Goal: Task Accomplishment & Management: Manage account settings

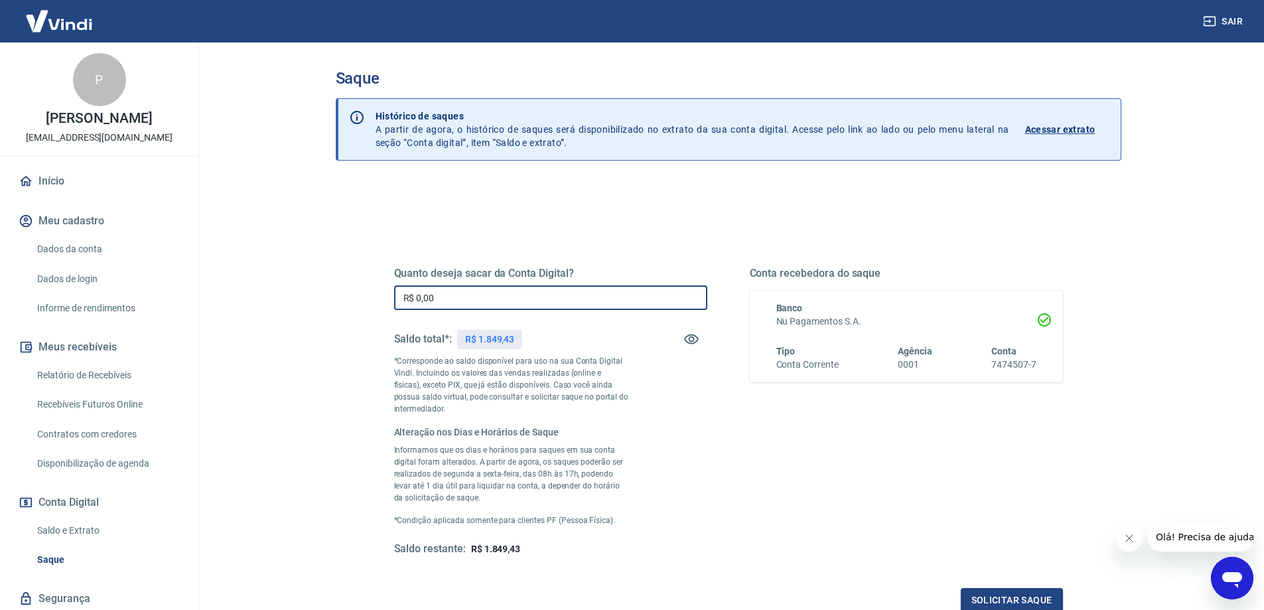
click at [460, 297] on input "R$ 0,00" at bounding box center [550, 297] width 313 height 25
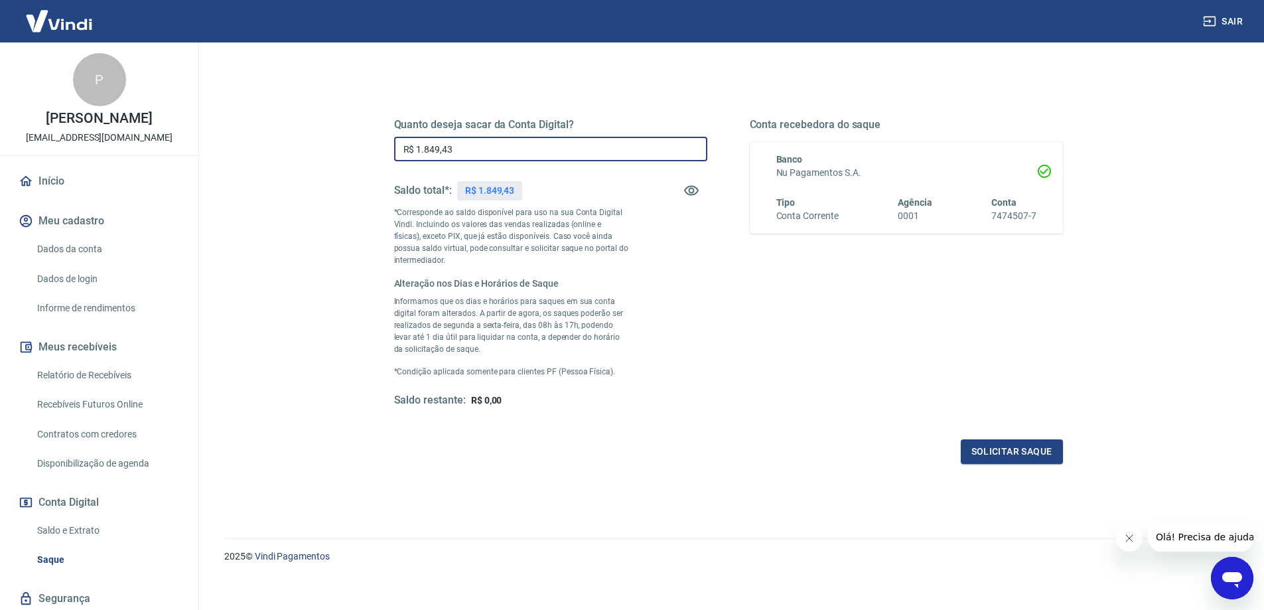
scroll to position [158, 0]
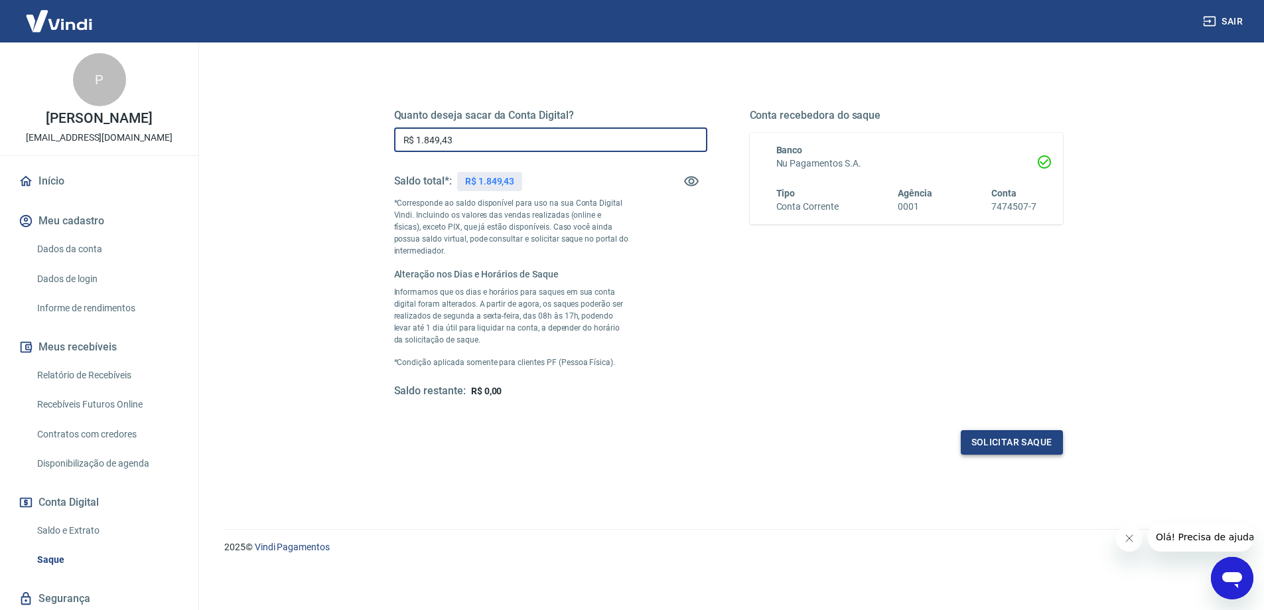
type input "R$ 1.849,43"
click at [969, 441] on button "Solicitar saque" at bounding box center [1012, 442] width 102 height 25
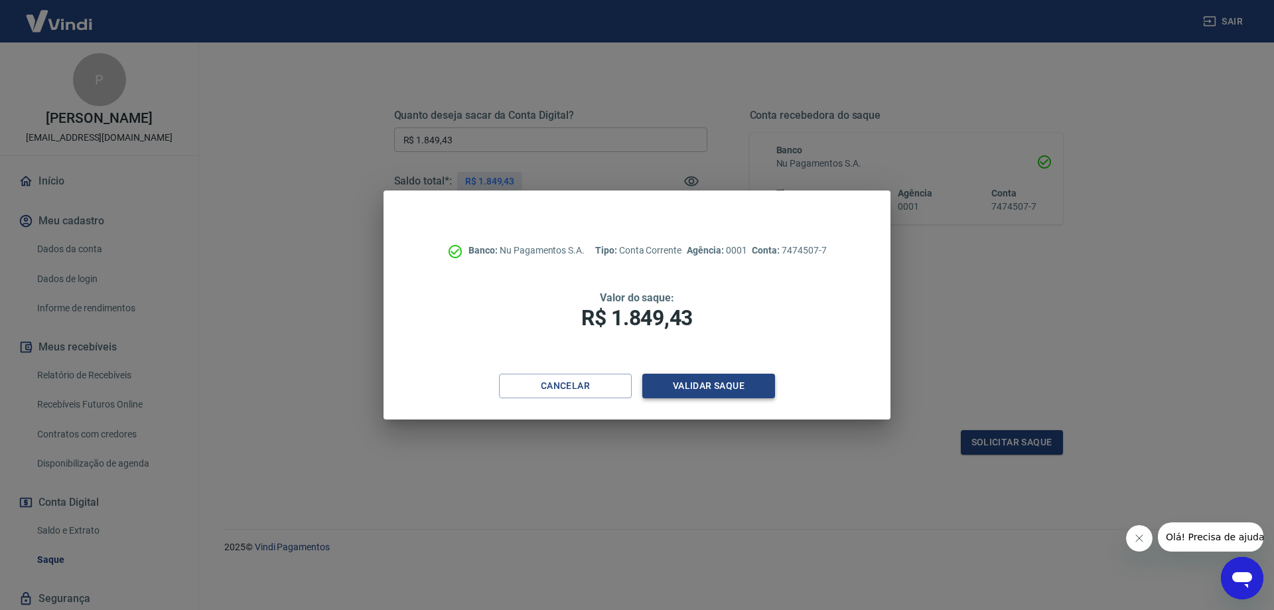
click at [701, 385] on button "Validar saque" at bounding box center [708, 386] width 133 height 25
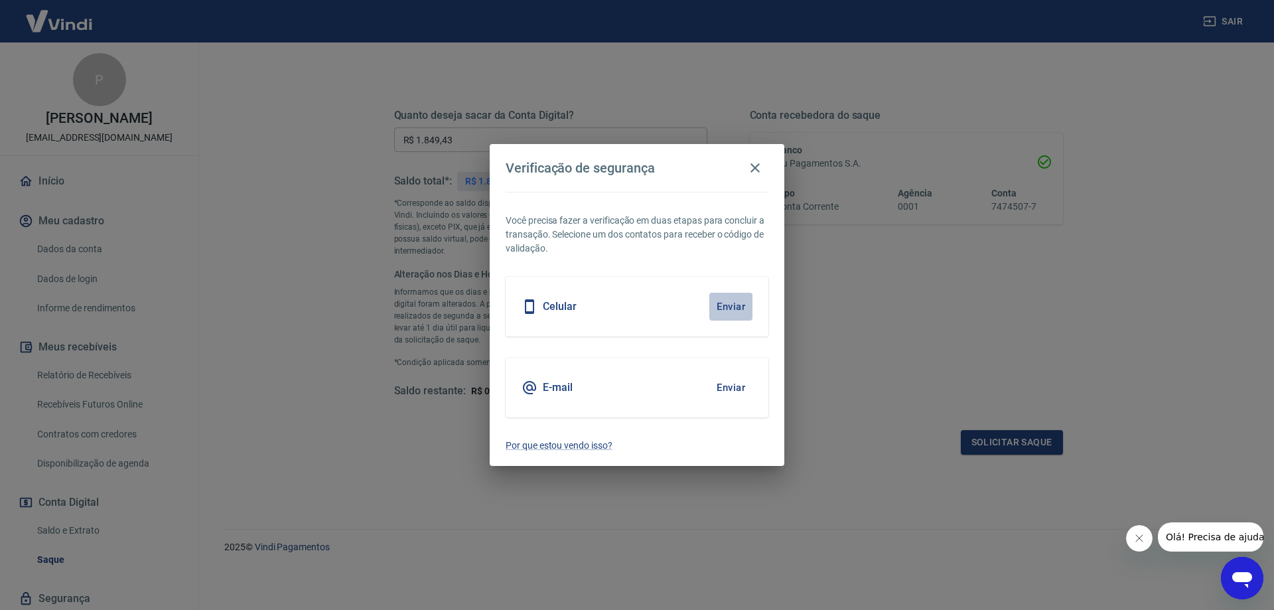
click at [720, 300] on button "Enviar" at bounding box center [730, 307] width 43 height 28
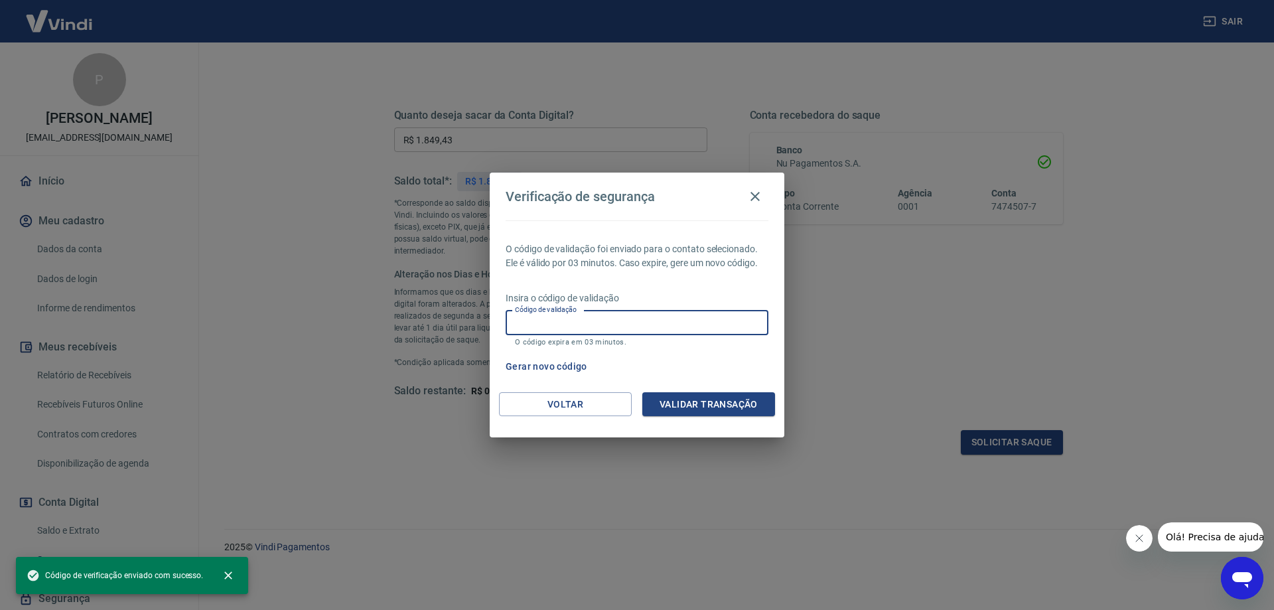
click at [647, 314] on input "Código de validação" at bounding box center [637, 322] width 263 height 25
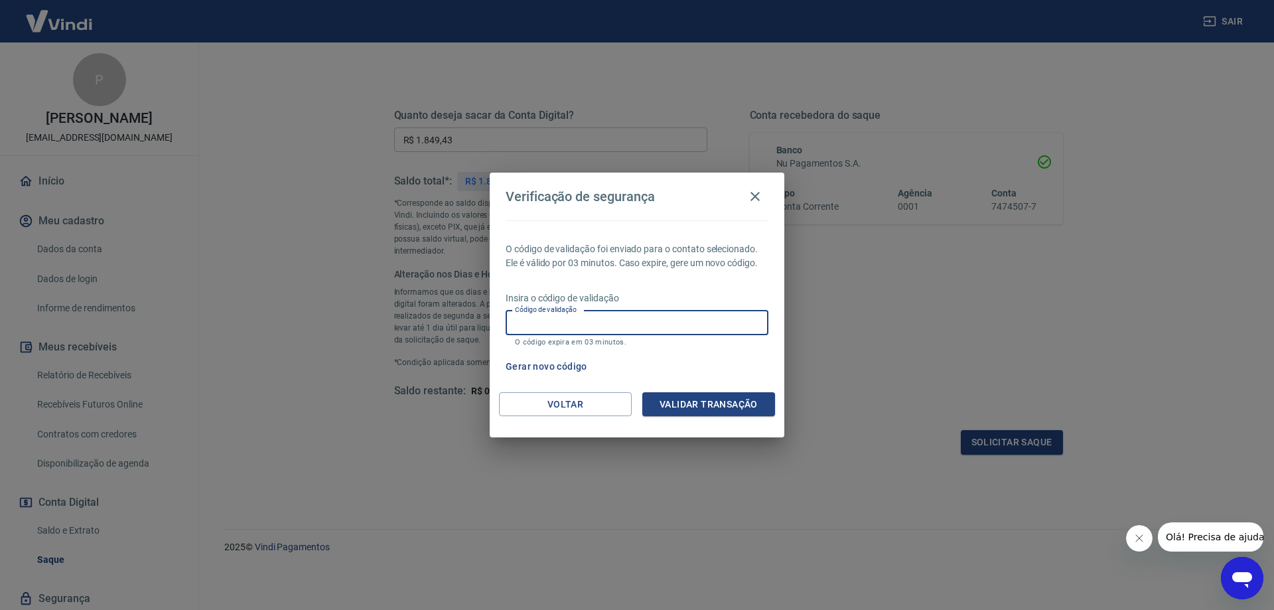
click at [579, 328] on input "Código de validação" at bounding box center [637, 322] width 263 height 25
click at [719, 407] on button "Validar transação" at bounding box center [708, 404] width 133 height 25
click at [579, 322] on input "566793" at bounding box center [637, 322] width 263 height 25
type input "5"
click at [569, 326] on input "Código de validação" at bounding box center [637, 322] width 263 height 25
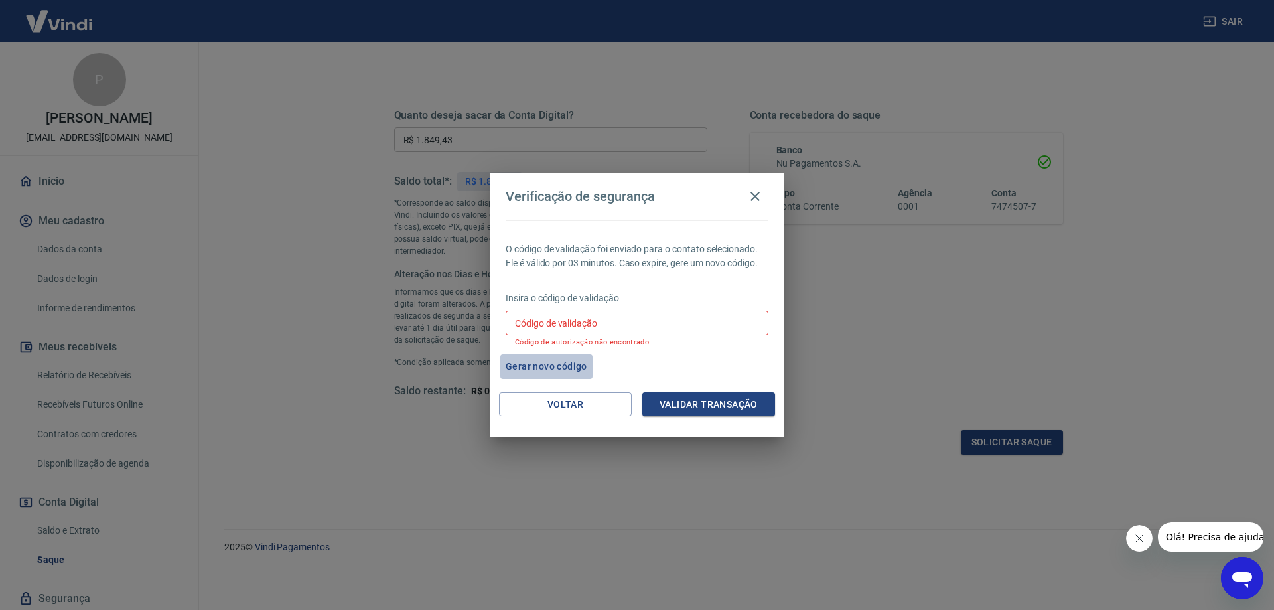
click at [562, 364] on button "Gerar novo código" at bounding box center [546, 366] width 92 height 25
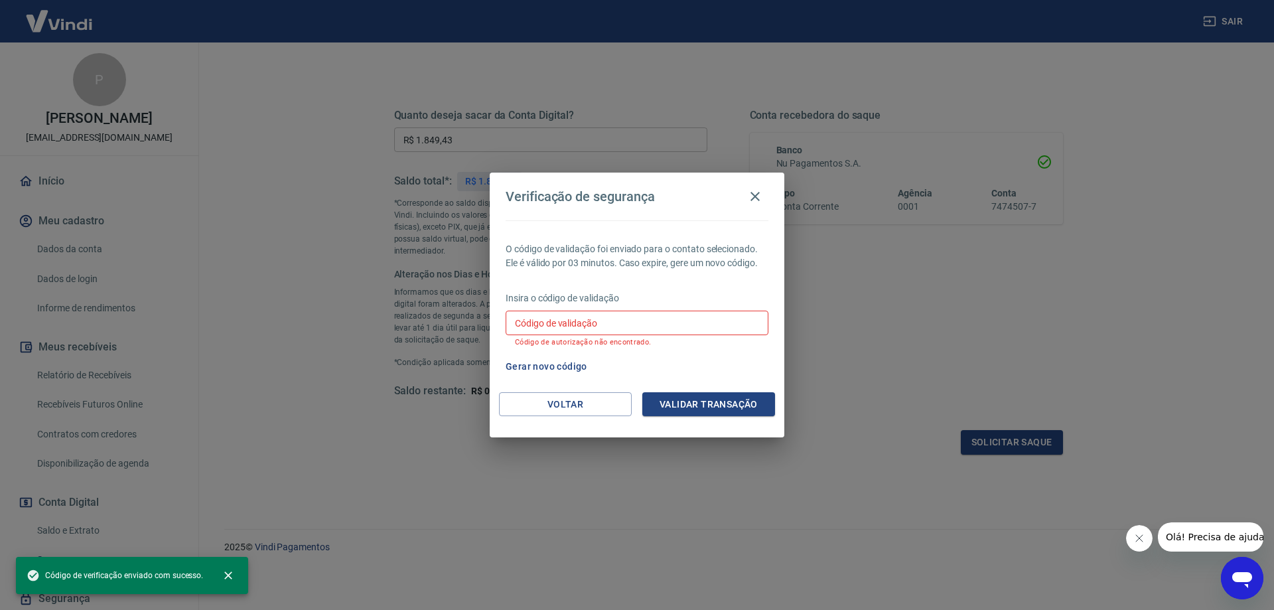
click at [622, 322] on input "Código de validação" at bounding box center [637, 322] width 263 height 25
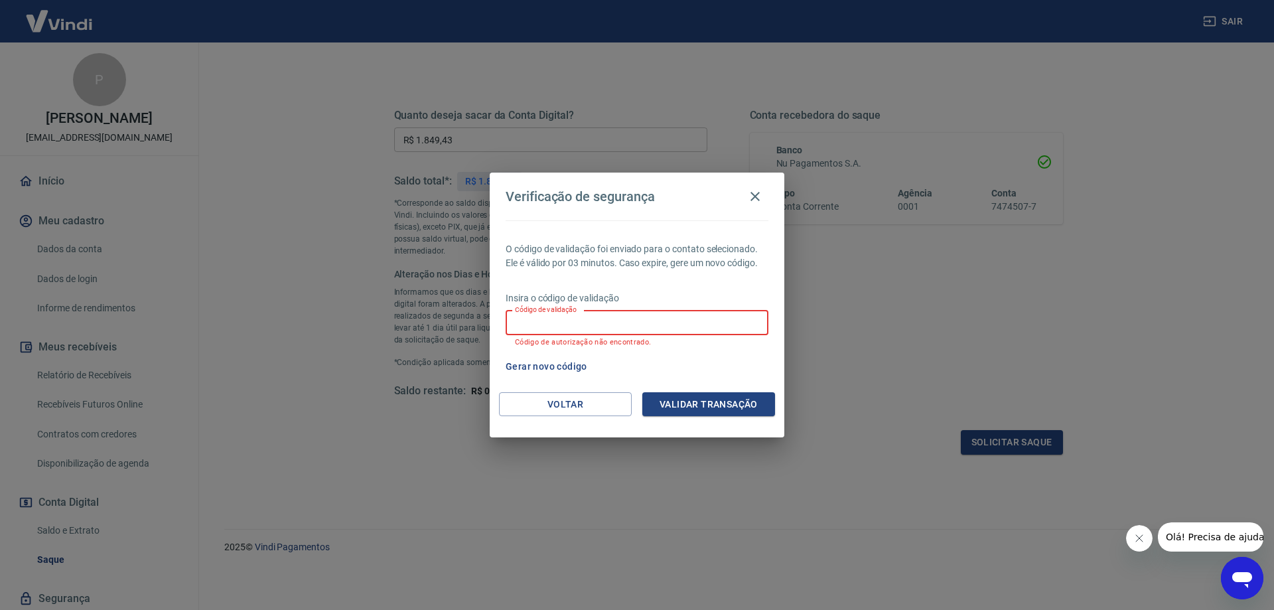
click at [622, 322] on input "Código de validação" at bounding box center [637, 322] width 263 height 25
drag, startPoint x: 666, startPoint y: 179, endPoint x: 801, endPoint y: 186, distance: 134.8
click at [801, 186] on div "Verificação de segurança O código de validação foi enviado para o contato selec…" at bounding box center [637, 305] width 1274 height 610
click at [596, 324] on input "Código de validação" at bounding box center [637, 322] width 263 height 25
click at [584, 406] on button "Voltar" at bounding box center [565, 404] width 133 height 25
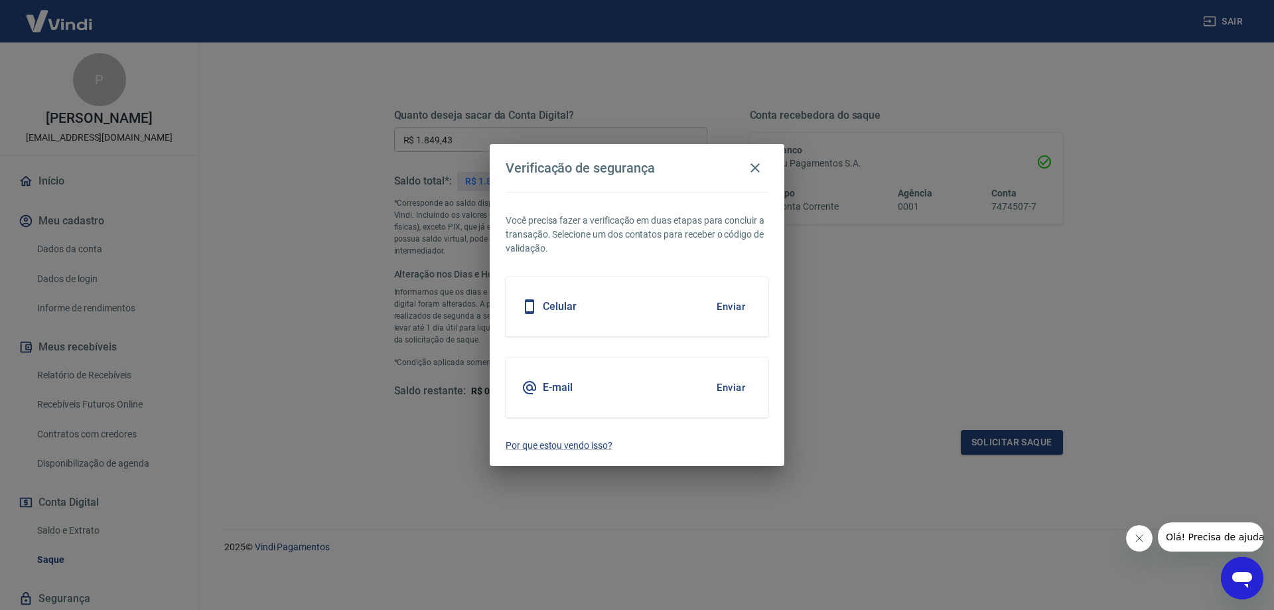
click at [730, 388] on button "Enviar" at bounding box center [730, 388] width 43 height 28
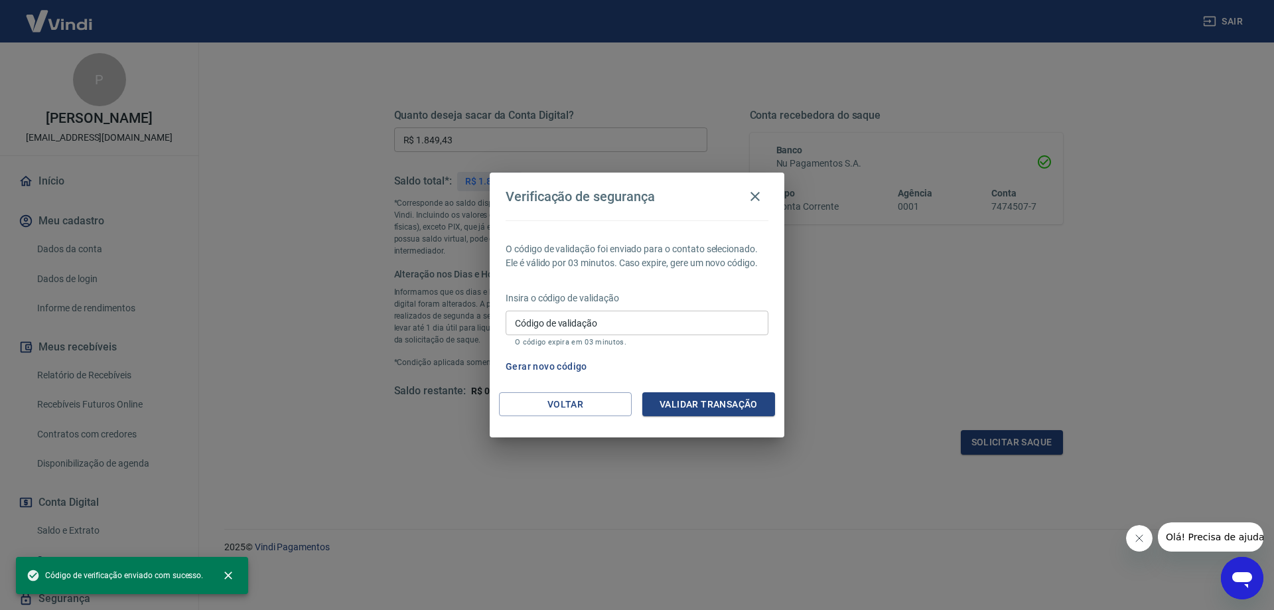
click at [551, 323] on input "Código de validação" at bounding box center [637, 322] width 263 height 25
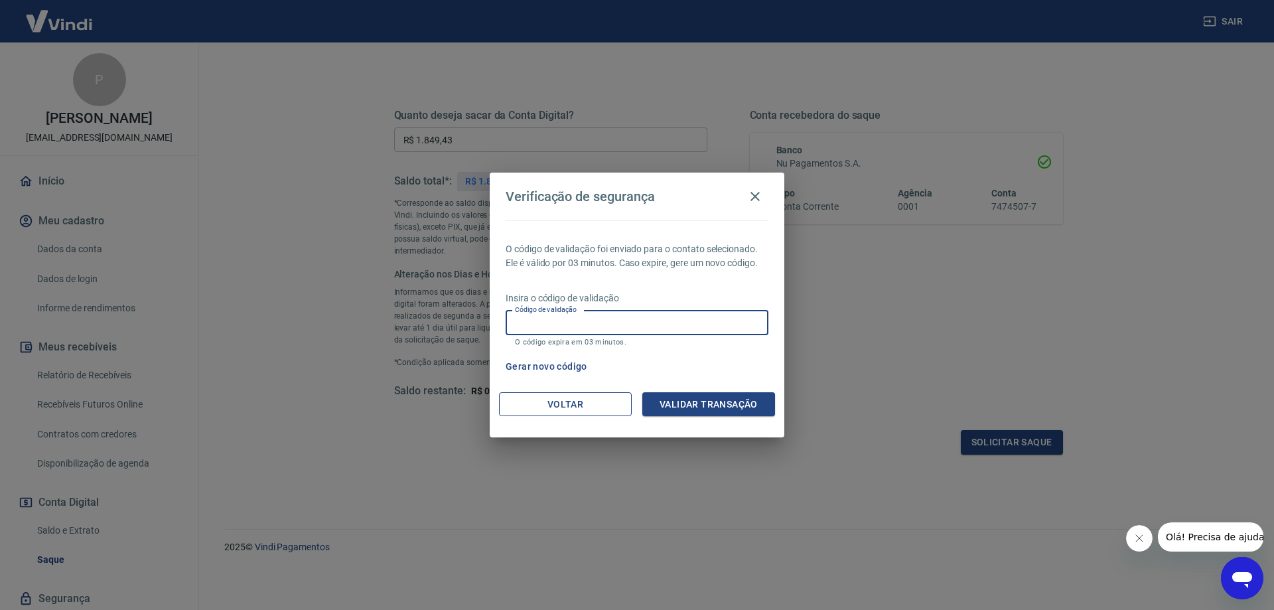
click at [579, 404] on button "Voltar" at bounding box center [565, 404] width 133 height 25
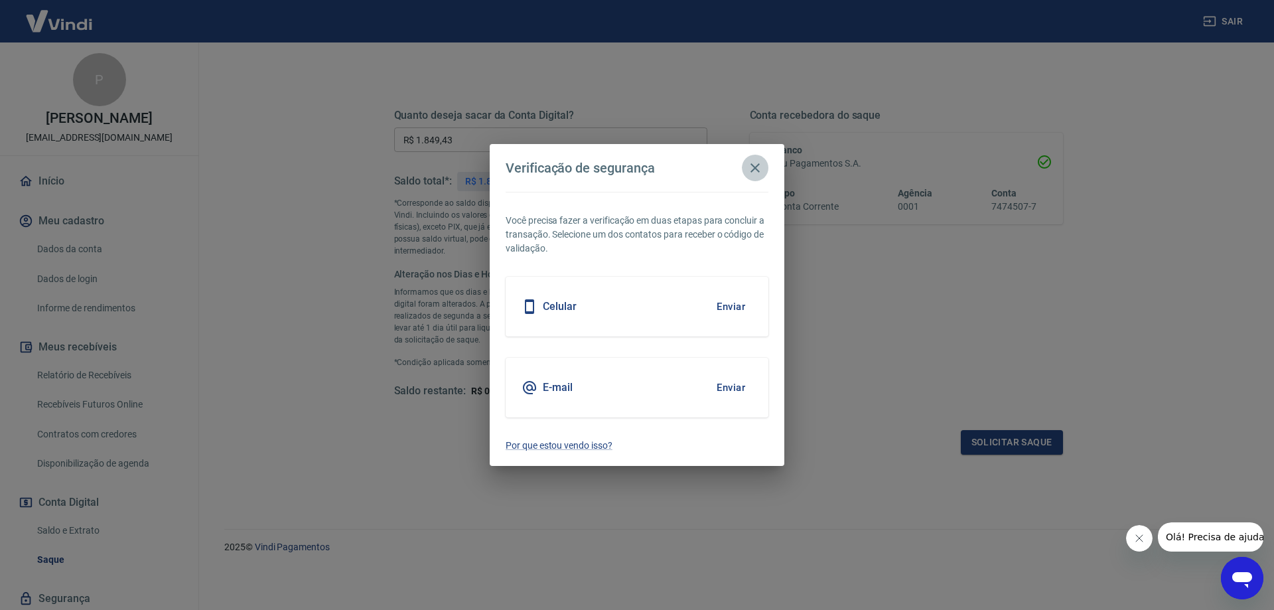
click at [753, 171] on icon "button" at bounding box center [754, 167] width 9 height 9
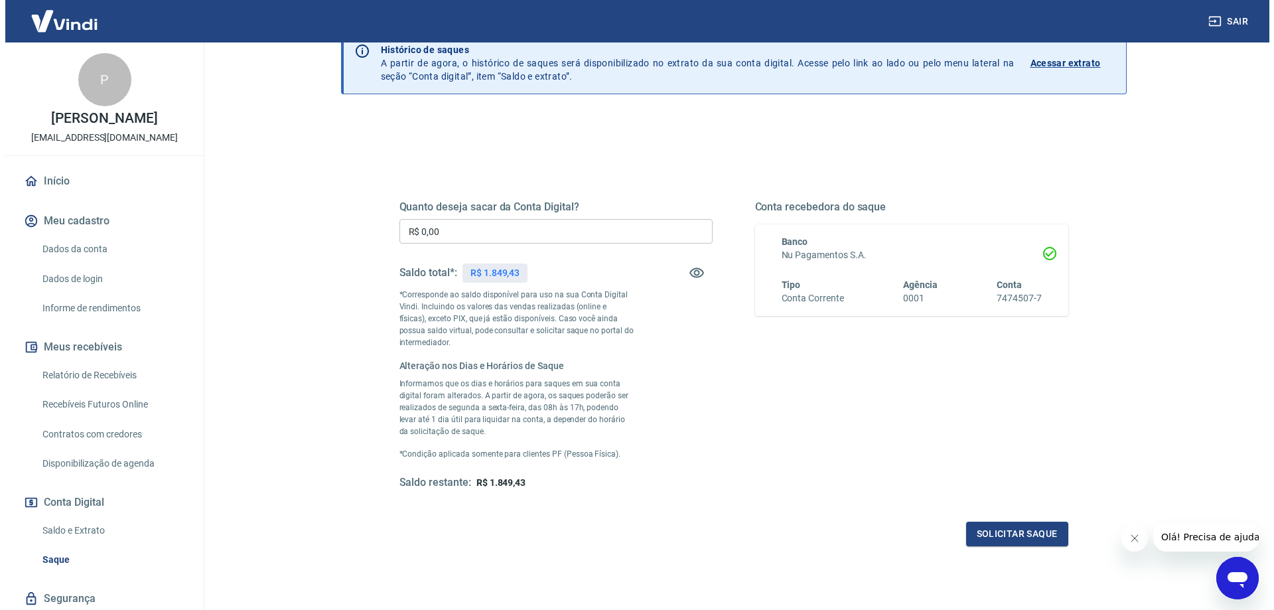
scroll to position [133, 0]
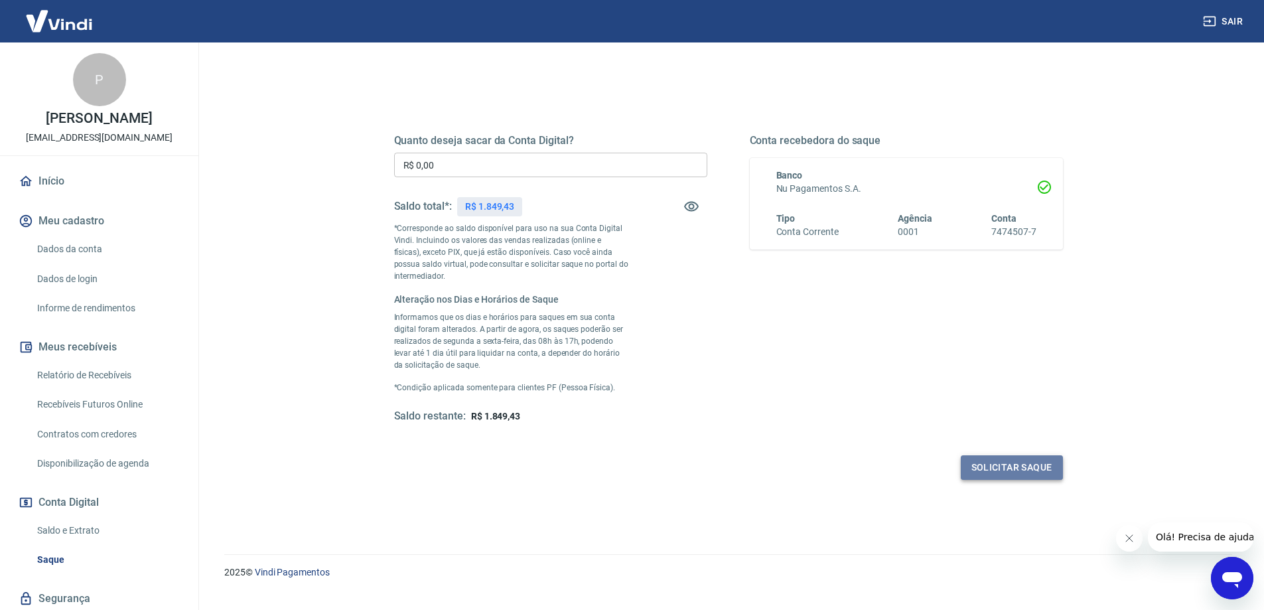
click at [1019, 468] on button "Solicitar saque" at bounding box center [1012, 467] width 102 height 25
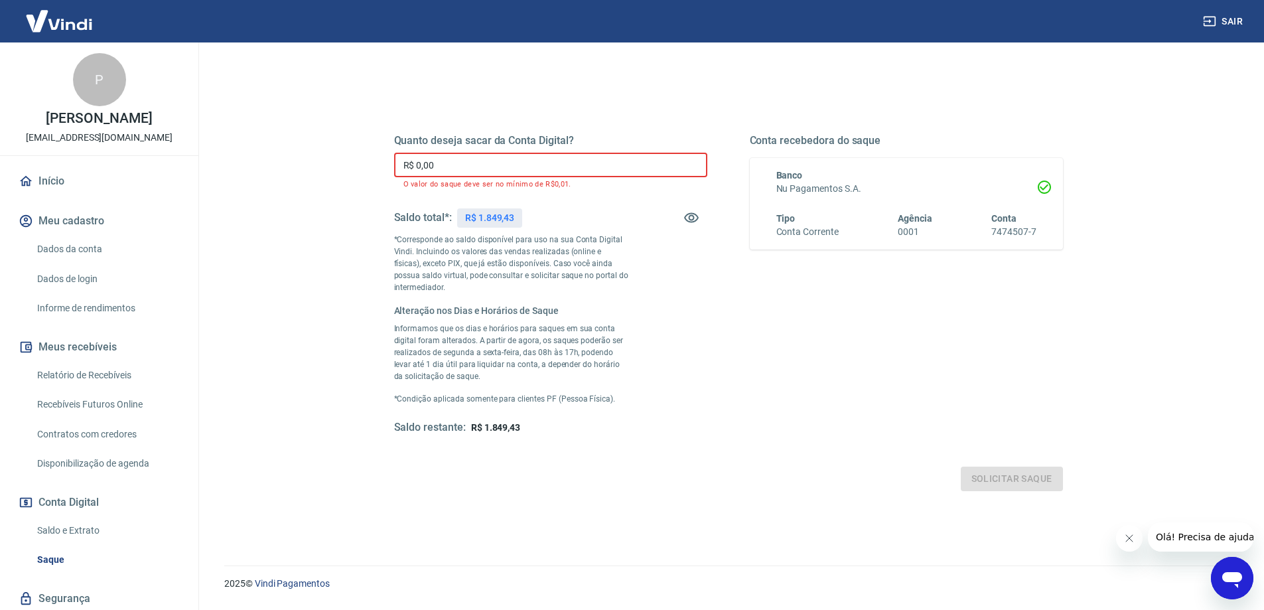
click at [450, 159] on input "R$ 0,00" at bounding box center [550, 165] width 313 height 25
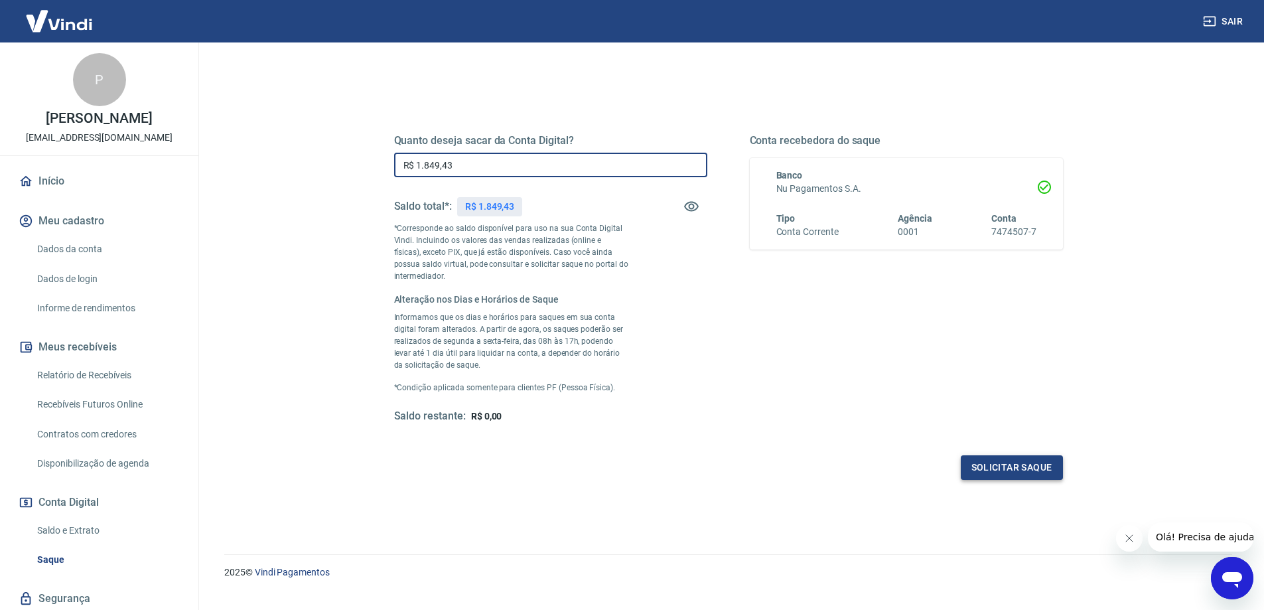
type input "R$ 1.849,43"
click at [970, 464] on button "Solicitar saque" at bounding box center [1012, 467] width 102 height 25
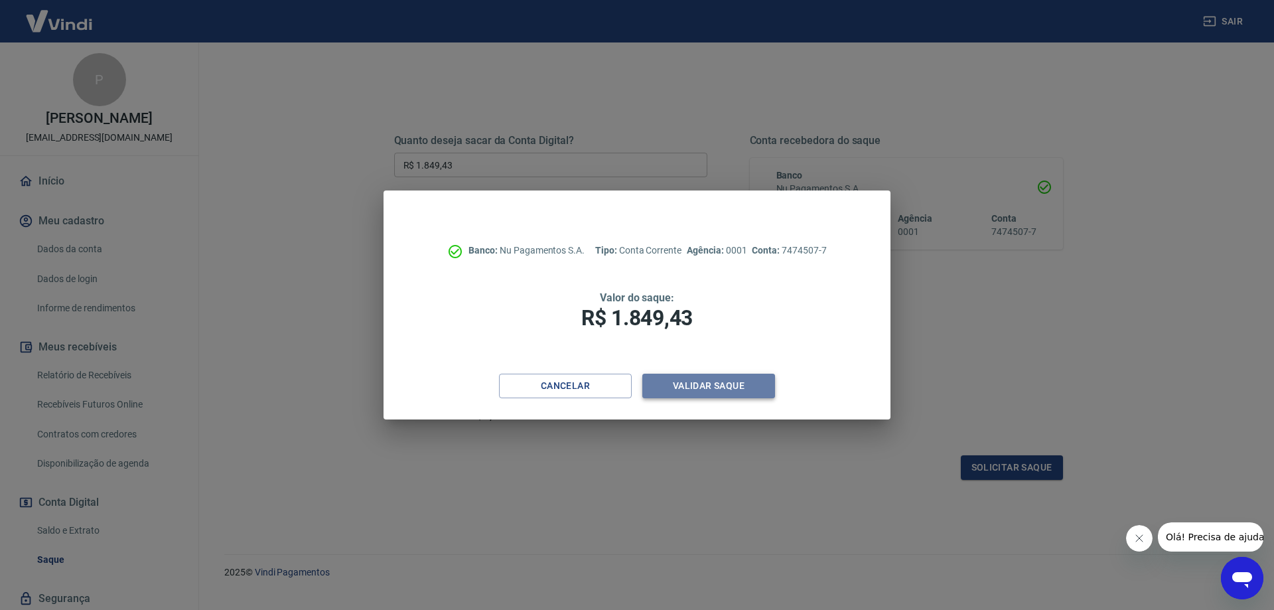
click at [726, 385] on button "Validar saque" at bounding box center [708, 386] width 133 height 25
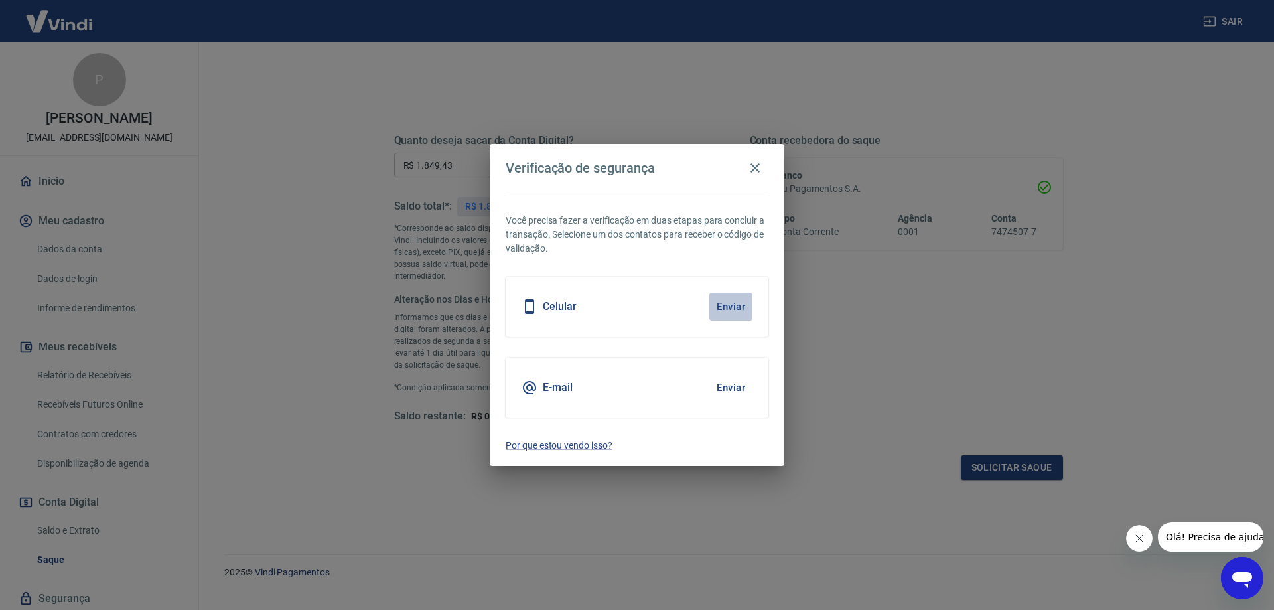
click at [725, 307] on button "Enviar" at bounding box center [730, 307] width 43 height 28
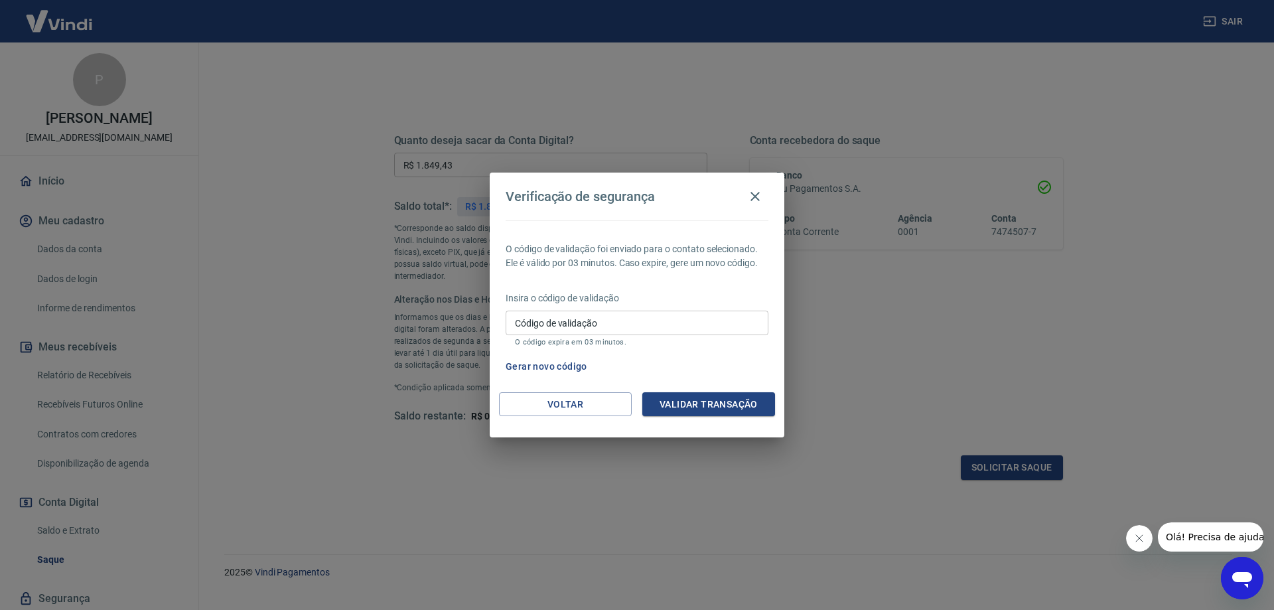
click at [1196, 531] on span "Olá! Precisa de ajuda?" at bounding box center [1216, 536] width 103 height 11
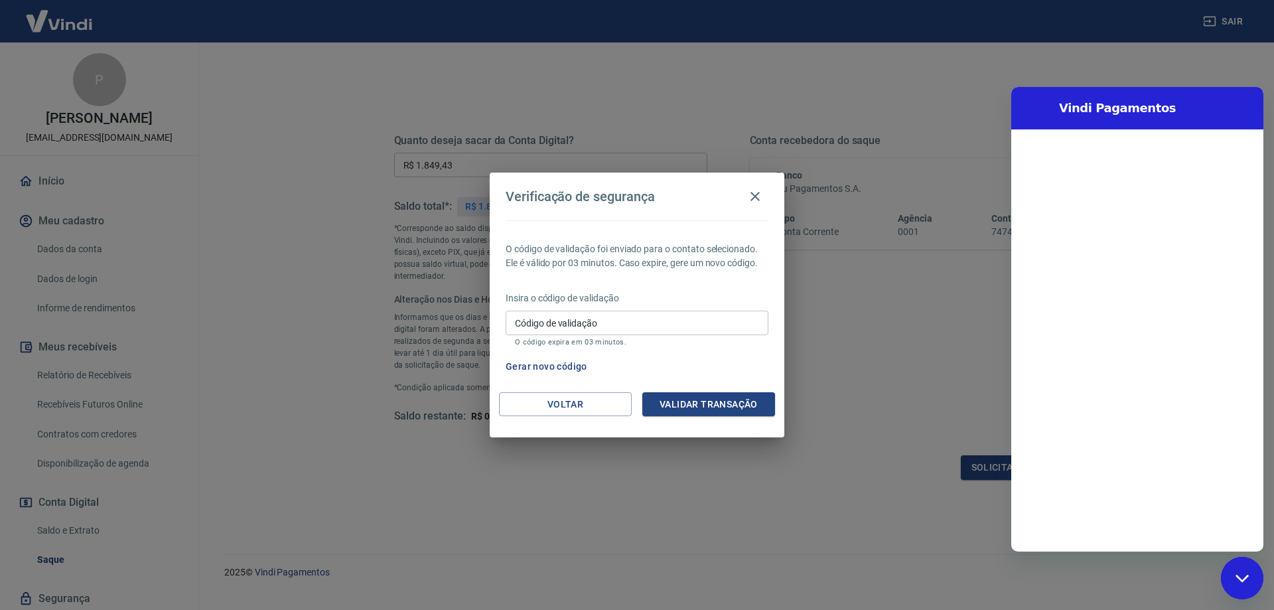
scroll to position [0, 0]
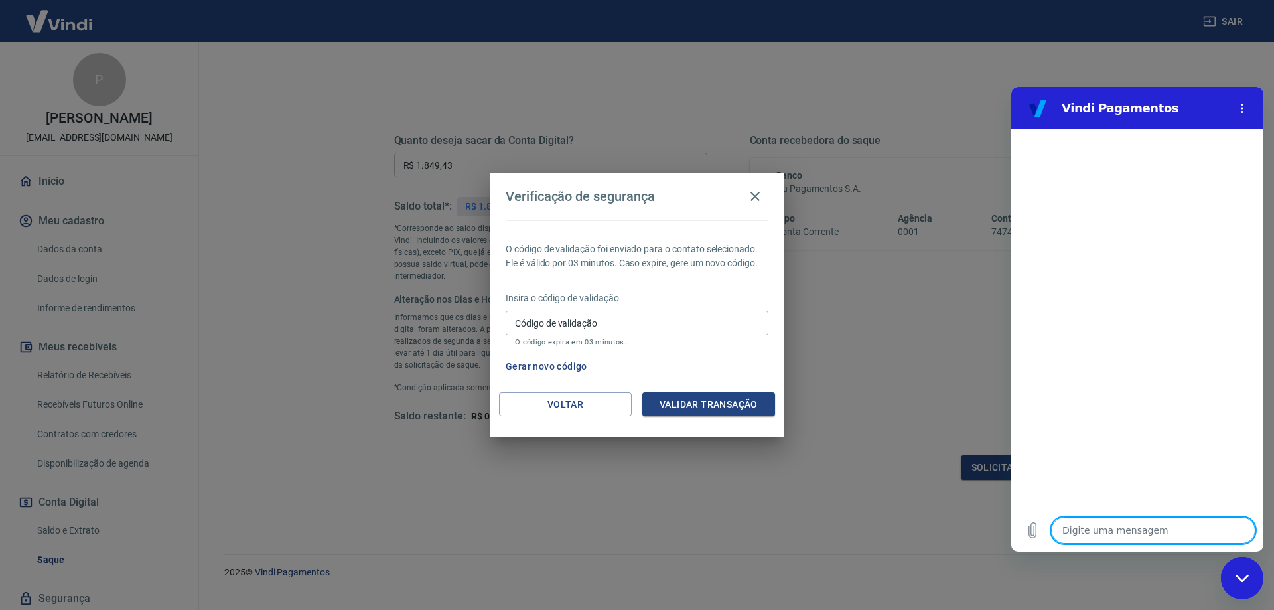
click at [1111, 531] on textarea at bounding box center [1153, 530] width 204 height 27
type textarea "B"
type textarea "x"
type textarea "Bo"
type textarea "x"
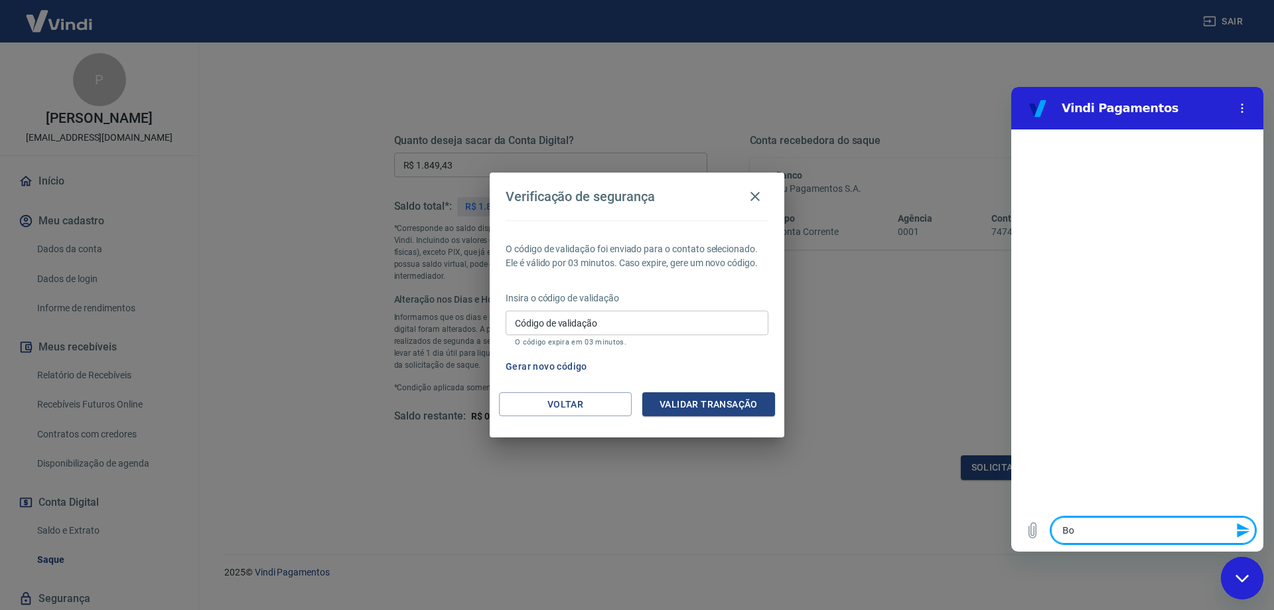
type textarea "Bom"
type textarea "x"
type textarea "Bom"
type textarea "x"
type textarea "Bom i"
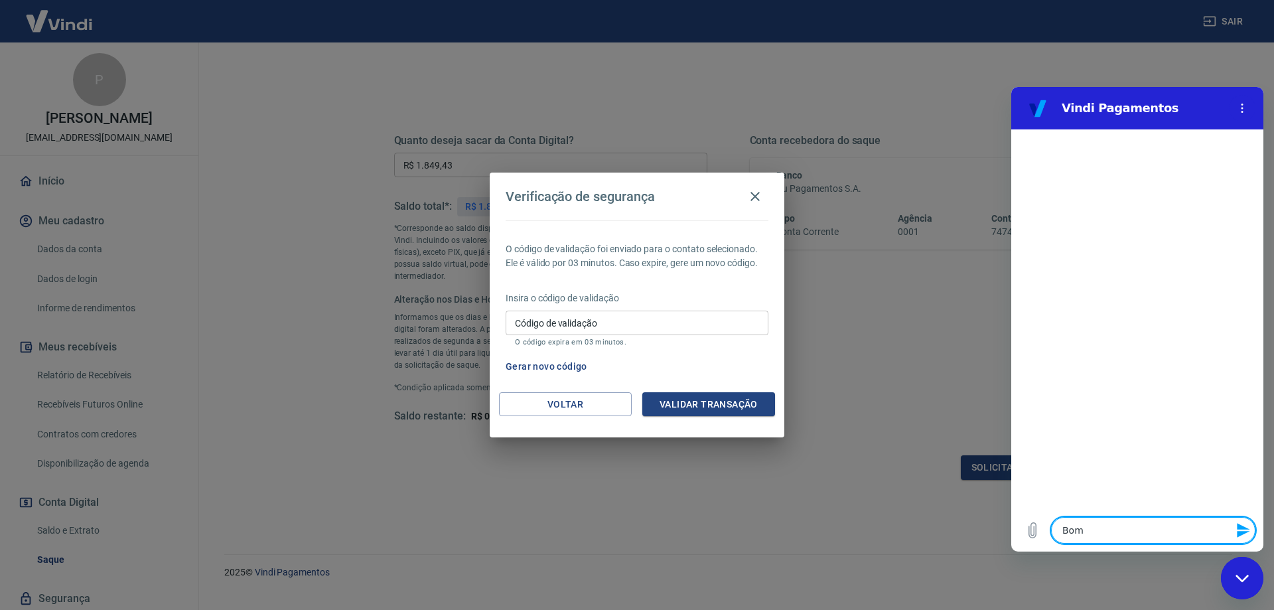
type textarea "x"
type textarea "Bom"
type textarea "x"
type textarea "Bom d"
type textarea "x"
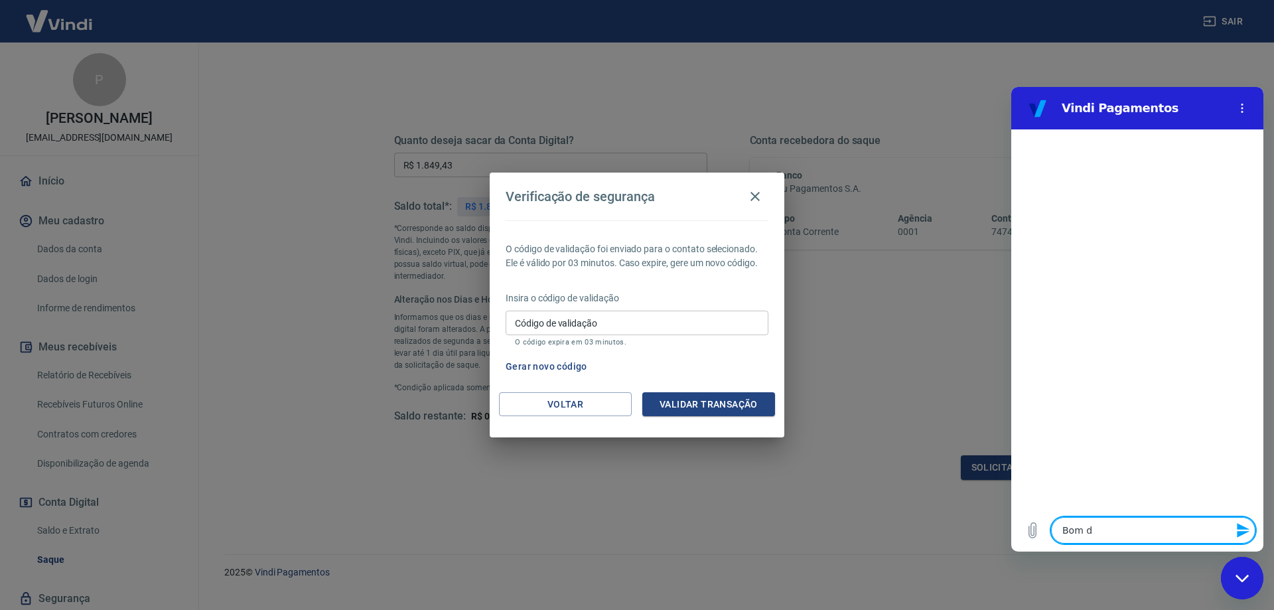
type textarea "Bom di"
type textarea "x"
type textarea "Bom dia"
type textarea "x"
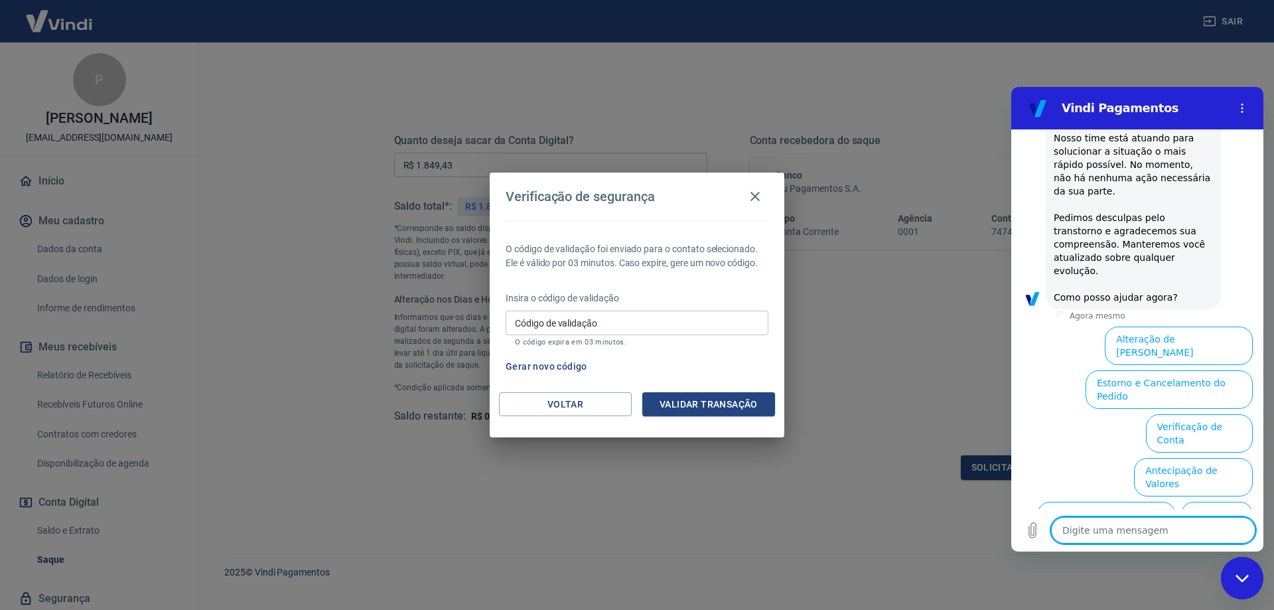
scroll to position [326, 0]
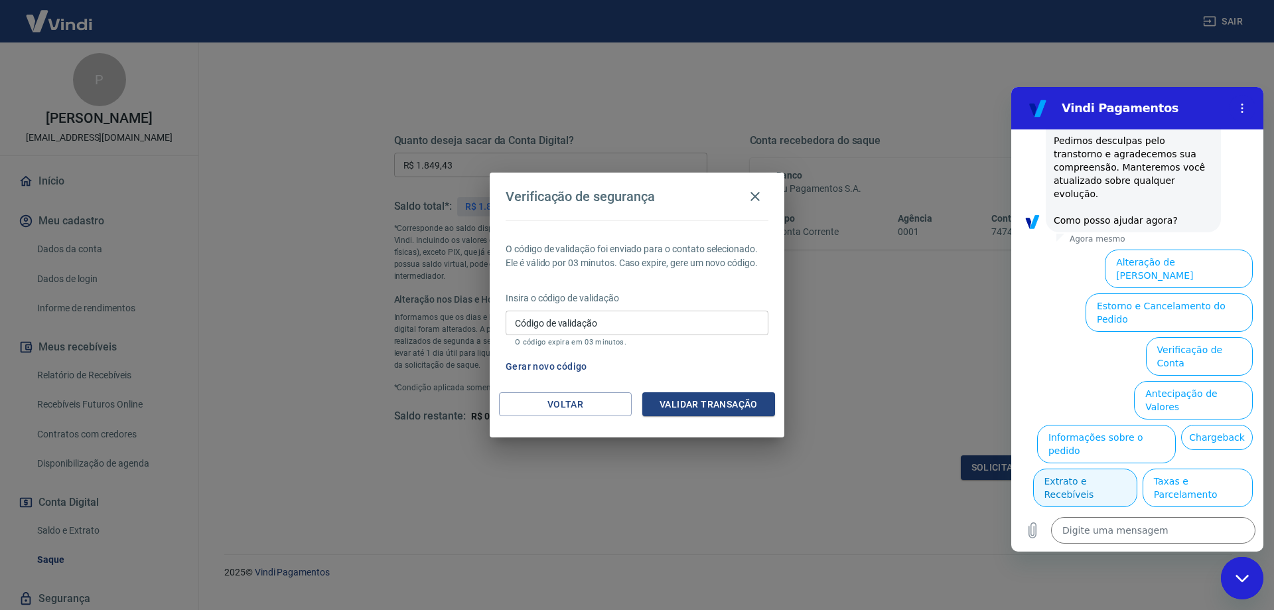
click at [1137, 468] on button "Extrato e Recebíveis" at bounding box center [1085, 487] width 104 height 38
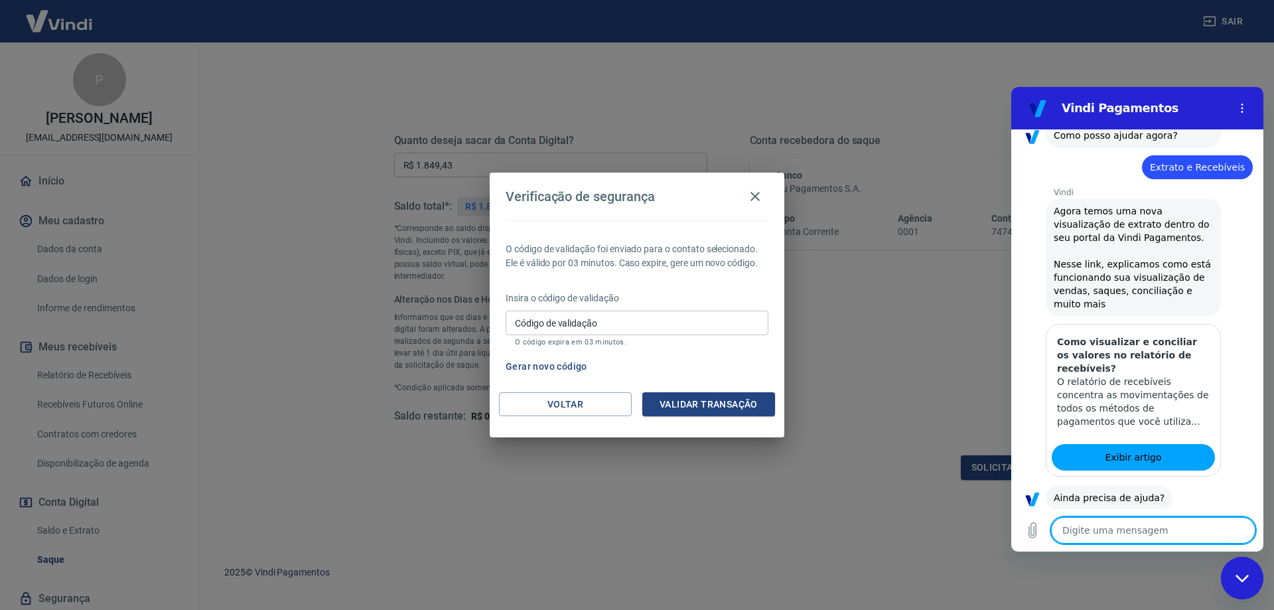
scroll to position [444, 0]
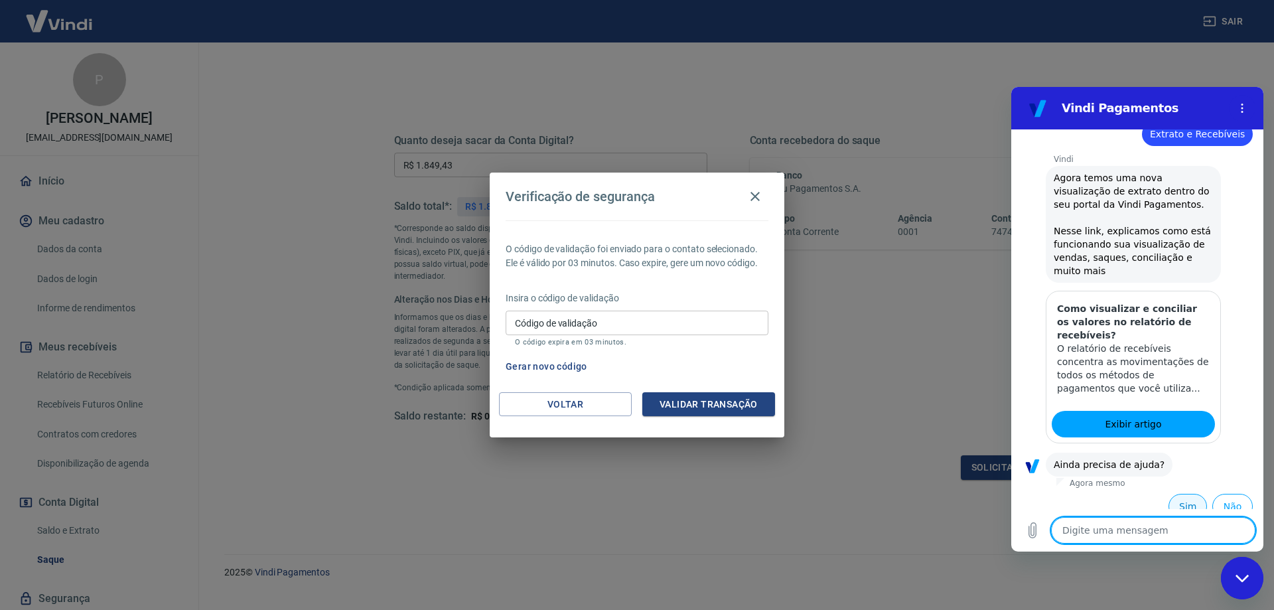
click at [1174, 496] on button "Sim" at bounding box center [1187, 506] width 38 height 25
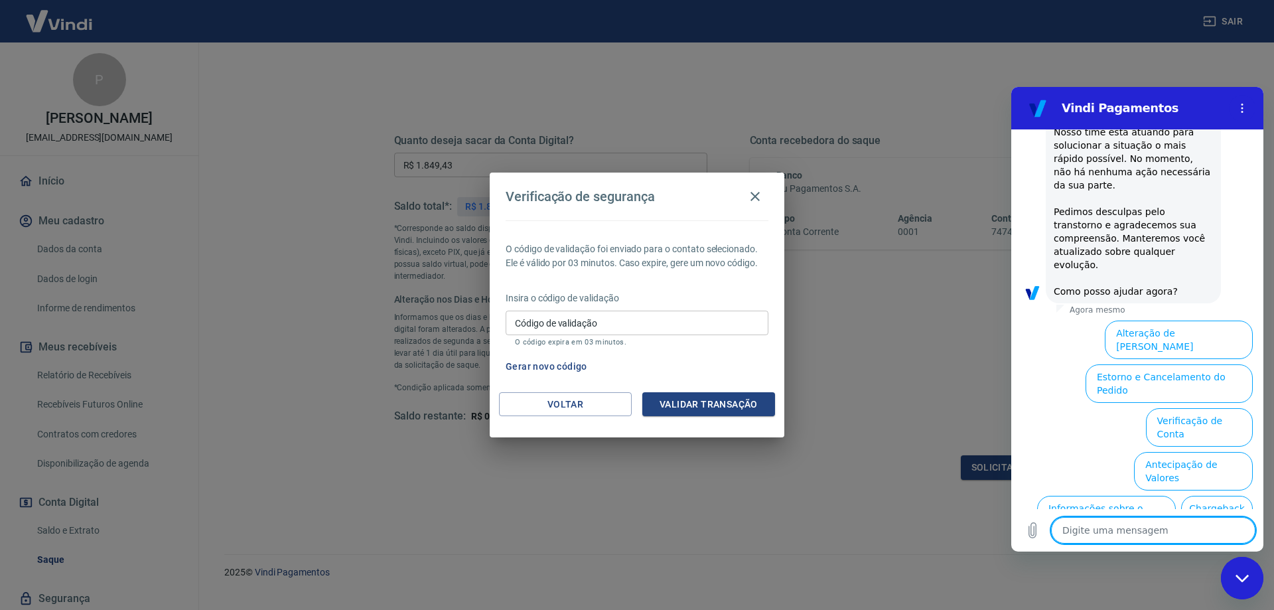
scroll to position [1095, 0]
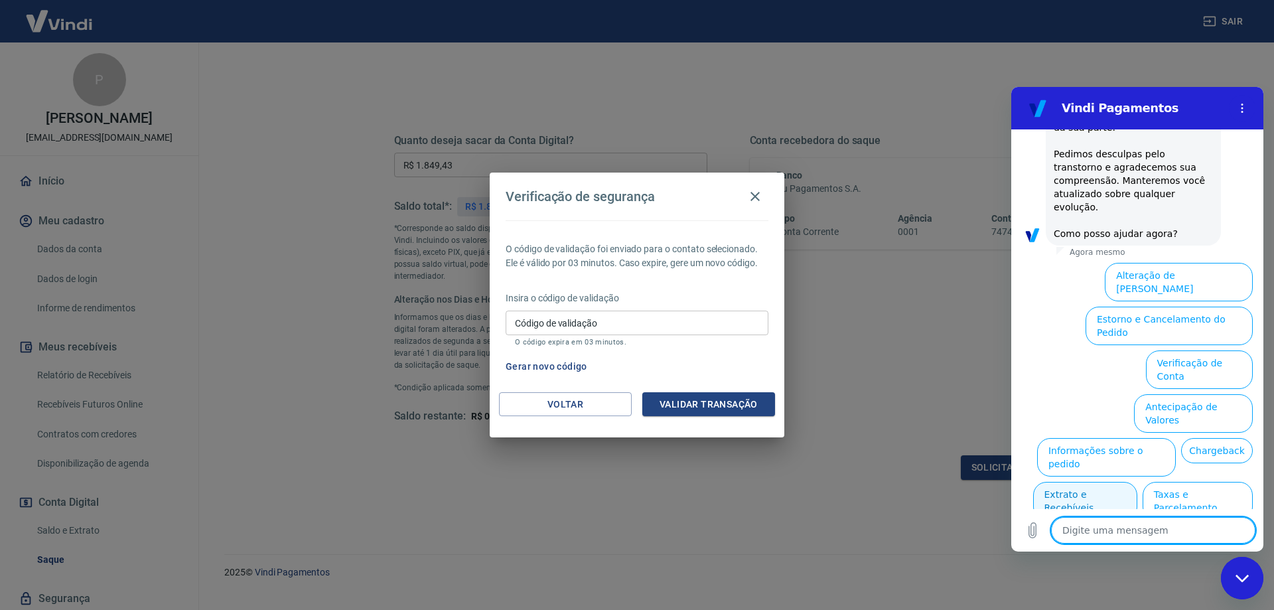
click at [1137, 482] on button "Extrato e Recebíveis" at bounding box center [1085, 501] width 104 height 38
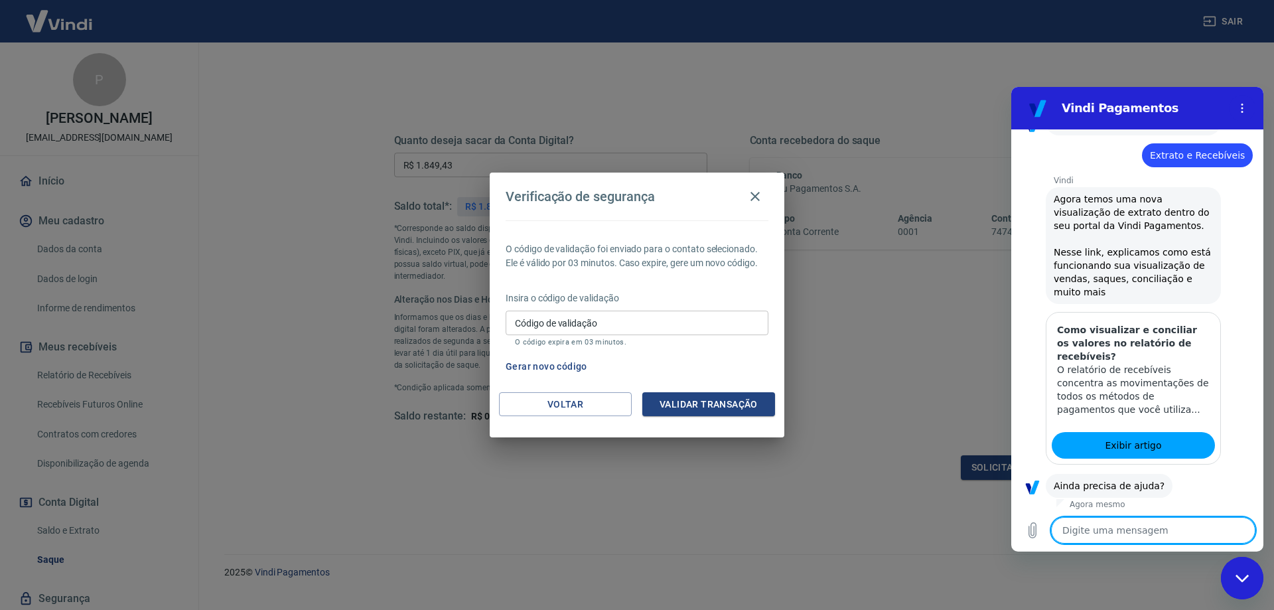
scroll to position [1213, 0]
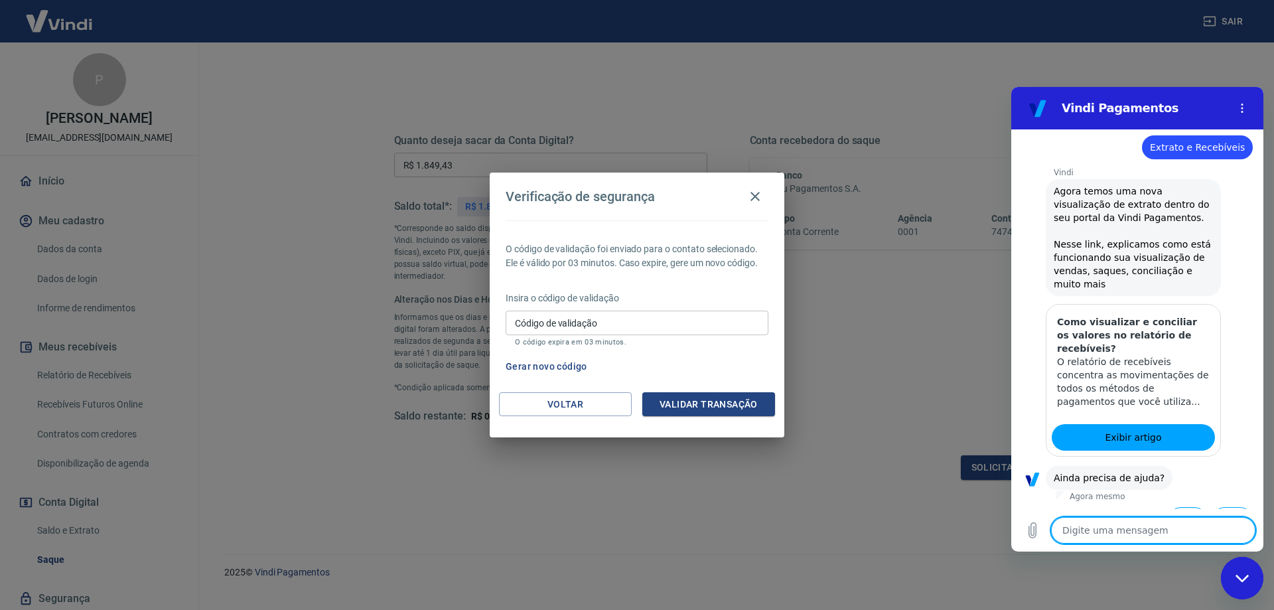
click at [1176, 507] on button "Sim" at bounding box center [1187, 519] width 38 height 25
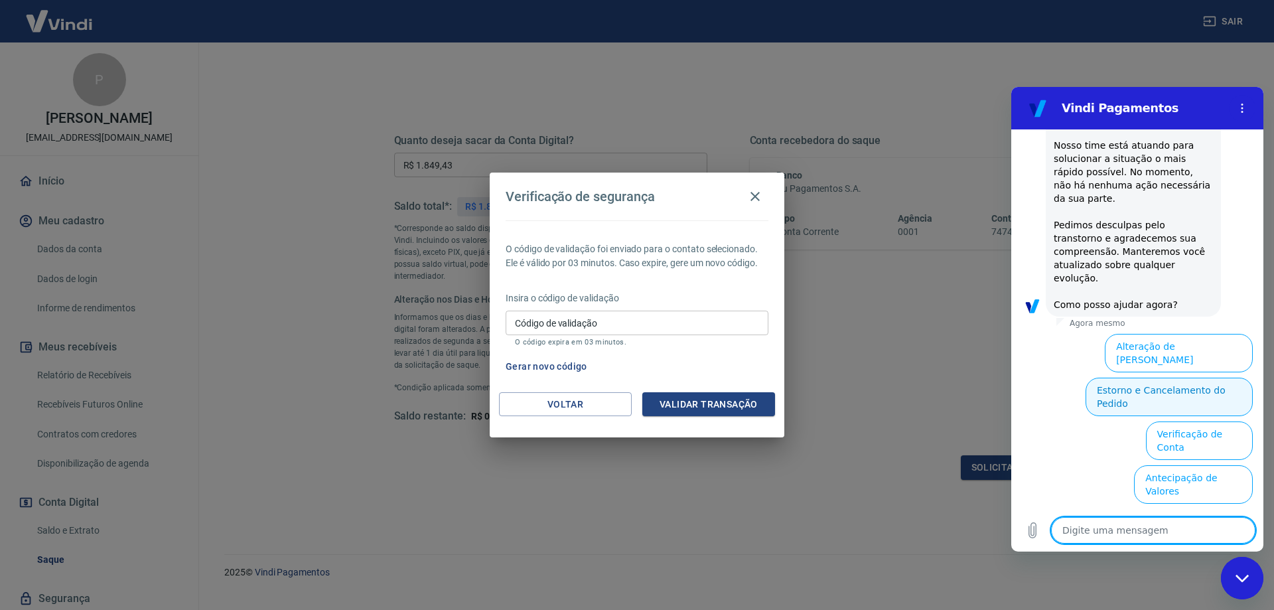
scroll to position [1865, 0]
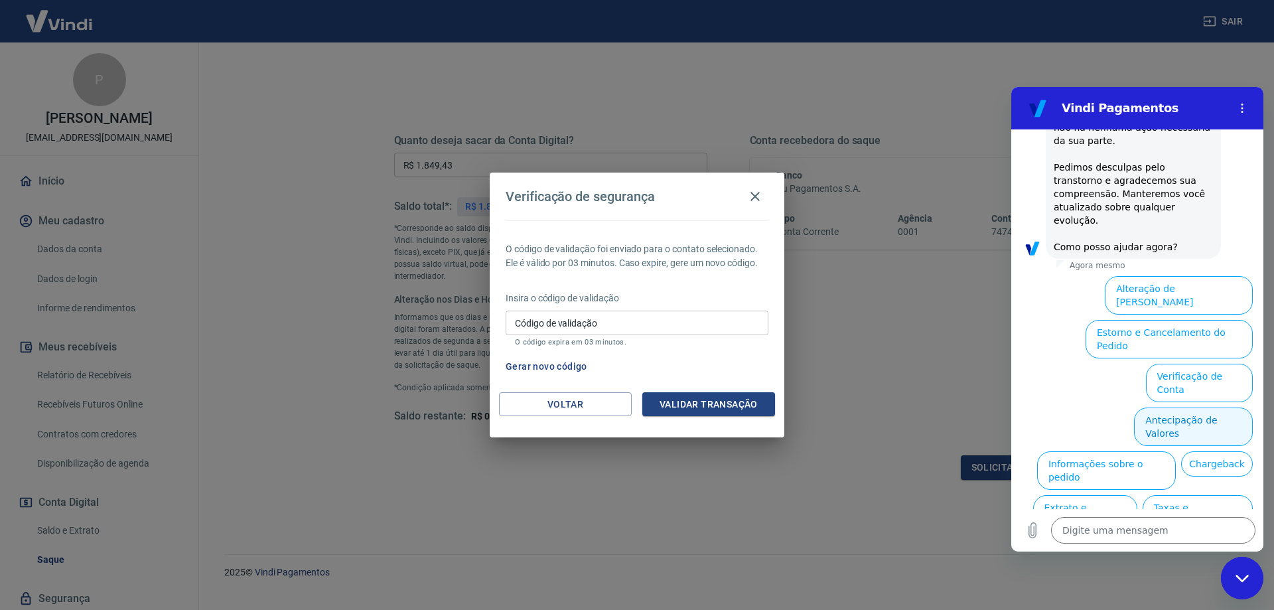
click at [1187, 407] on button "Antecipação de Valores" at bounding box center [1193, 426] width 119 height 38
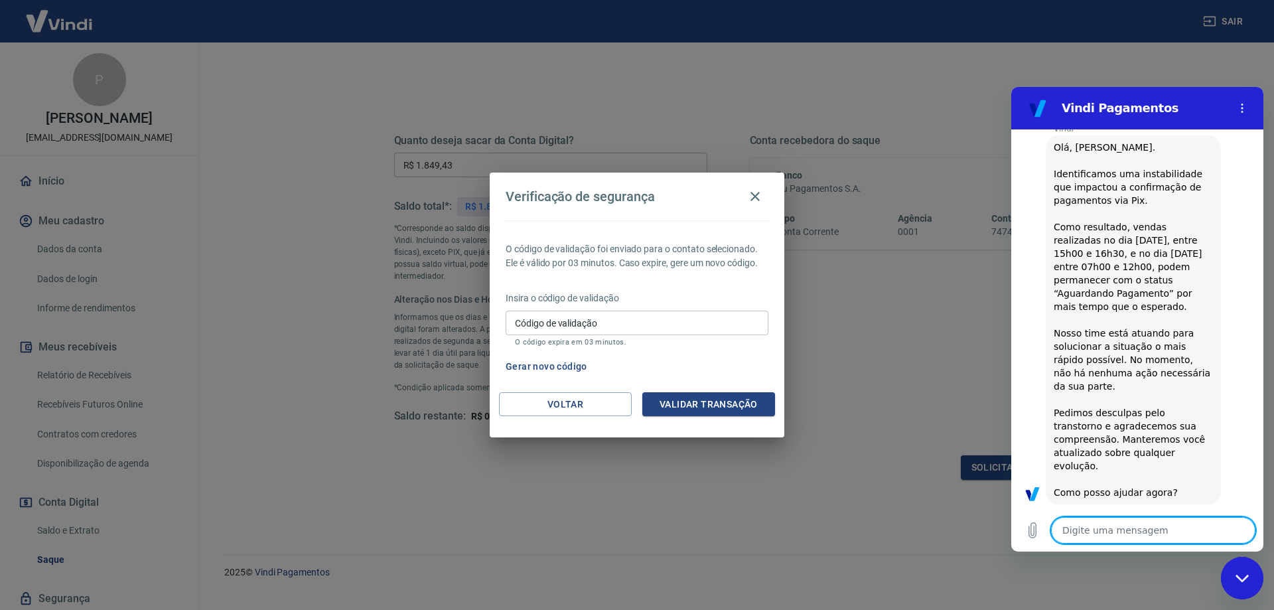
scroll to position [1622, 0]
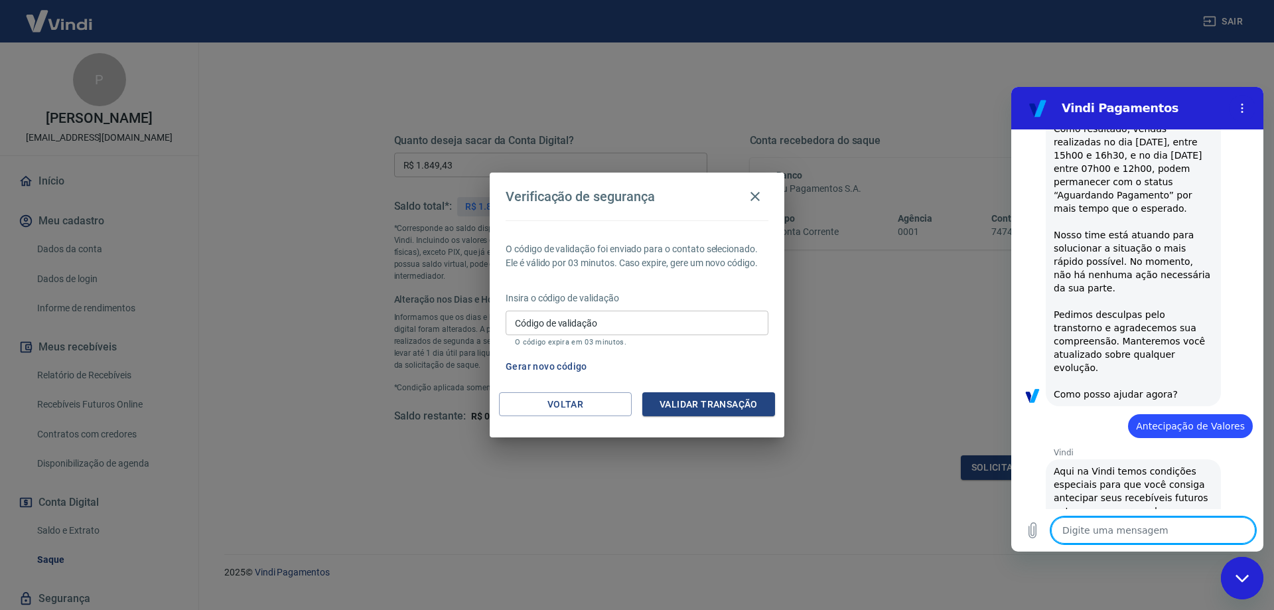
type textarea "x"
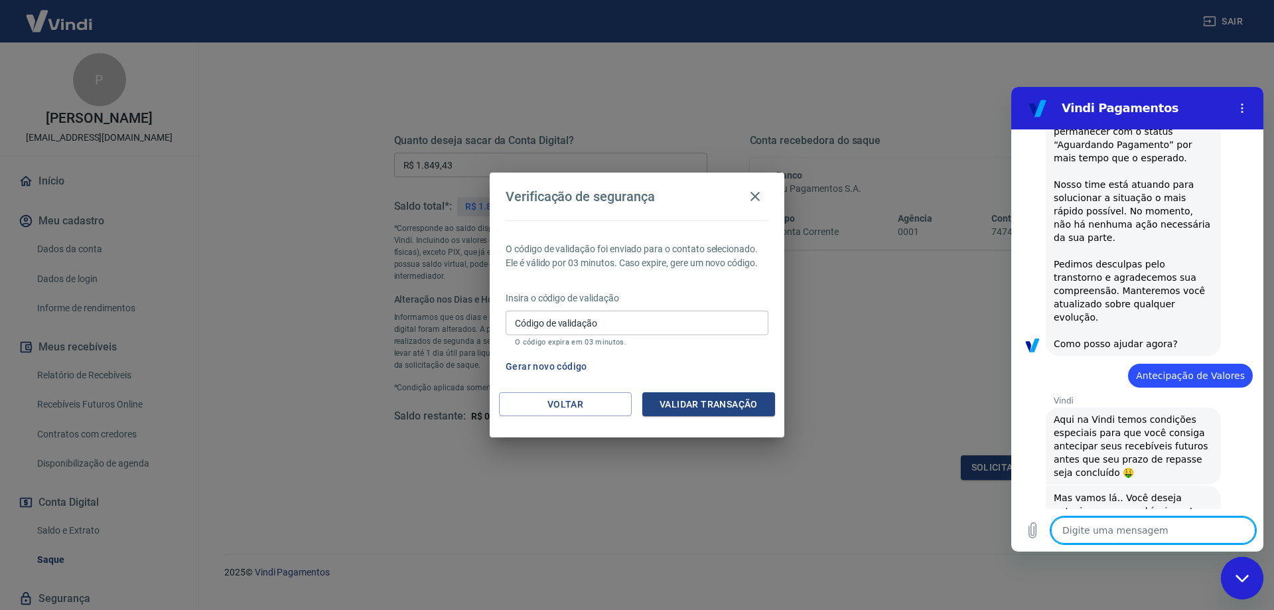
scroll to position [1832, 0]
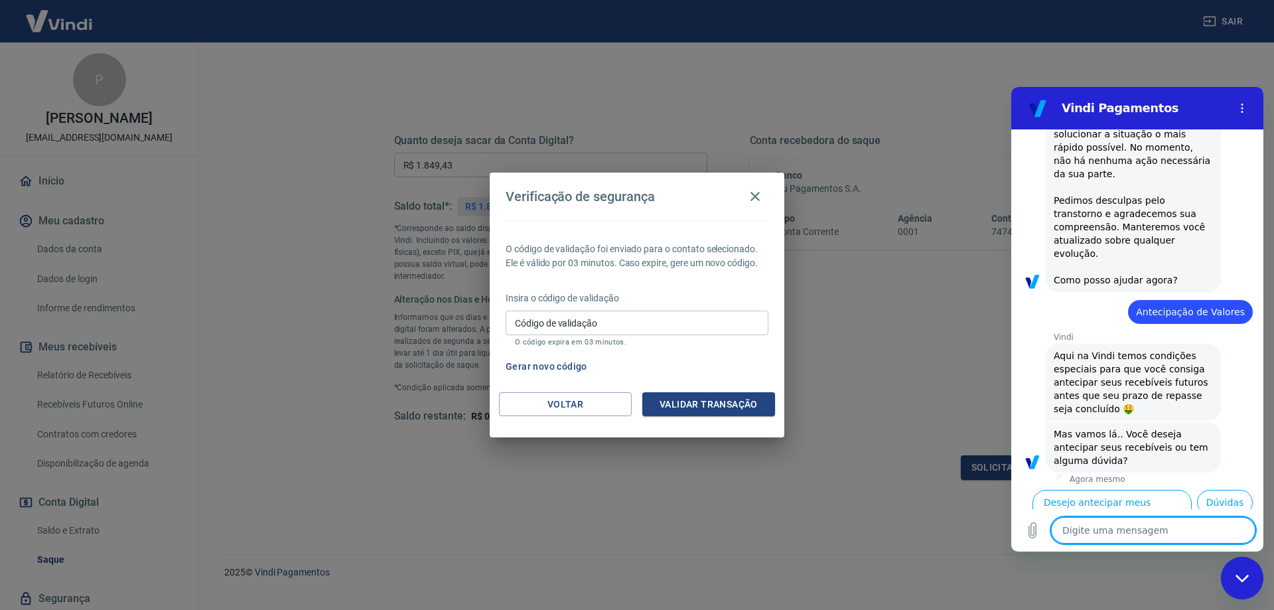
click at [1130, 525] on textarea at bounding box center [1153, 530] width 204 height 27
type textarea "A"
type textarea "x"
type textarea "At"
type textarea "x"
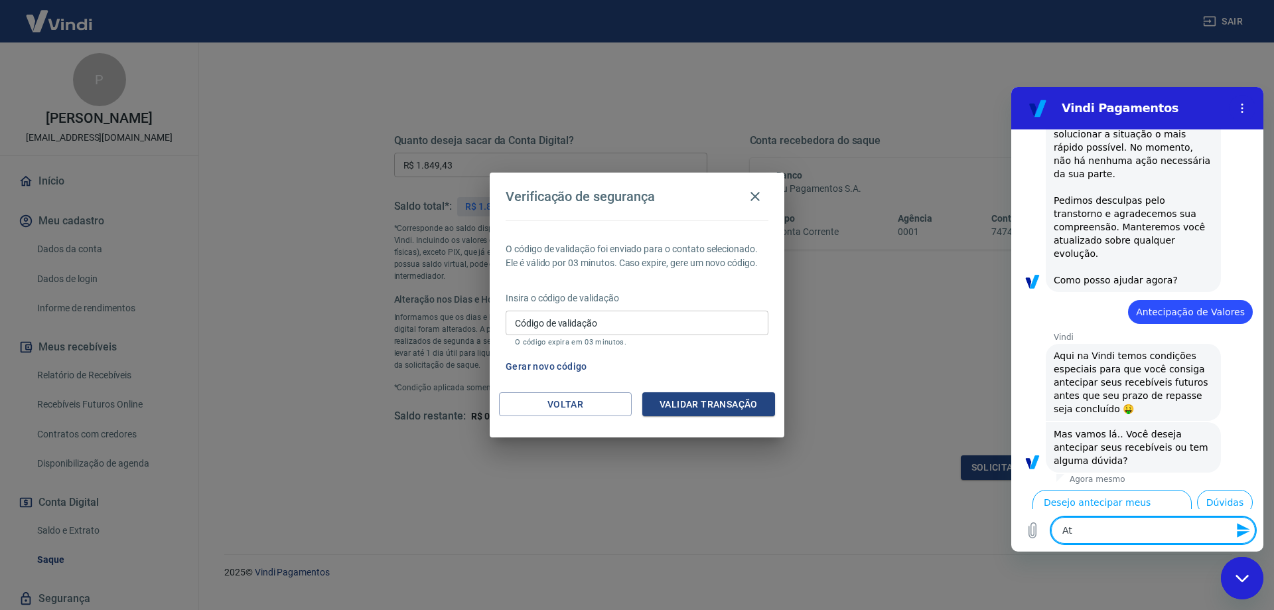
type textarea "Ate"
type textarea "x"
type textarea "Aten"
type textarea "x"
type textarea "Atend"
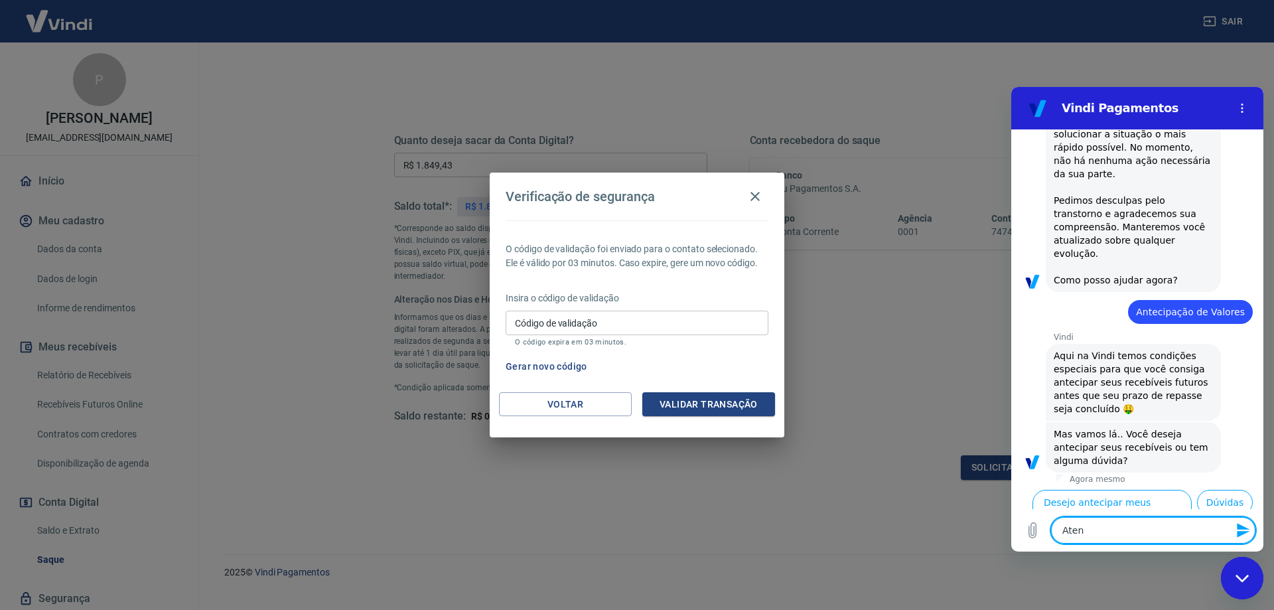
type textarea "x"
type textarea "Atende"
type textarea "x"
type textarea "Atenden"
type textarea "x"
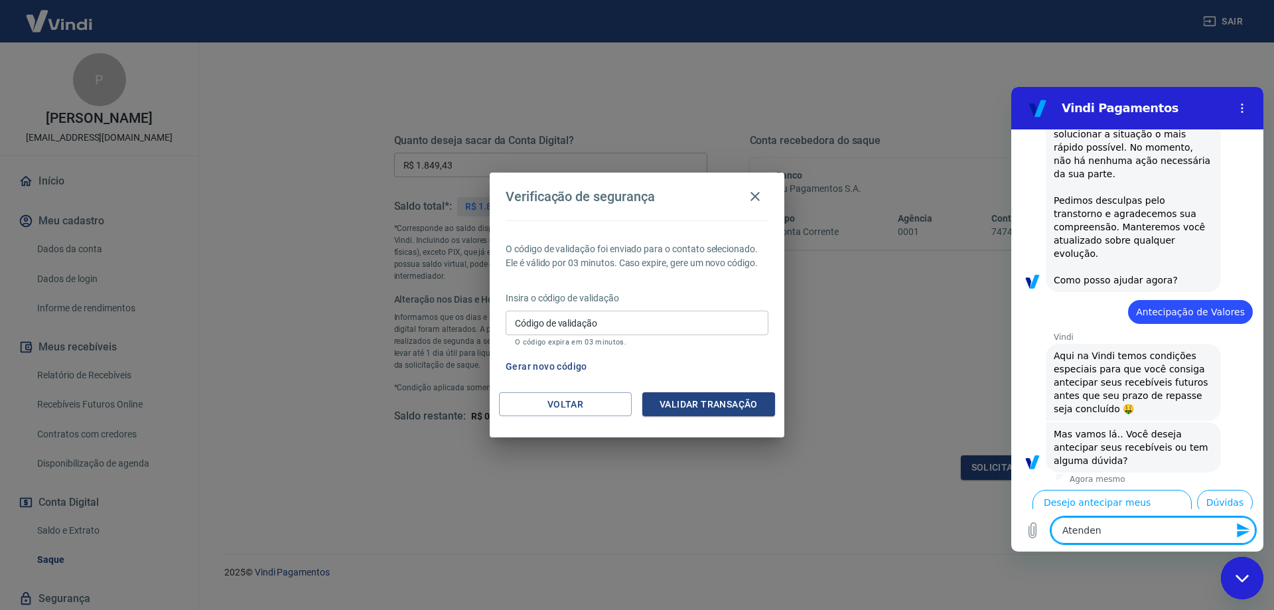
type textarea "Atendend"
type textarea "x"
type textarea "Atendendt"
type textarea "x"
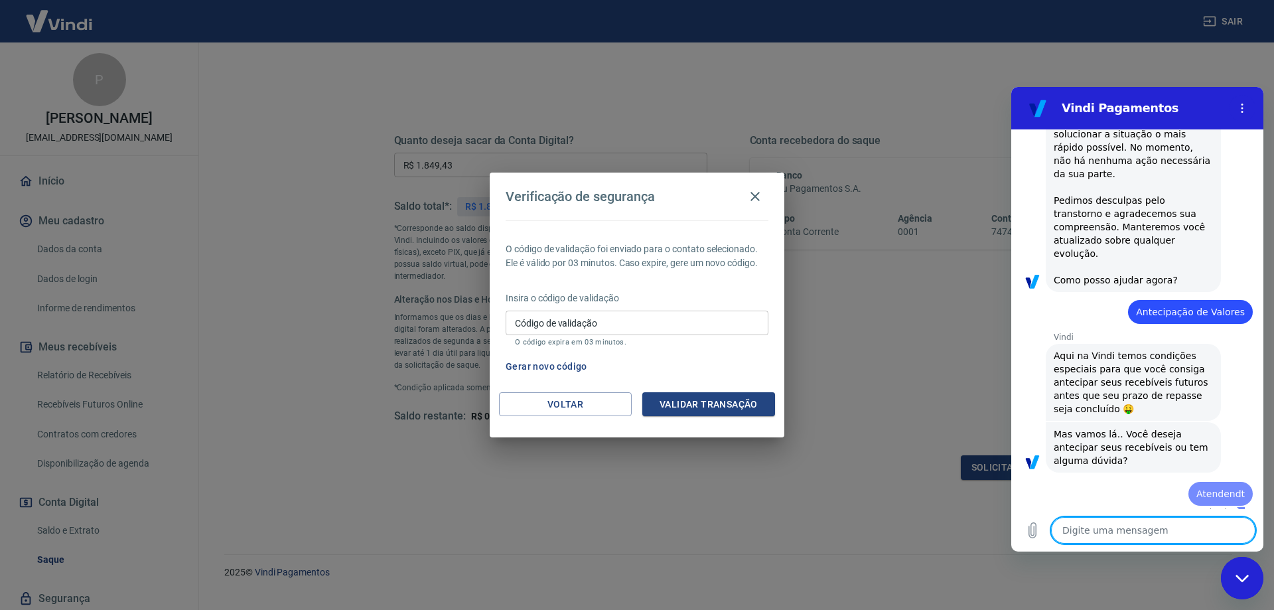
type textarea "e"
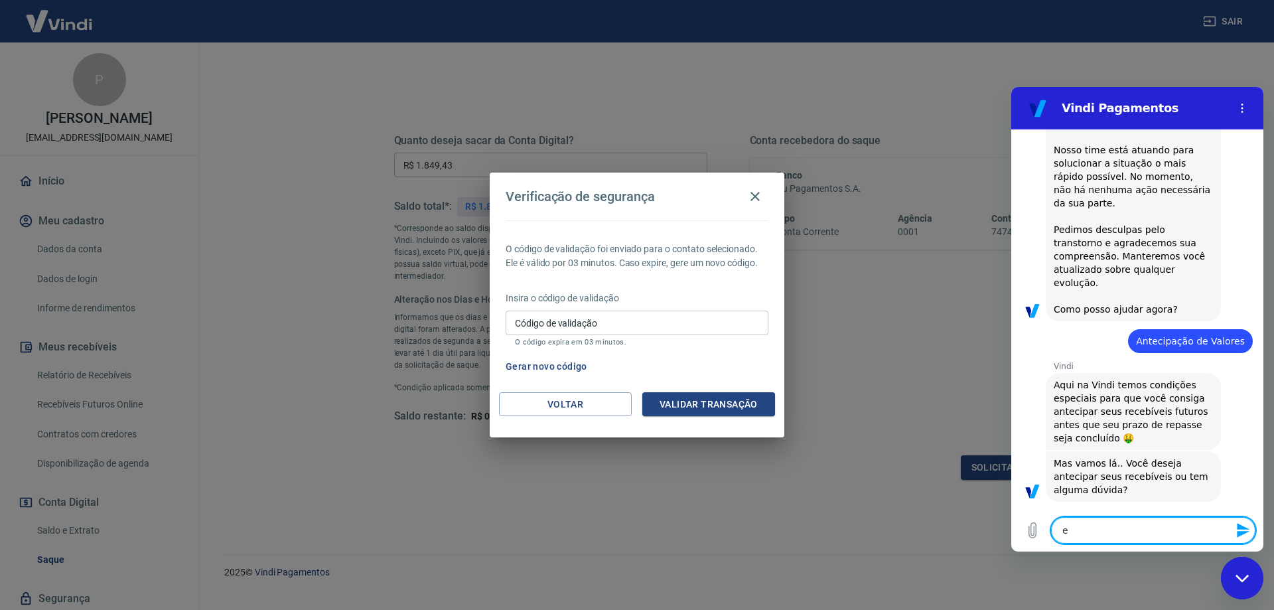
type textarea "x"
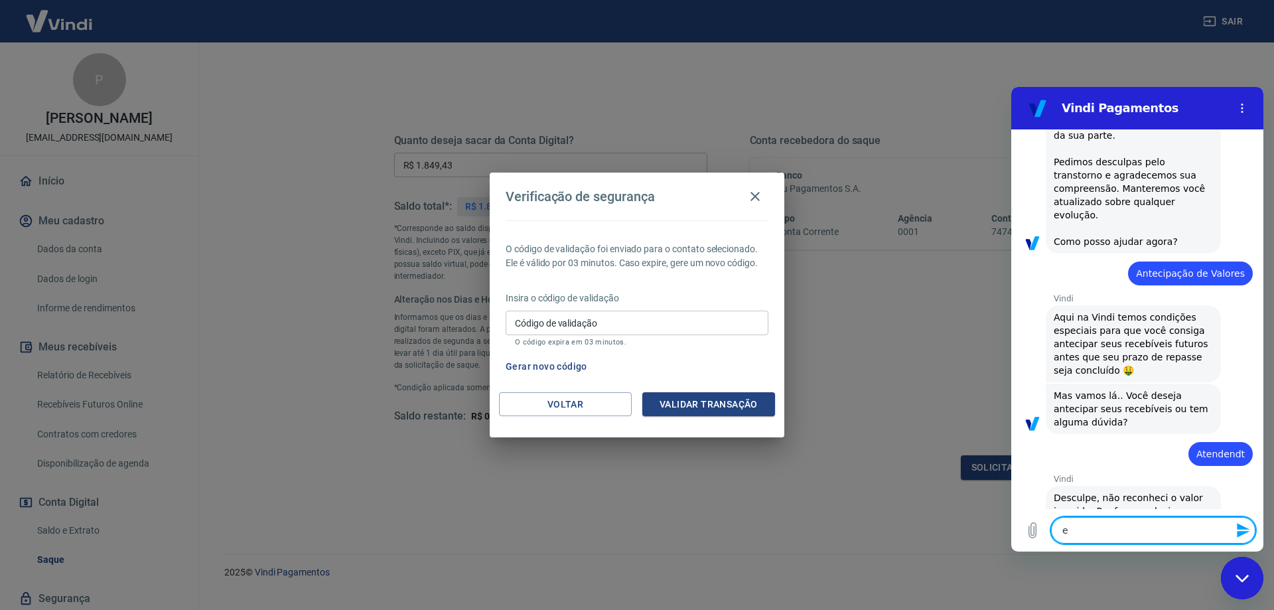
scroll to position [1873, 0]
click at [1109, 531] on textarea "e" at bounding box center [1153, 530] width 204 height 27
type textarea "x"
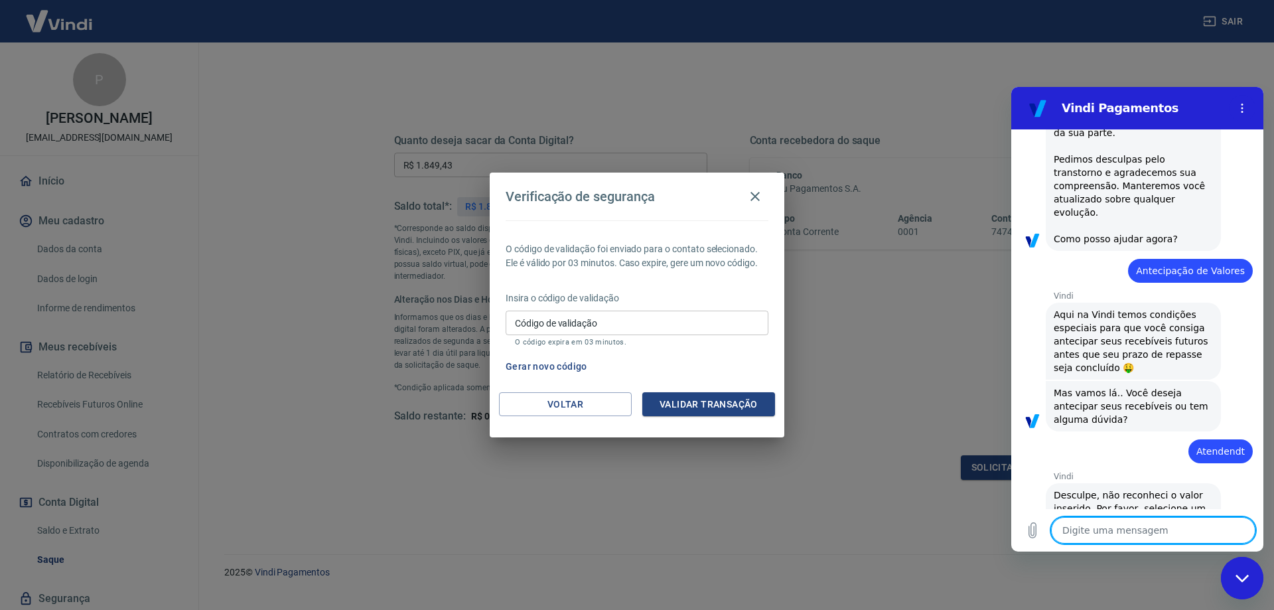
type textarea "Q"
type textarea "x"
type textarea "Qu"
type textarea "x"
type textarea "Que"
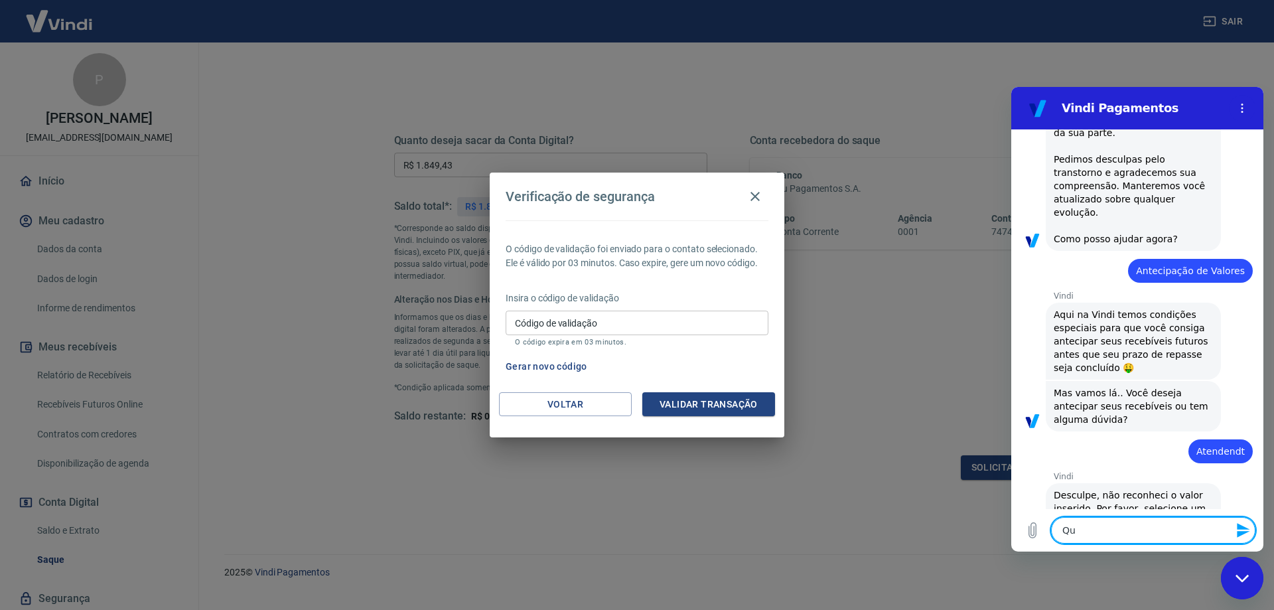
type textarea "x"
type textarea "Quer"
type textarea "x"
type textarea "Quero"
type textarea "x"
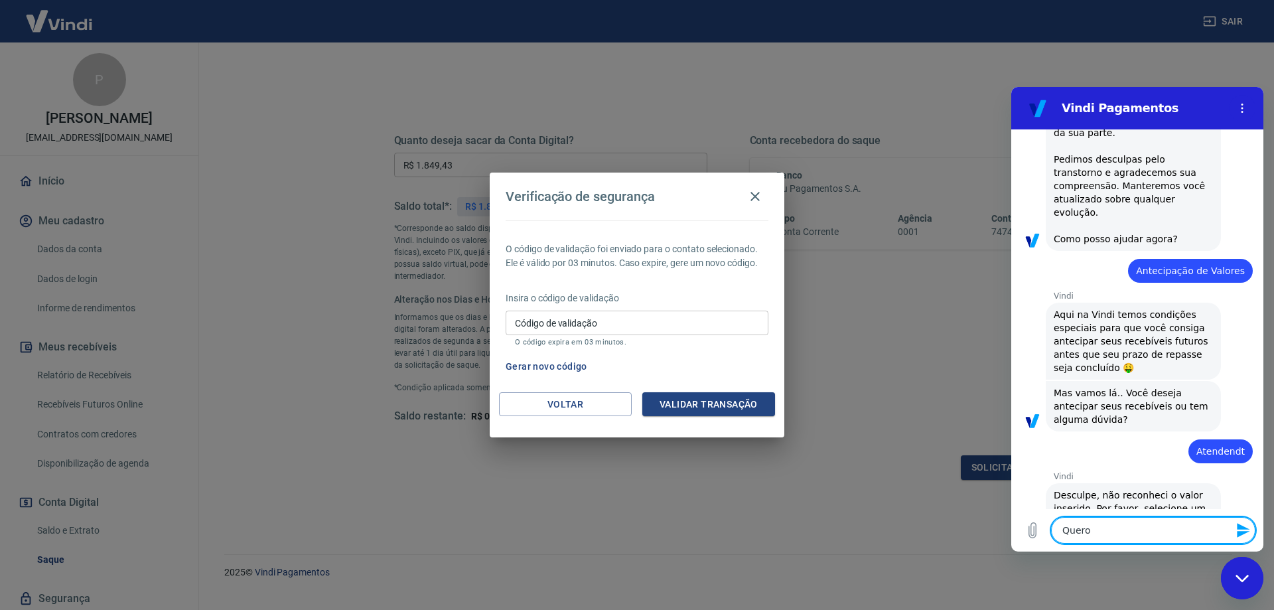
type textarea "Quero"
type textarea "x"
type textarea "Quero a"
type textarea "x"
type textarea "Quero at"
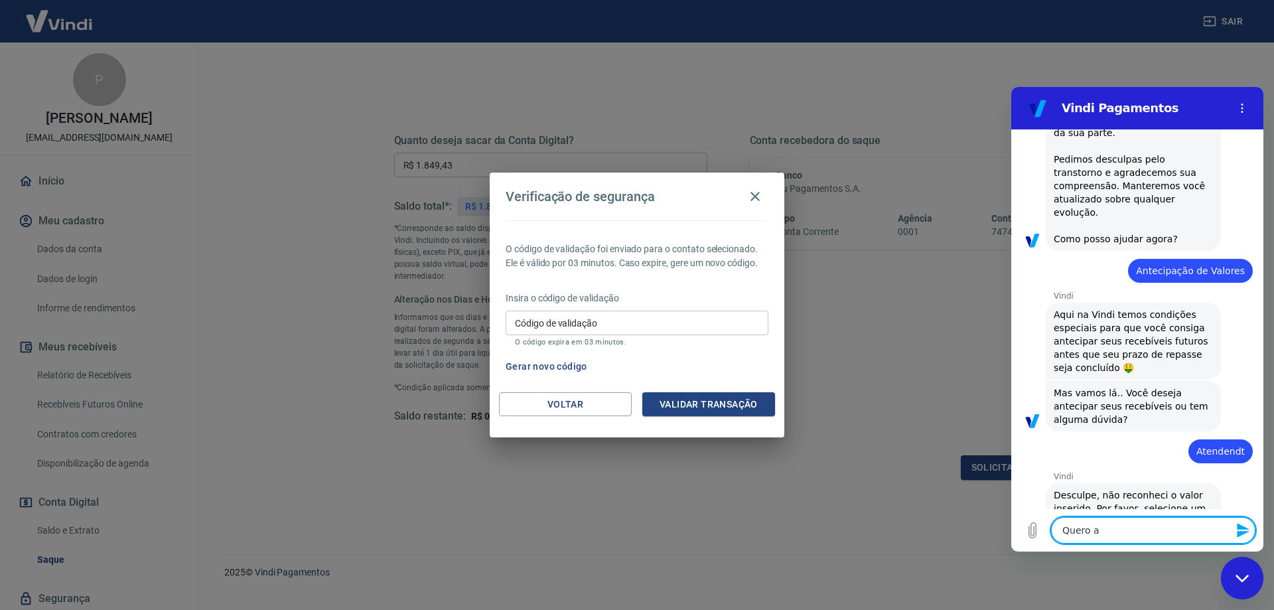
type textarea "x"
type textarea "Quero ate"
type textarea "x"
type textarea "Quero aten"
type textarea "x"
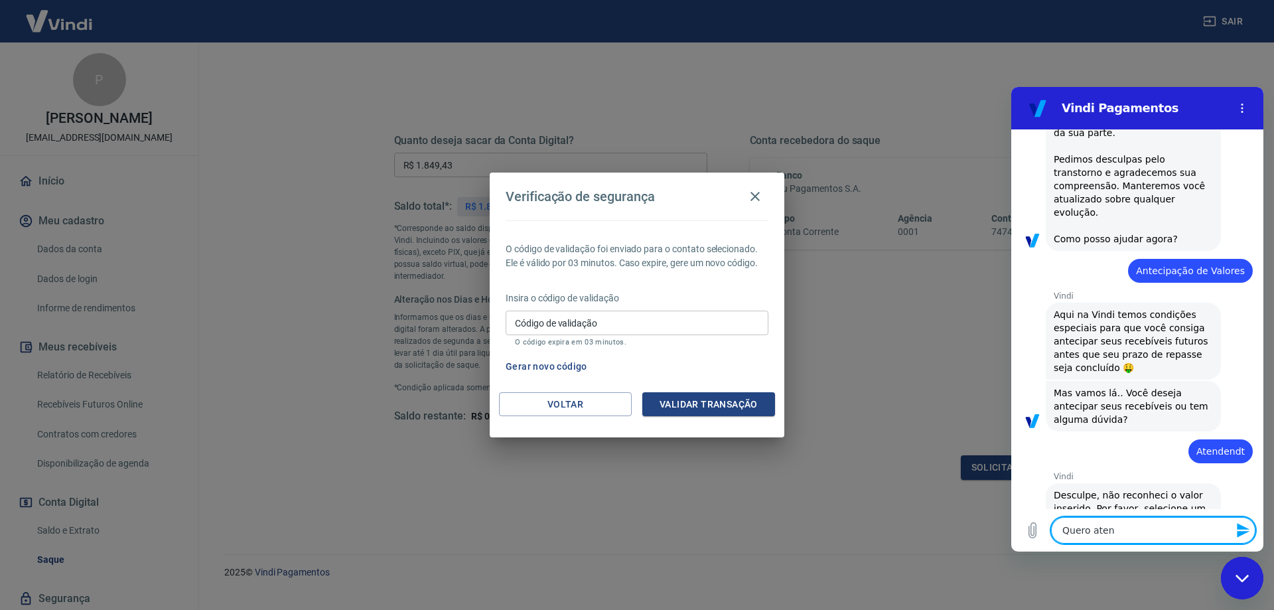
type textarea "Quero atend"
type textarea "x"
type textarea "Quero atendi"
type textarea "x"
type textarea "Quero atendim"
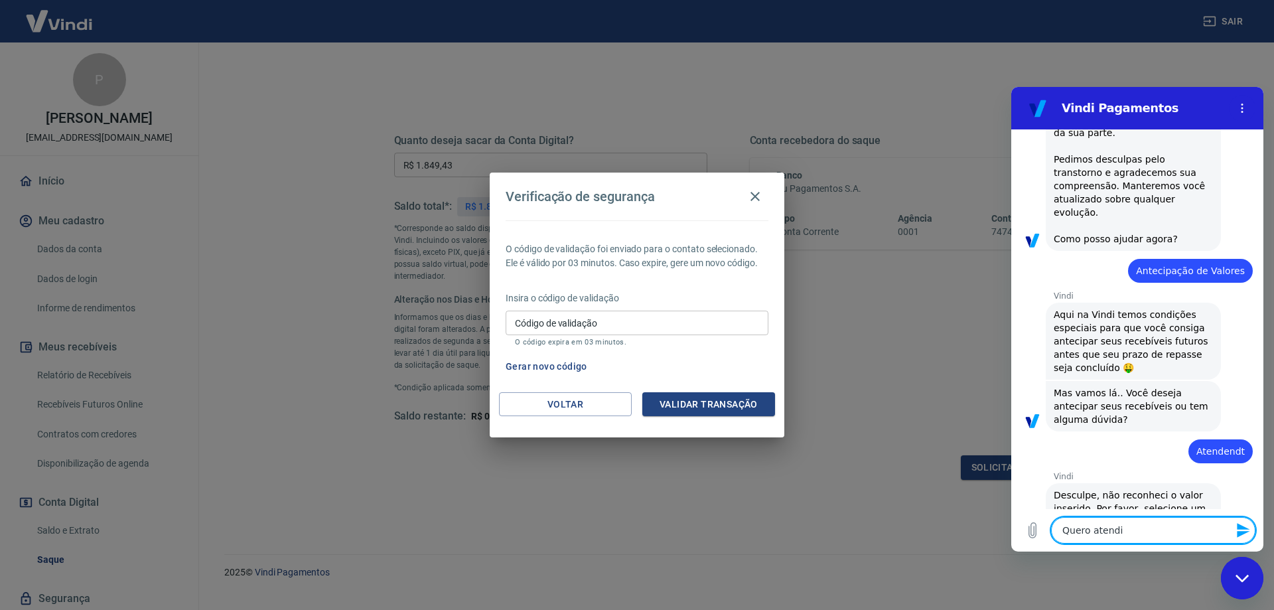
type textarea "x"
type textarea "Quero atendime"
type textarea "x"
type textarea "Quero atendimen"
type textarea "x"
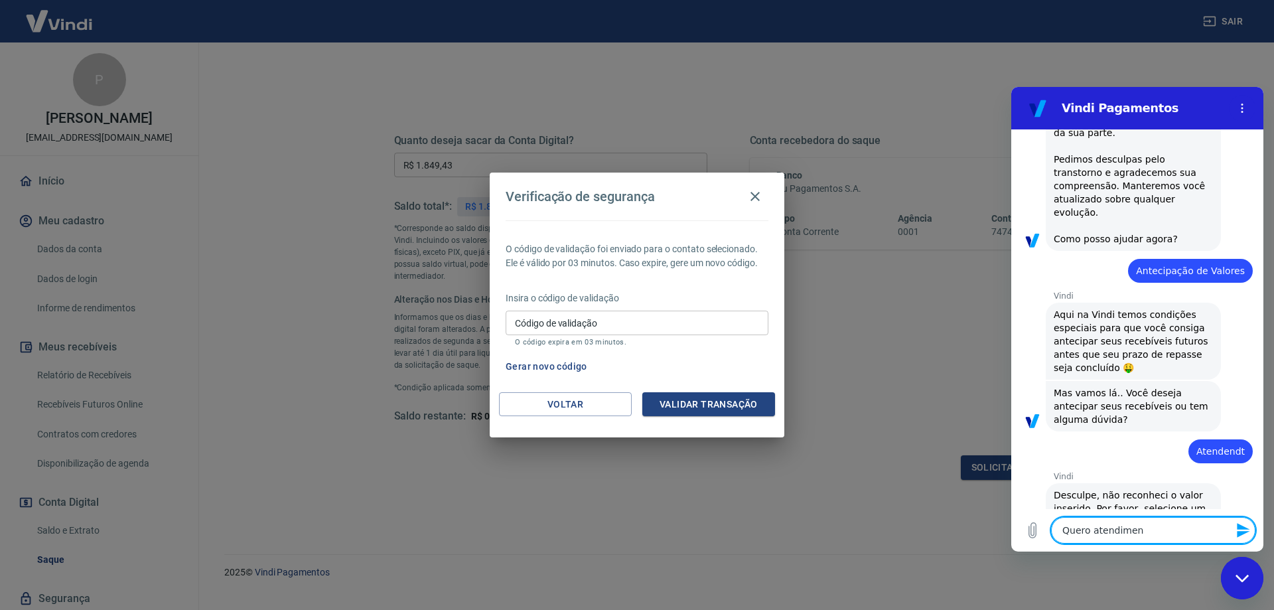
type textarea "Quero atendiment"
type textarea "x"
type textarea "Quero atendimento"
type textarea "x"
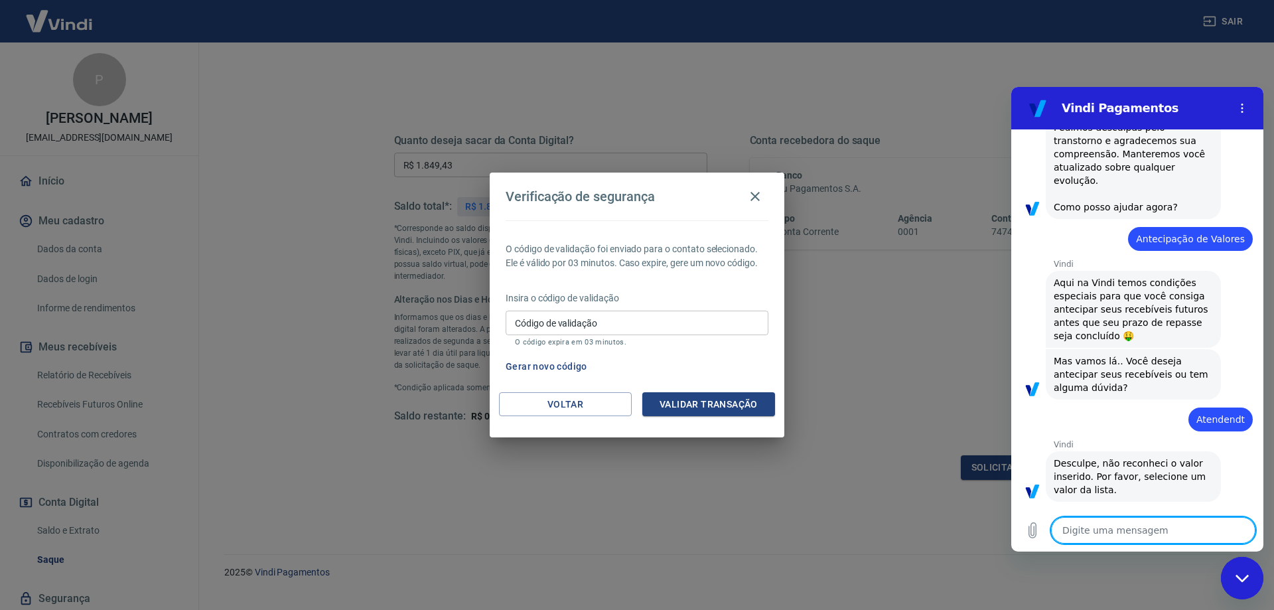
type textarea "x"
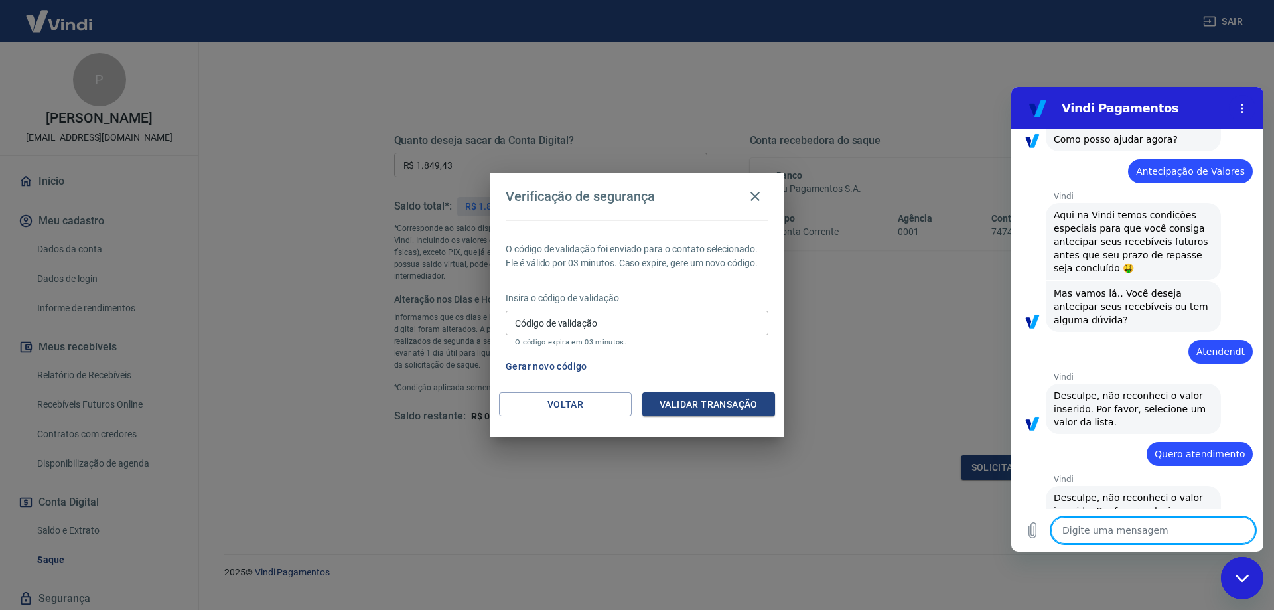
scroll to position [1975, 0]
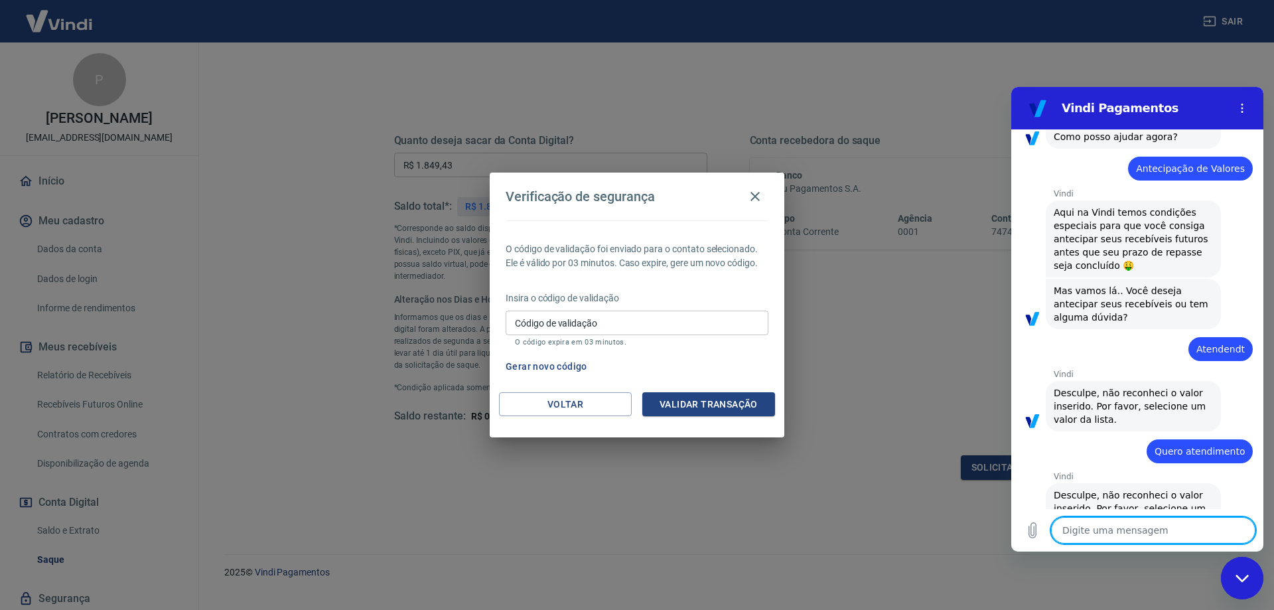
click at [1105, 523] on textarea at bounding box center [1153, 530] width 204 height 27
click at [1113, 531] on textarea at bounding box center [1153, 530] width 204 height 27
type textarea "A"
type textarea "x"
type textarea "Aj"
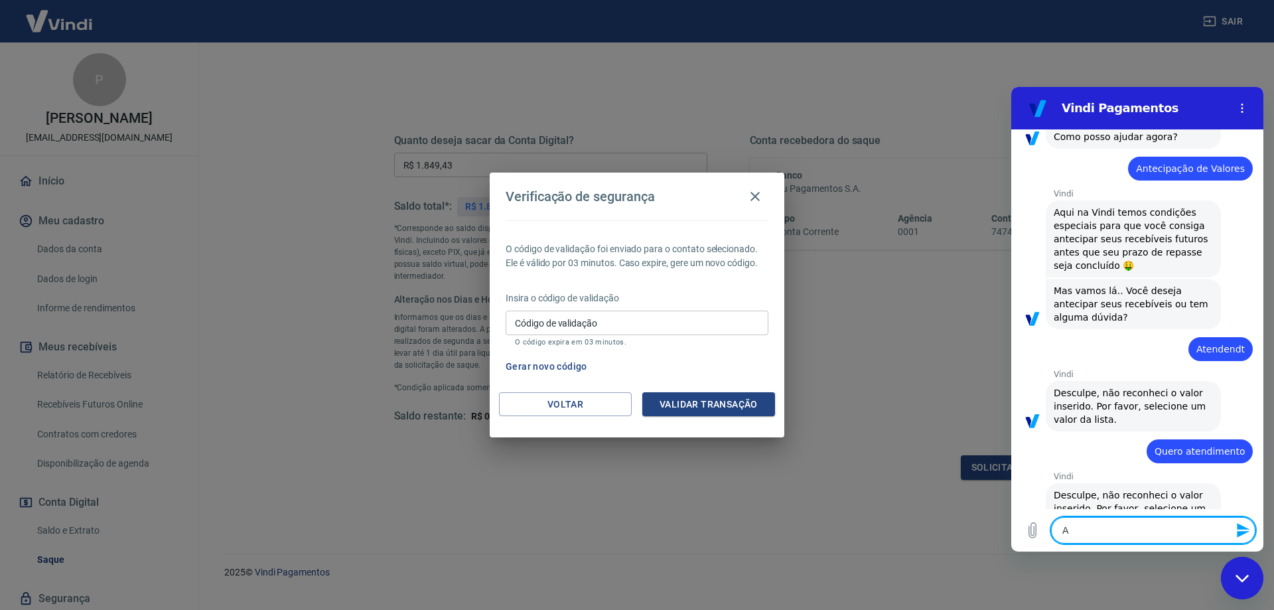
type textarea "x"
type textarea "Aju"
type textarea "x"
type textarea "Ajud"
type textarea "x"
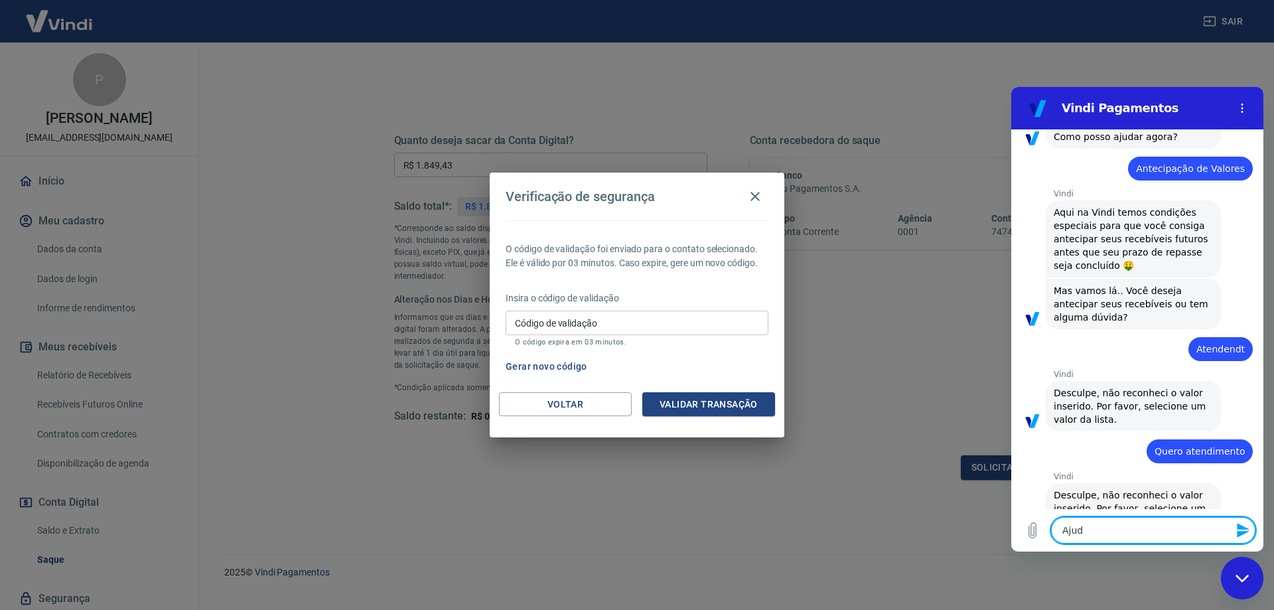
type textarea "Ajuda"
type textarea "x"
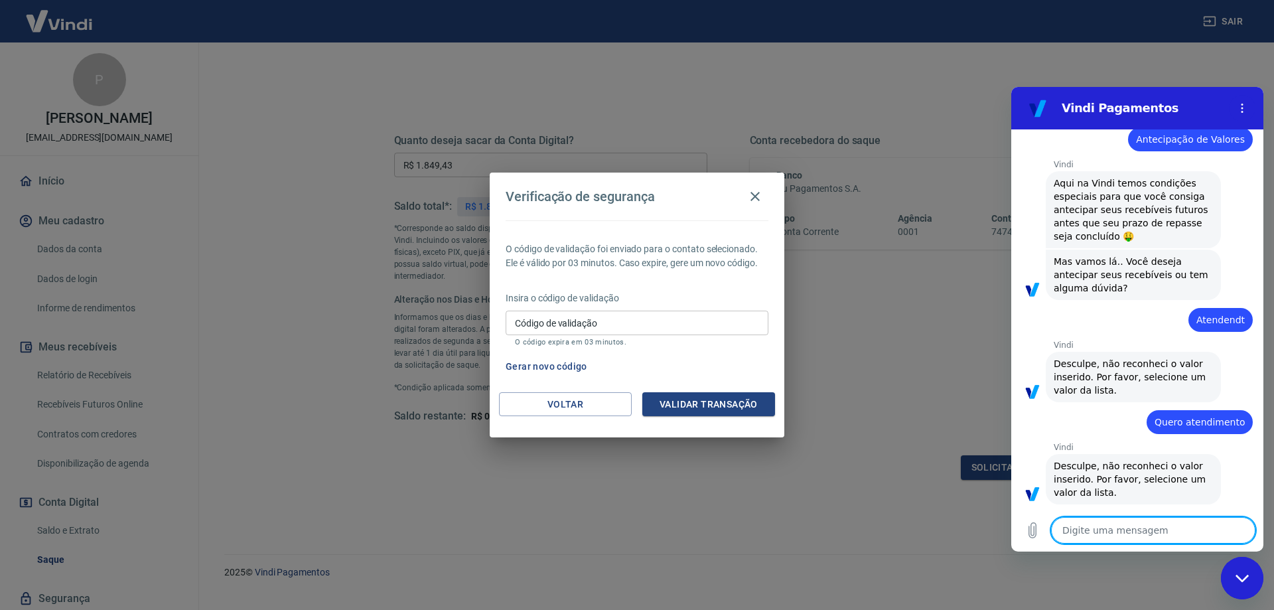
scroll to position [2007, 0]
type textarea "x"
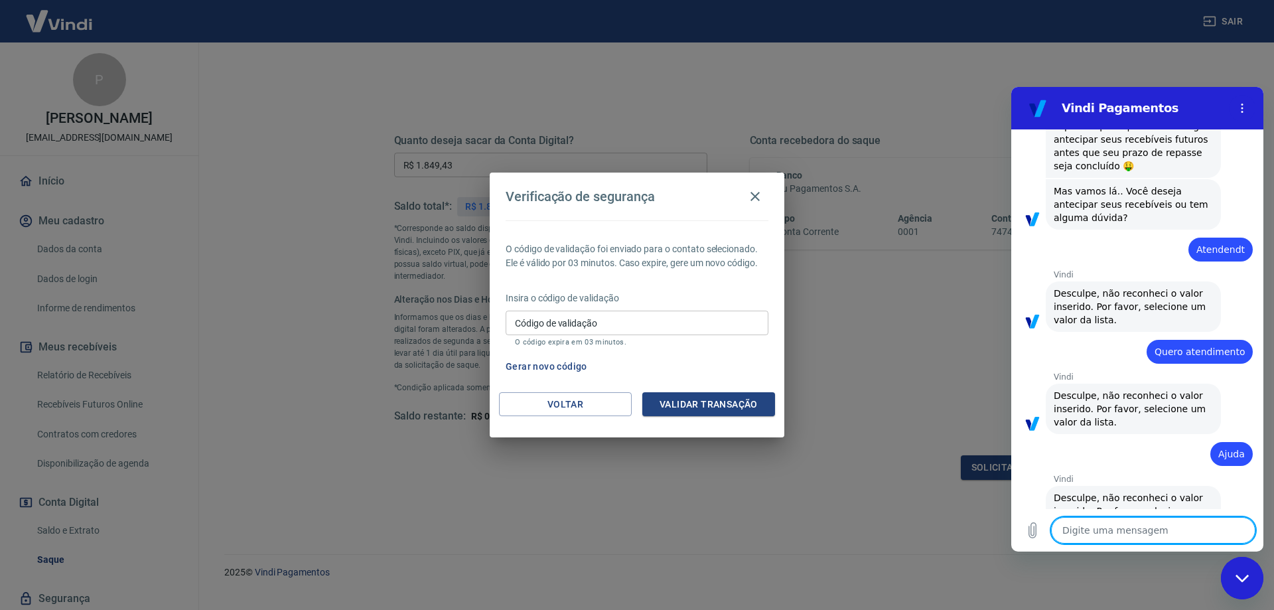
scroll to position [2077, 0]
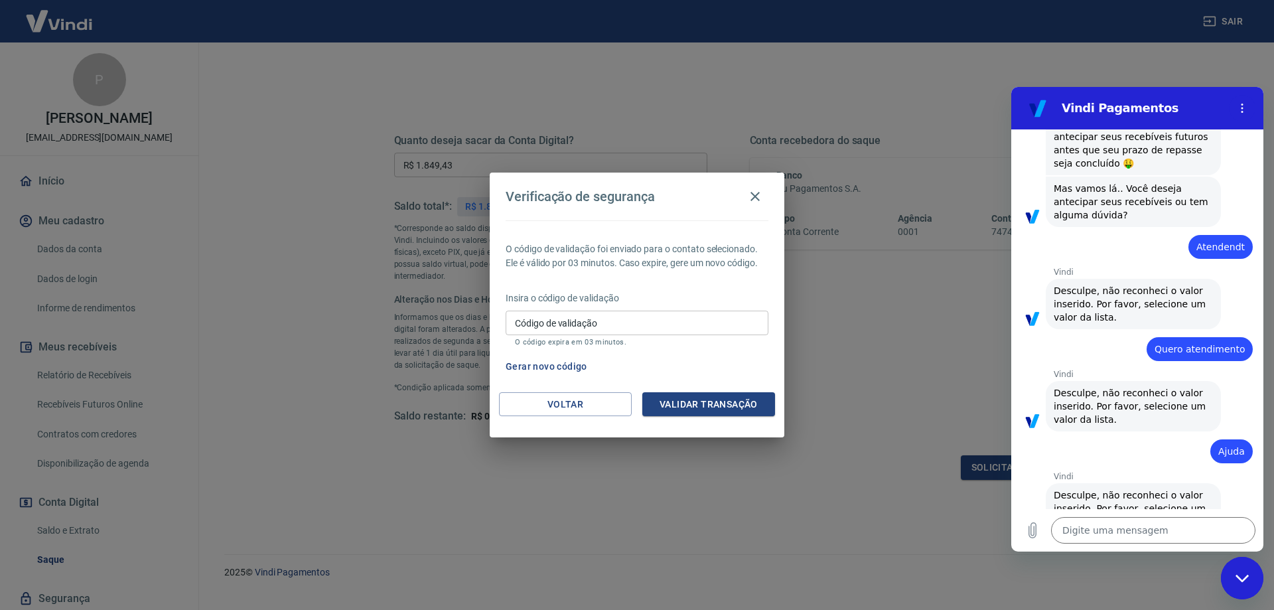
click at [1242, 112] on circle "Menu de opções" at bounding box center [1242, 112] width 2 height 2
click at [1111, 531] on textarea at bounding box center [1153, 530] width 204 height 27
type textarea "a"
type textarea "x"
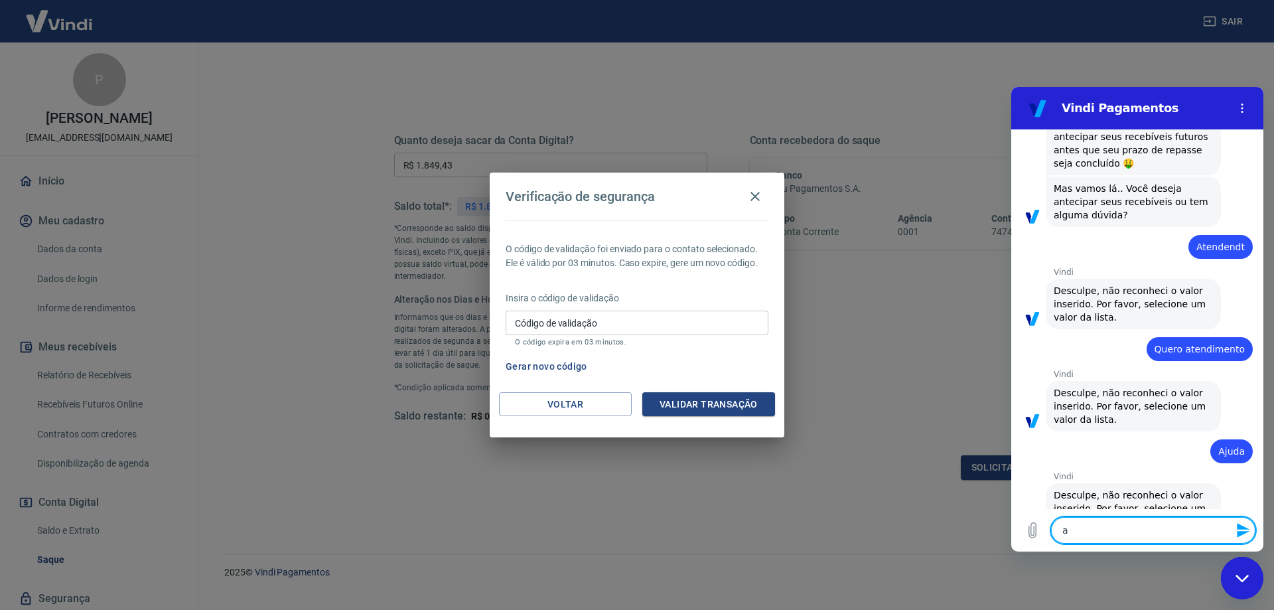
type textarea "aj"
type textarea "x"
type textarea "aju"
type textarea "x"
type textarea "ajud"
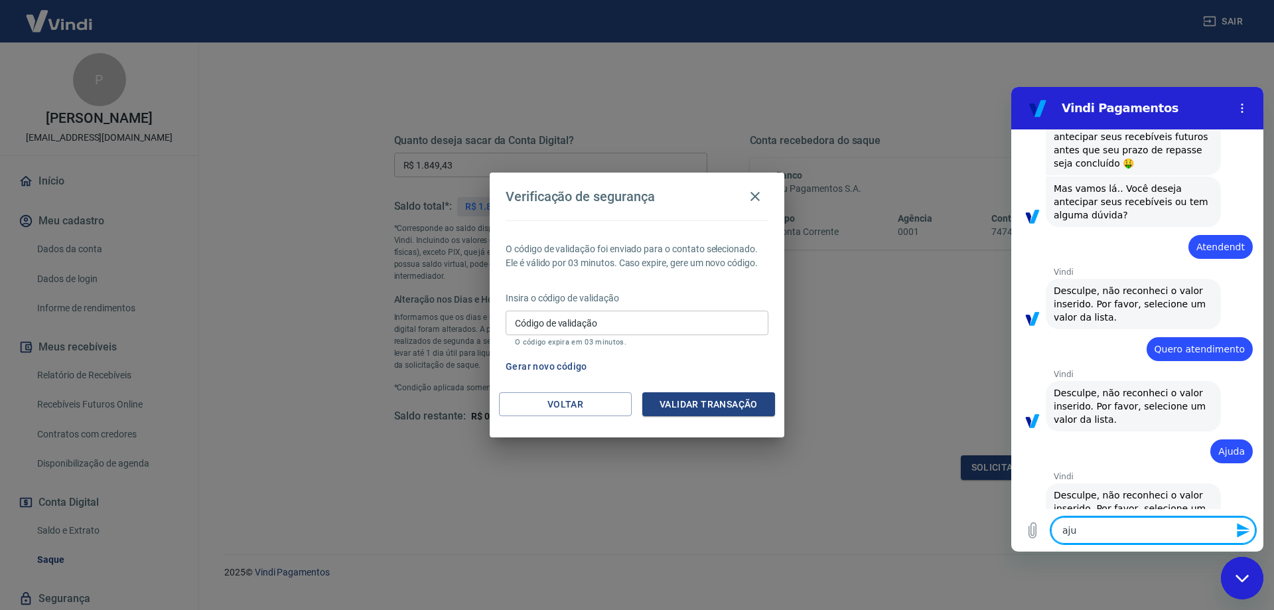
type textarea "x"
type textarea "ajuda"
type textarea "x"
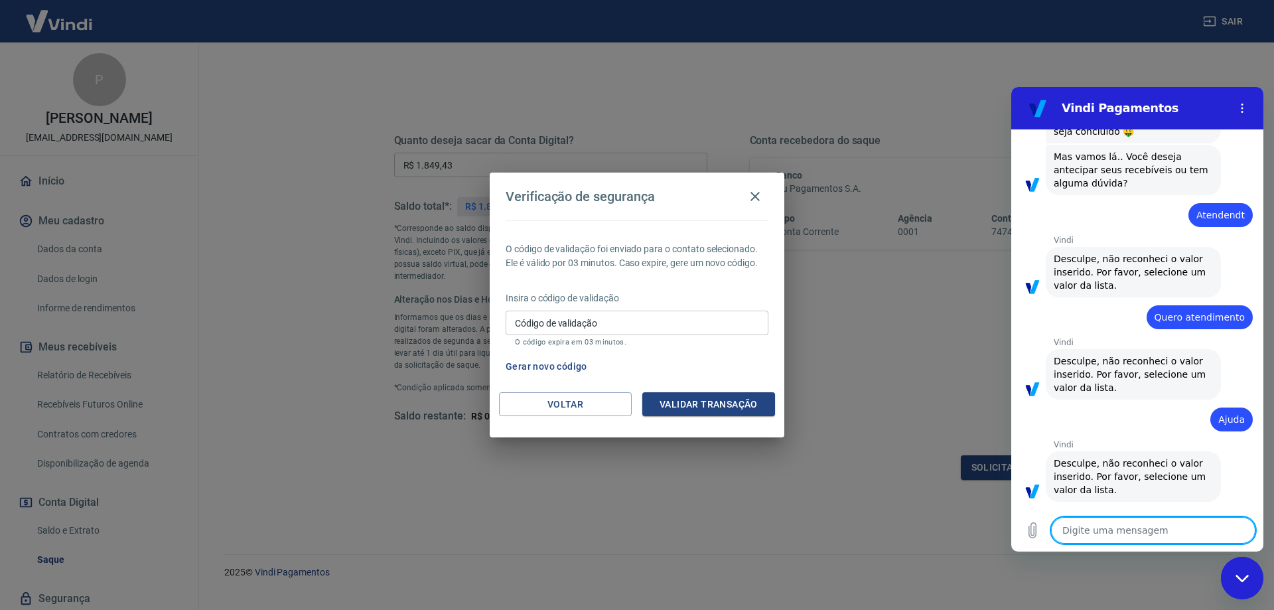
type textarea "x"
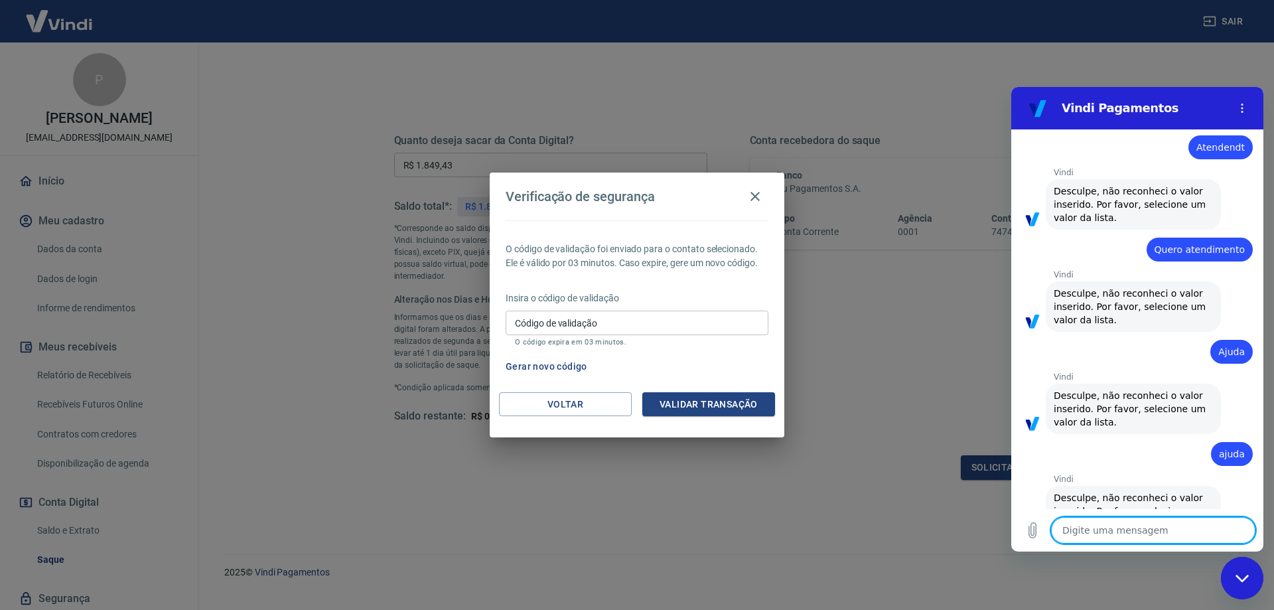
type textarea "a"
type textarea "x"
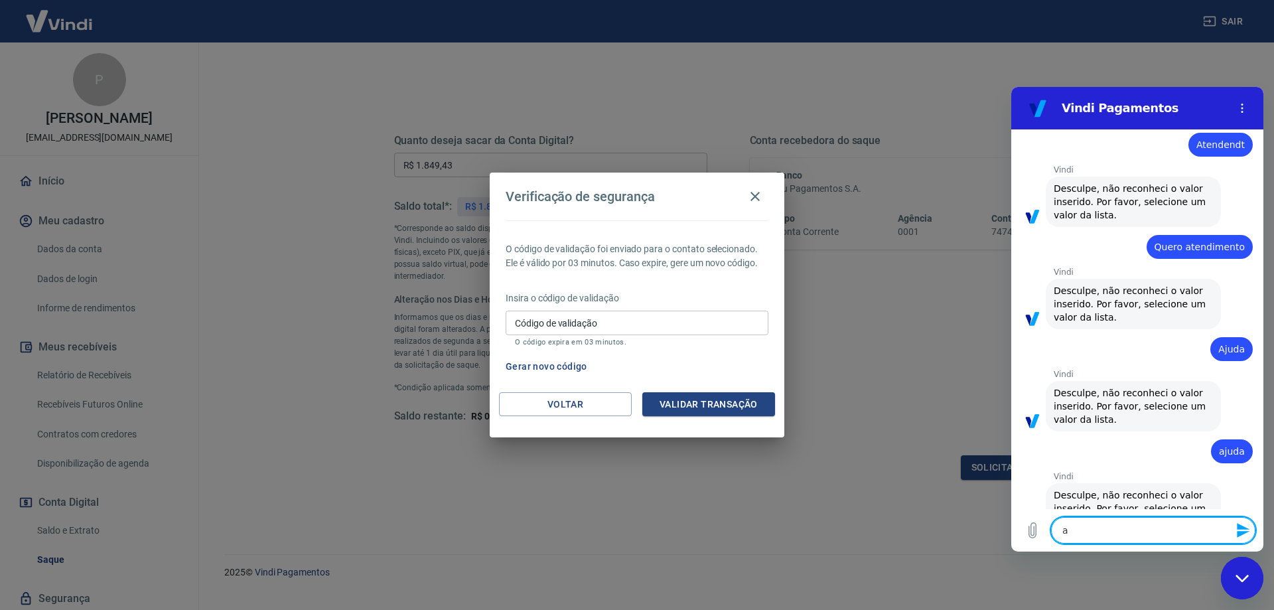
type textarea "aj"
type textarea "x"
type textarea "aju"
type textarea "x"
type textarea "ajud"
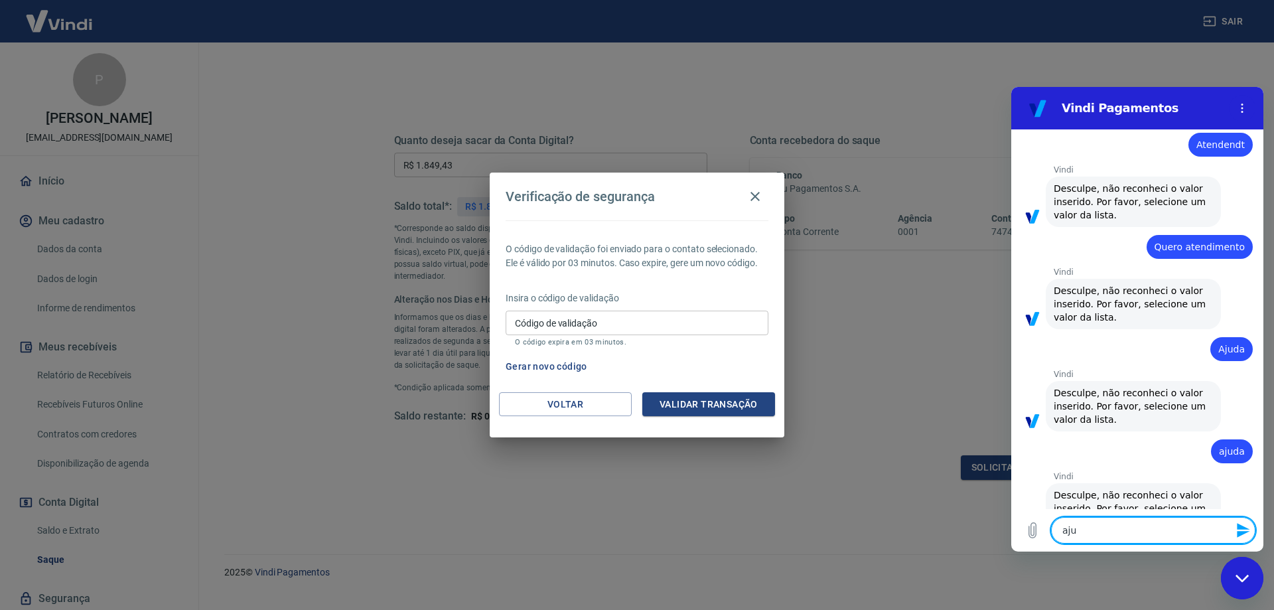
type textarea "x"
type textarea "ajuda"
type textarea "x"
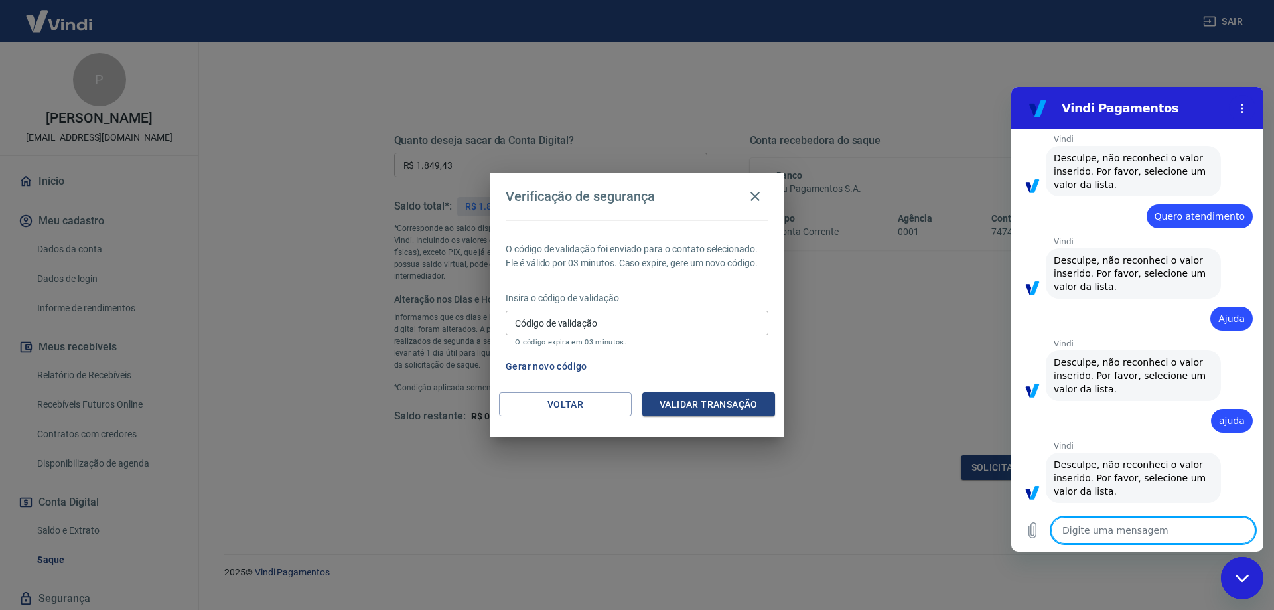
type textarea "x"
type textarea "a"
type textarea "x"
type textarea "aj"
type textarea "x"
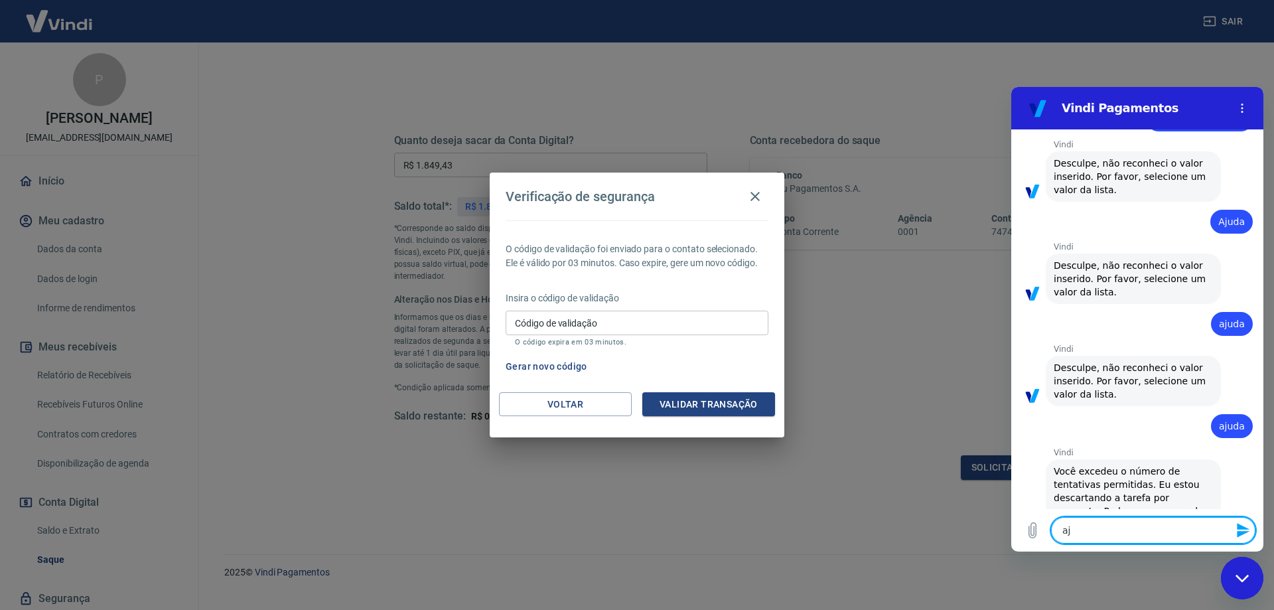
type textarea "aju"
type textarea "x"
type textarea "ajud"
type textarea "x"
type textarea "ajuda"
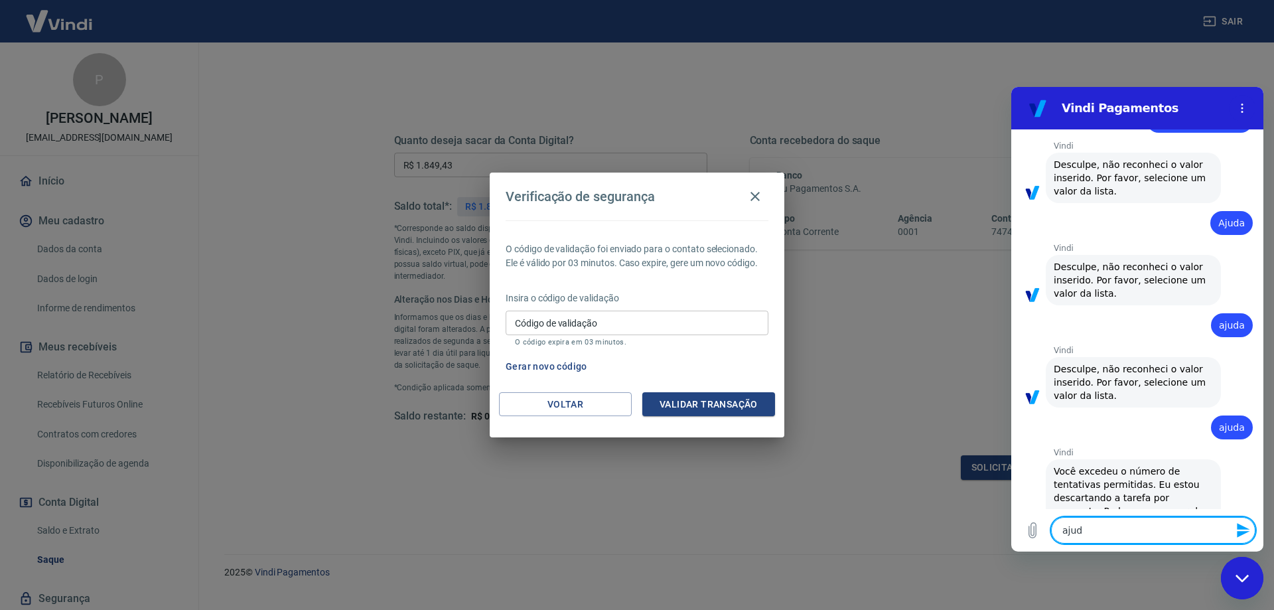
type textarea "x"
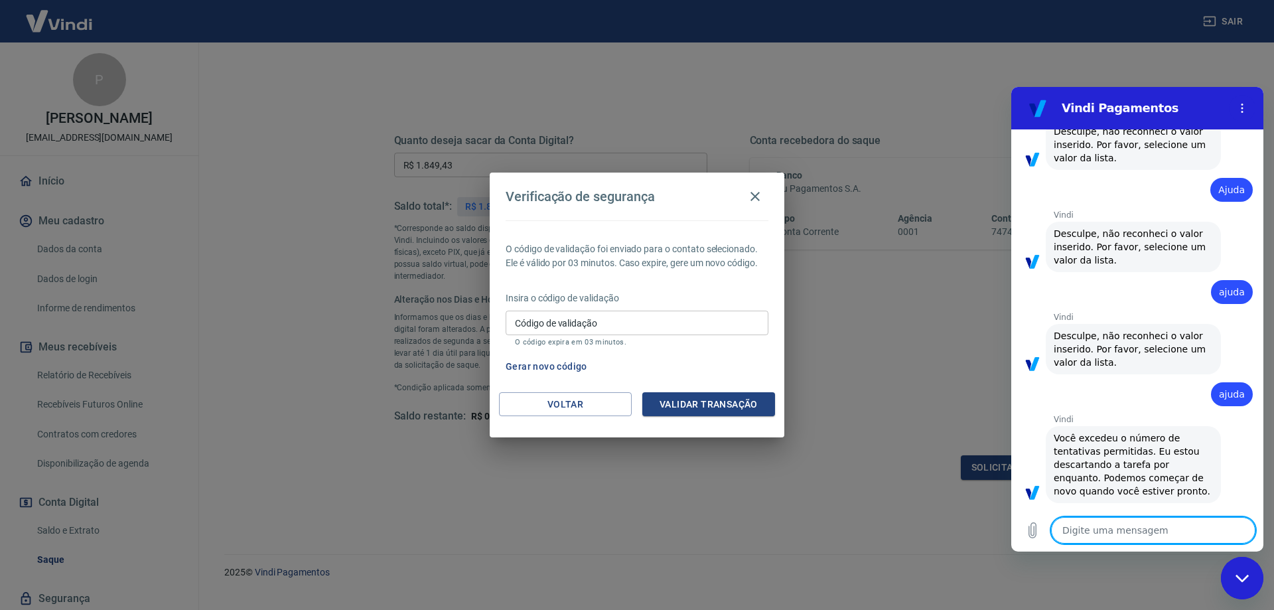
type textarea "x"
type textarea "a"
type textarea "x"
type textarea "aj"
type textarea "x"
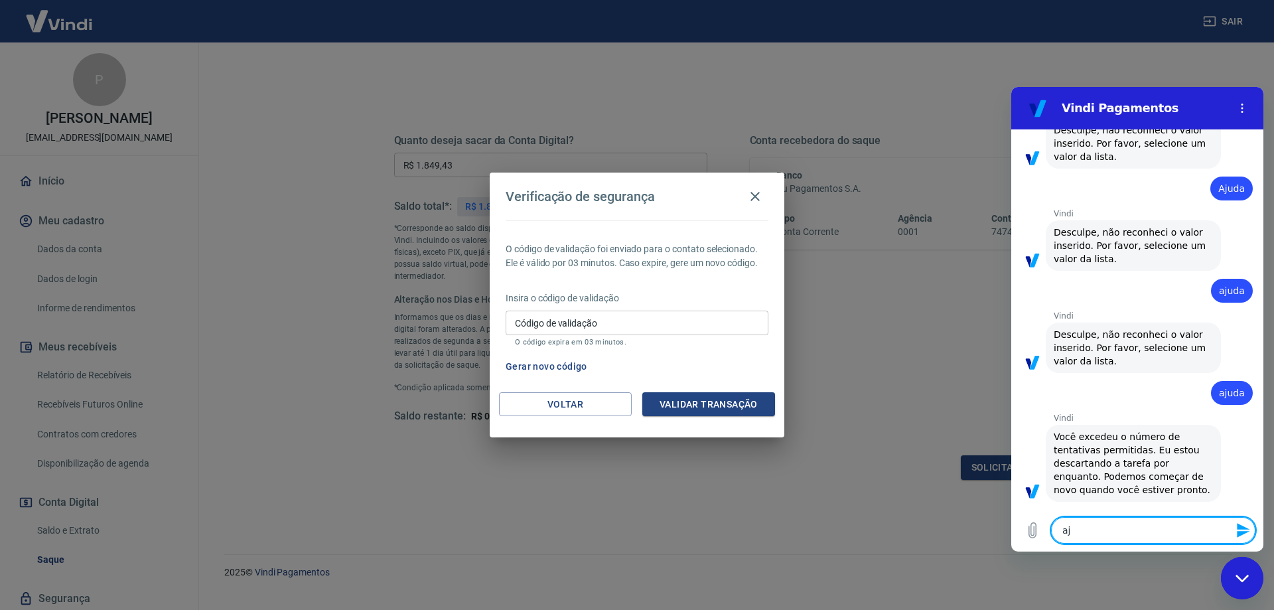
type textarea "aju"
type textarea "x"
type textarea "ajud"
type textarea "x"
type textarea "ajuda"
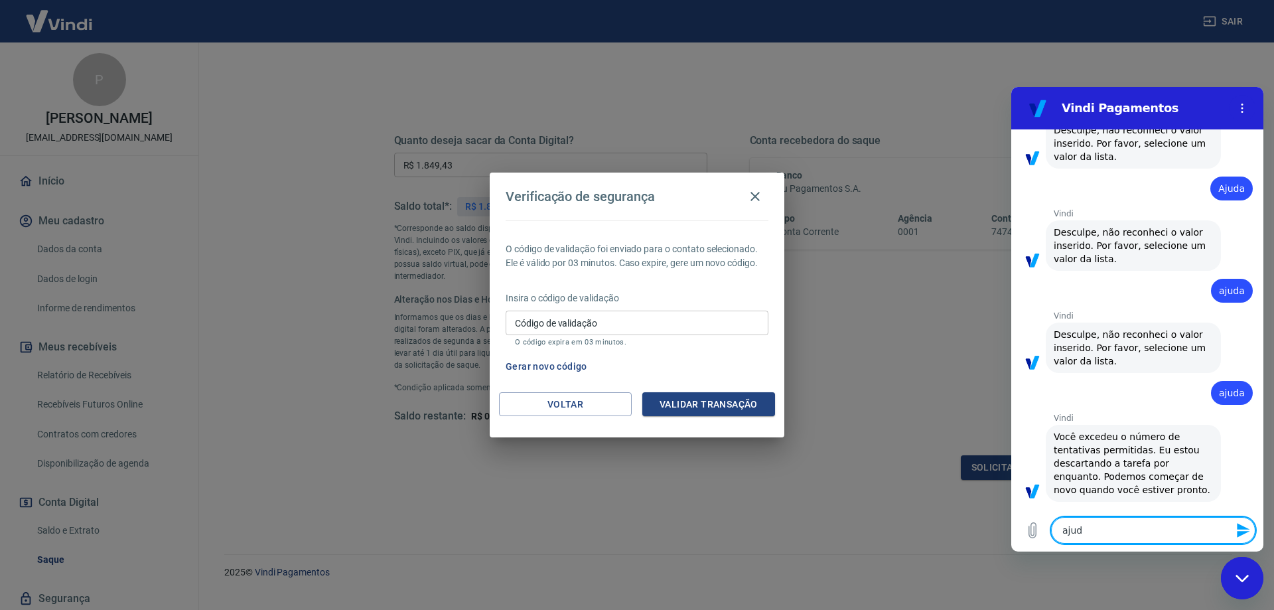
type textarea "x"
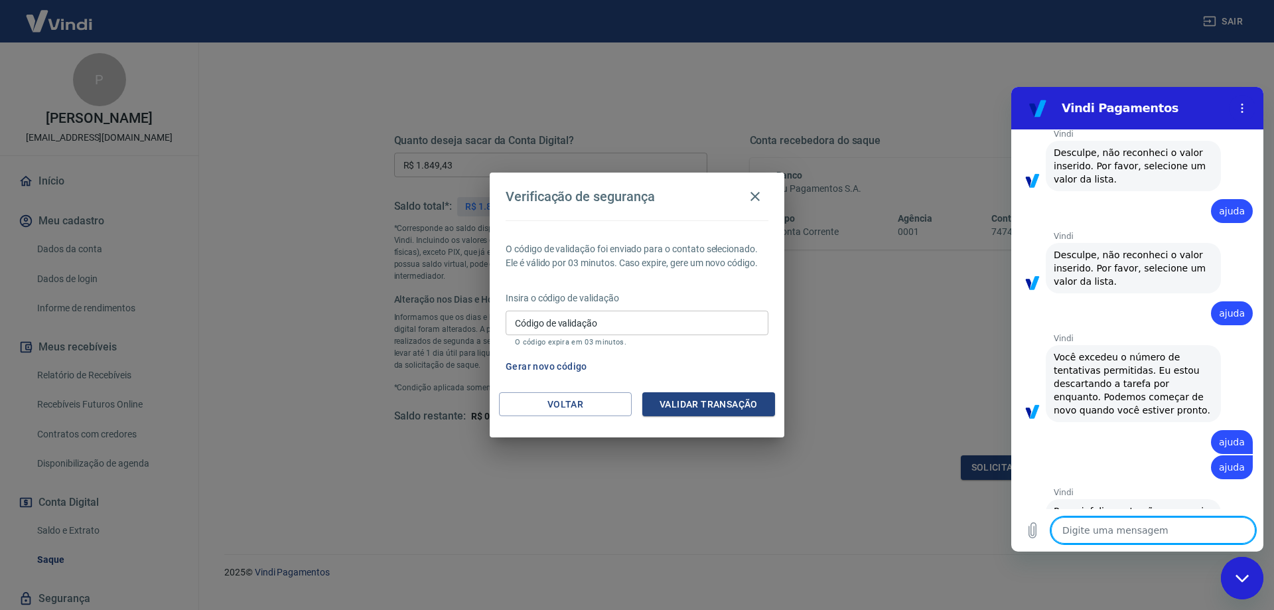
type textarea "a"
type textarea "x"
type textarea "aj"
type textarea "x"
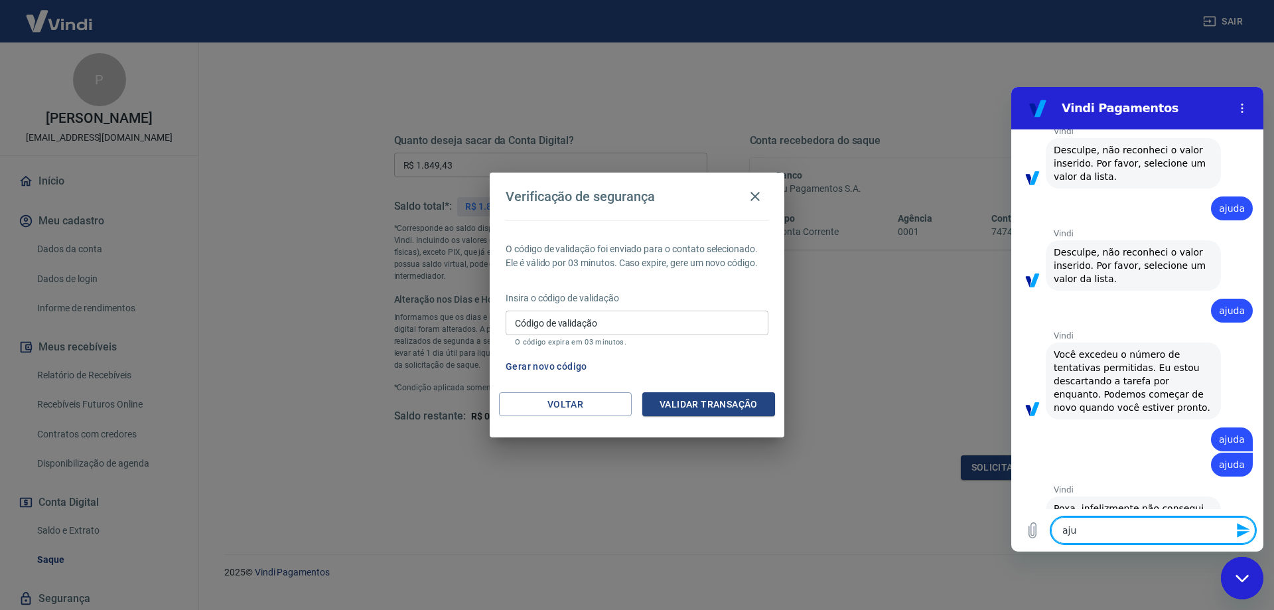
type textarea "ajud"
type textarea "x"
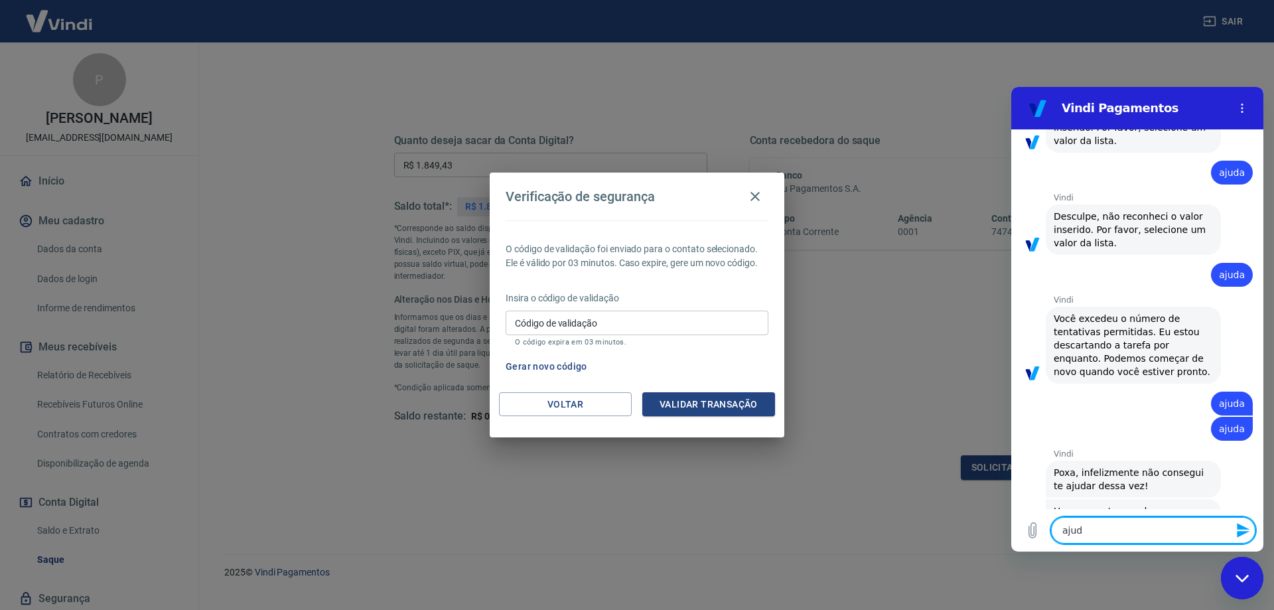
type textarea "ajuda"
type textarea "x"
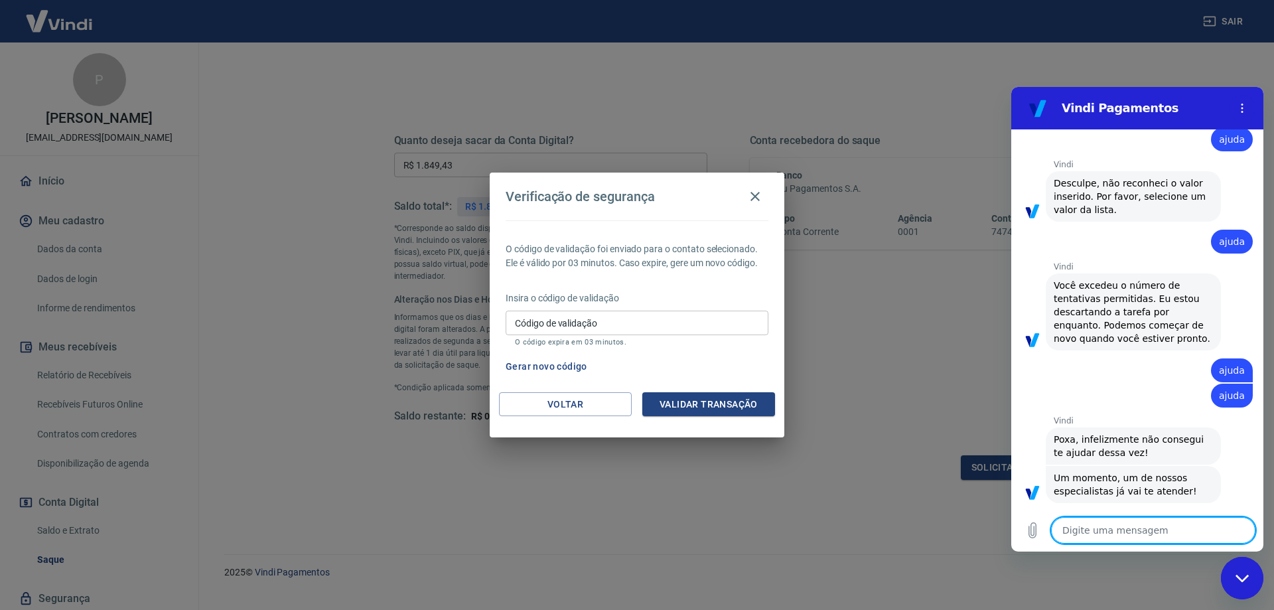
type textarea "x"
click at [1113, 535] on textarea at bounding box center [1153, 530] width 204 height 27
type textarea "A"
type textarea "x"
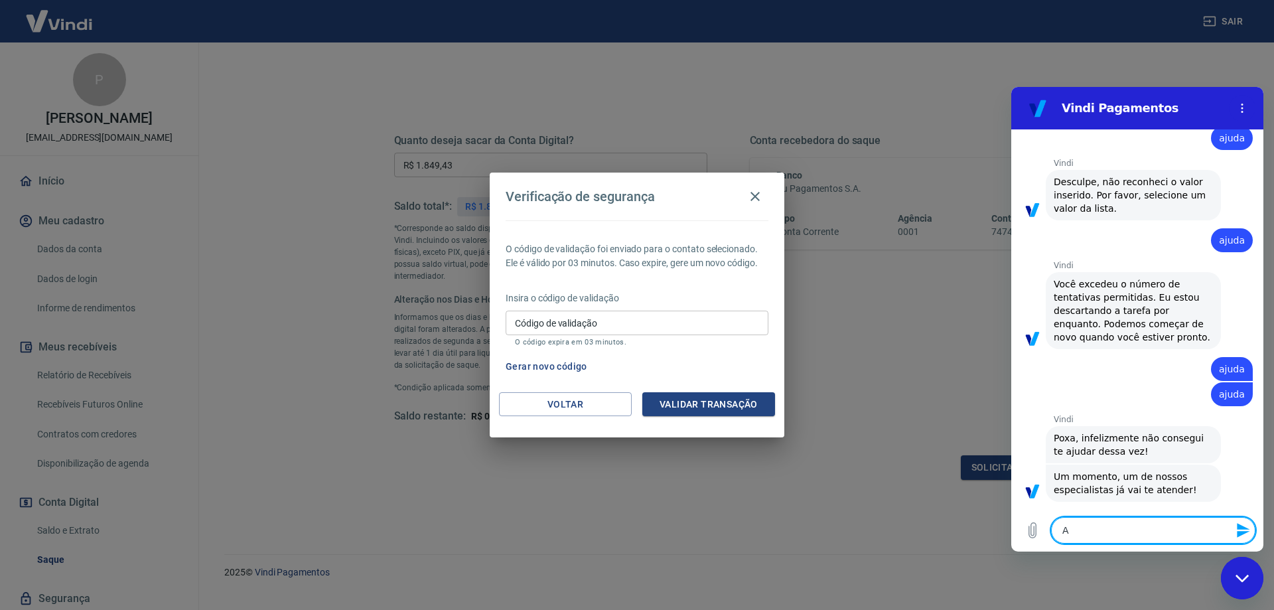
type textarea "Ag"
type textarea "x"
type textarea "Agu"
type textarea "x"
type textarea "Agua"
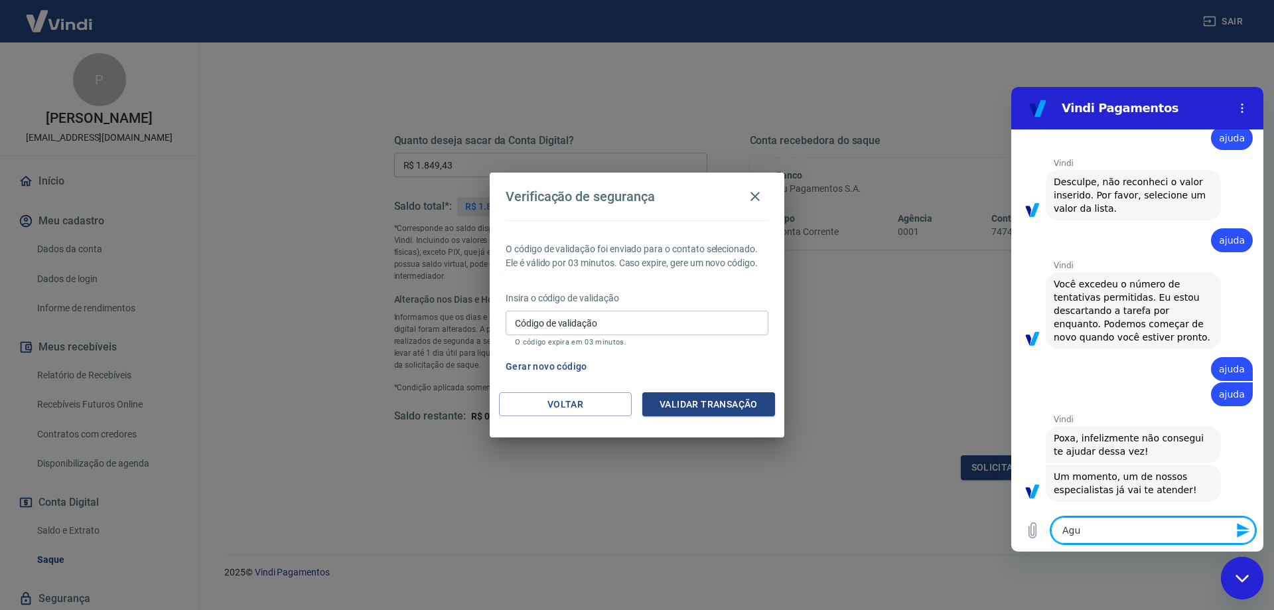
type textarea "x"
type textarea "Aguar"
type textarea "x"
type textarea "Aguard"
type textarea "x"
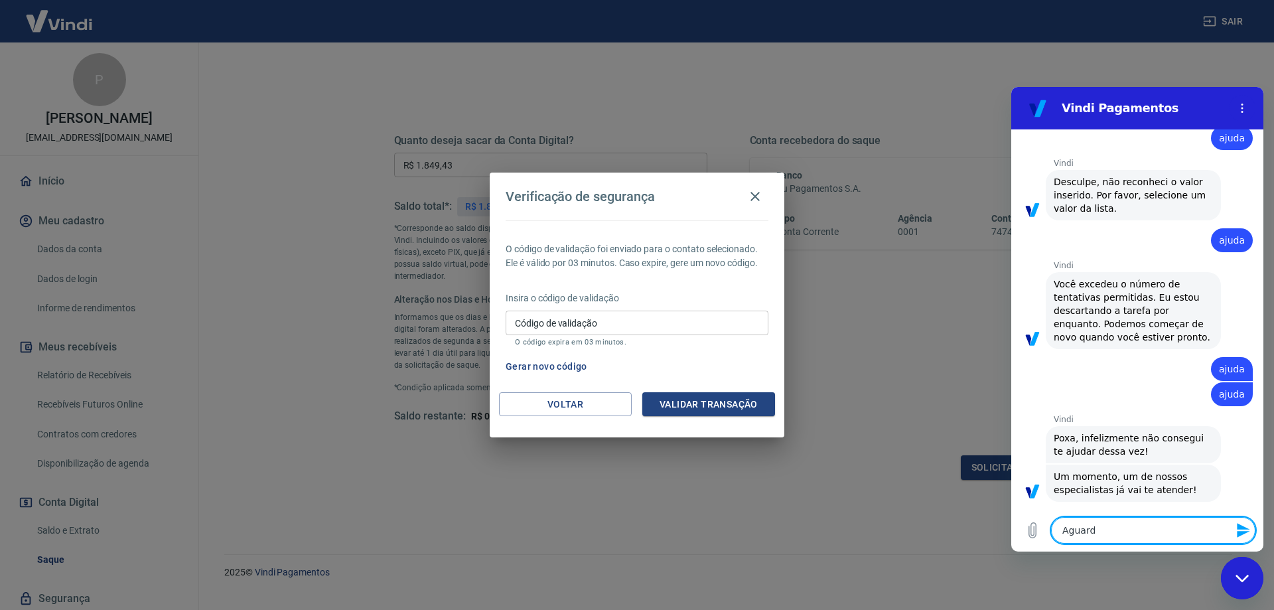
type textarea "Aguarda"
type textarea "x"
type textarea "Aguardan"
type textarea "x"
type textarea "Aguardand"
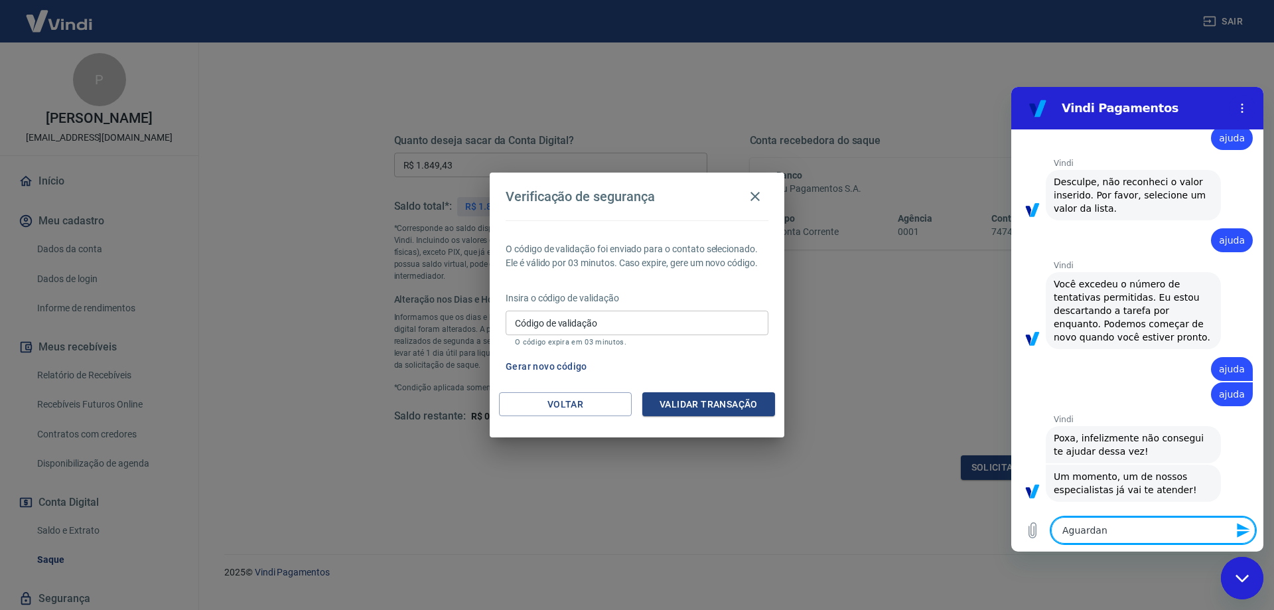
type textarea "x"
type textarea "Aguardando"
type textarea "x"
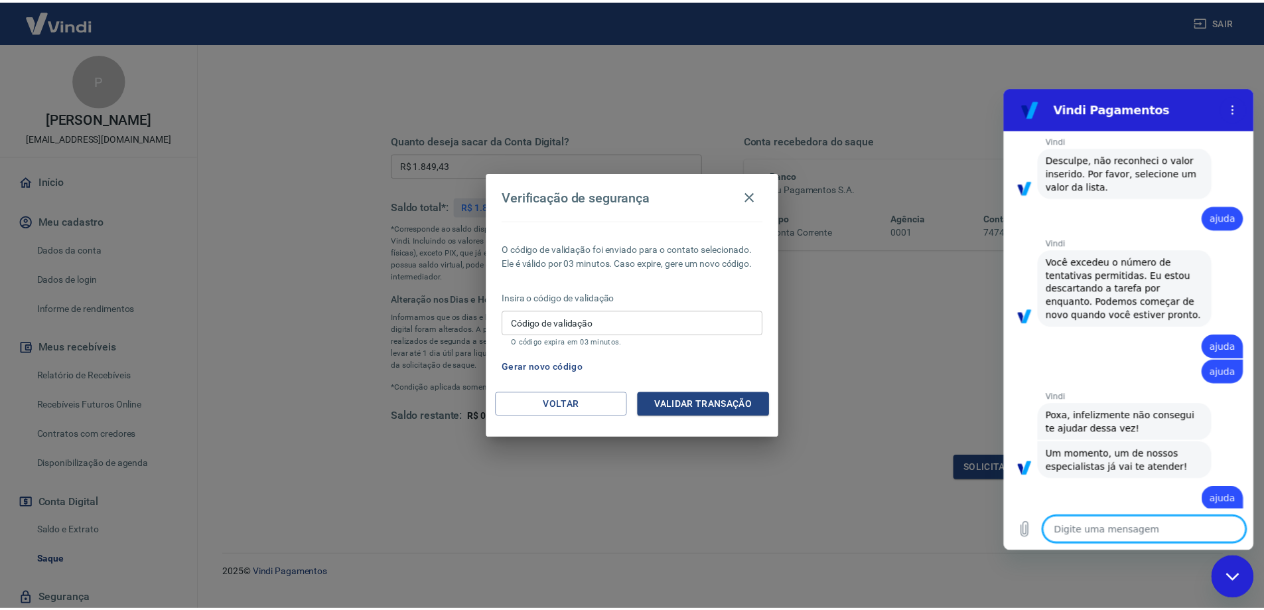
scroll to position [2518, 0]
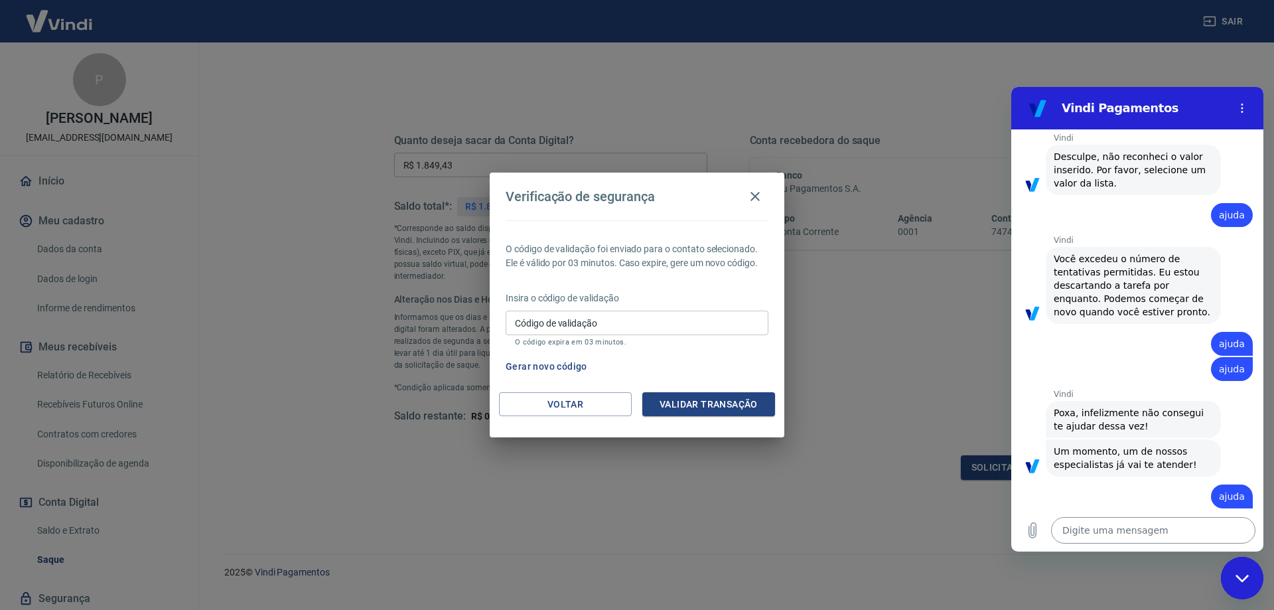
click at [1168, 525] on textarea at bounding box center [1153, 530] width 204 height 27
type textarea "x"
click at [754, 196] on icon "button" at bounding box center [754, 196] width 9 height 9
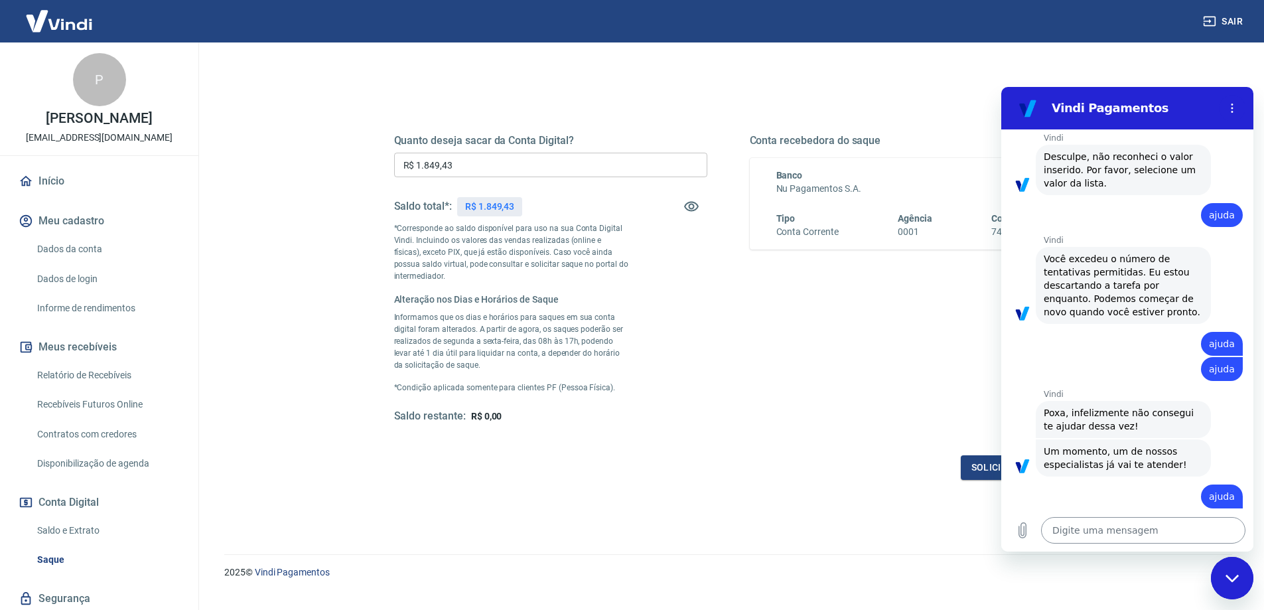
click at [1123, 527] on textarea at bounding box center [1143, 530] width 204 height 27
type textarea "?"
type textarea "x"
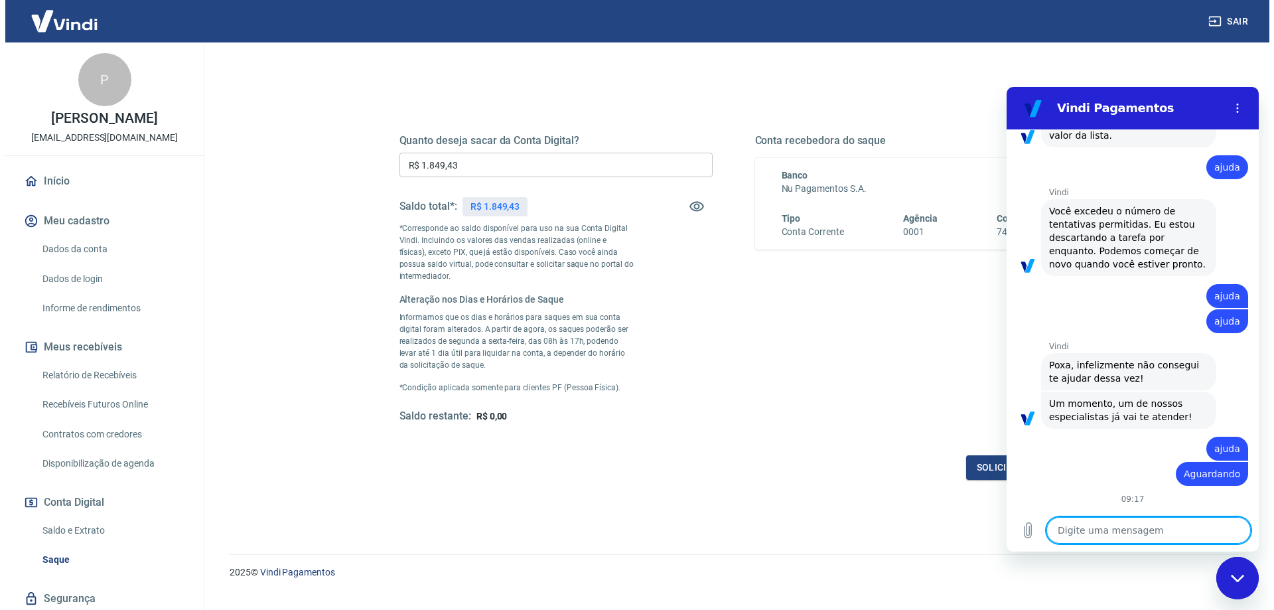
scroll to position [2568, 0]
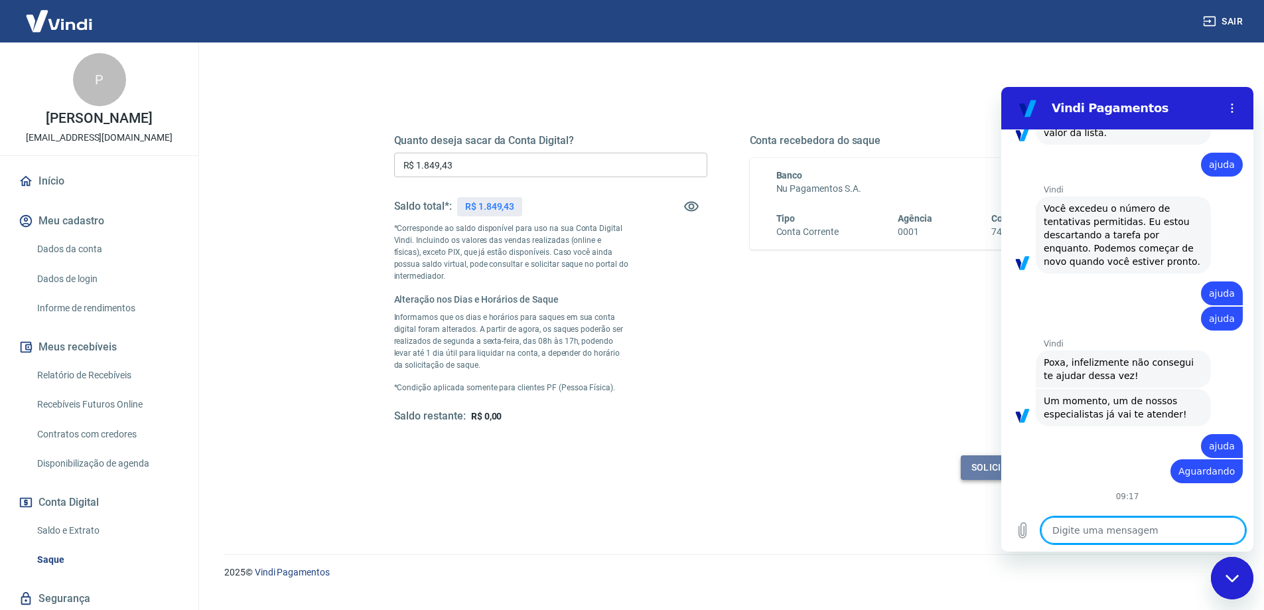
click at [978, 463] on button "Solicitar saque" at bounding box center [1012, 467] width 102 height 25
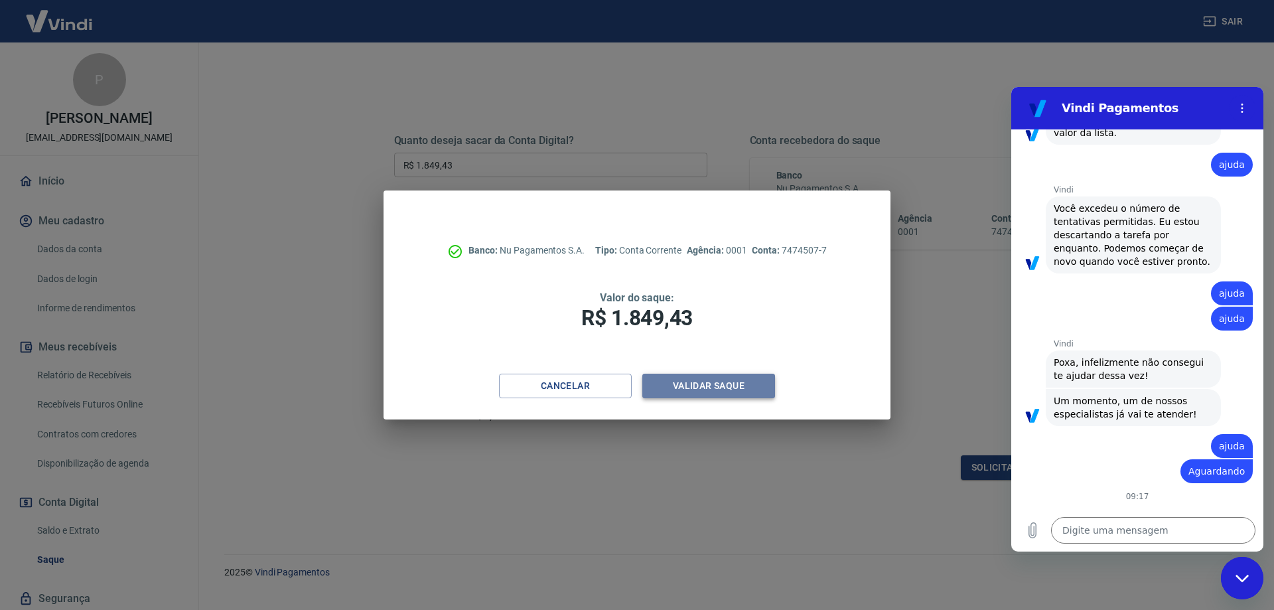
click at [728, 380] on button "Validar saque" at bounding box center [708, 386] width 133 height 25
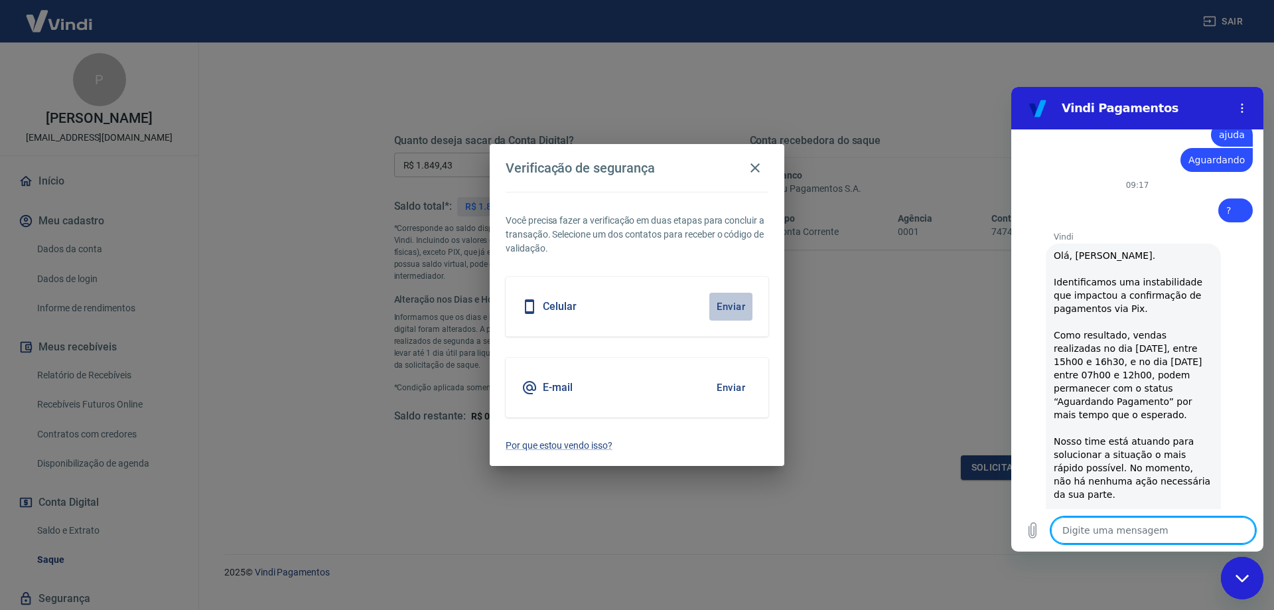
click at [722, 302] on button "Enviar" at bounding box center [730, 307] width 43 height 28
type textarea "x"
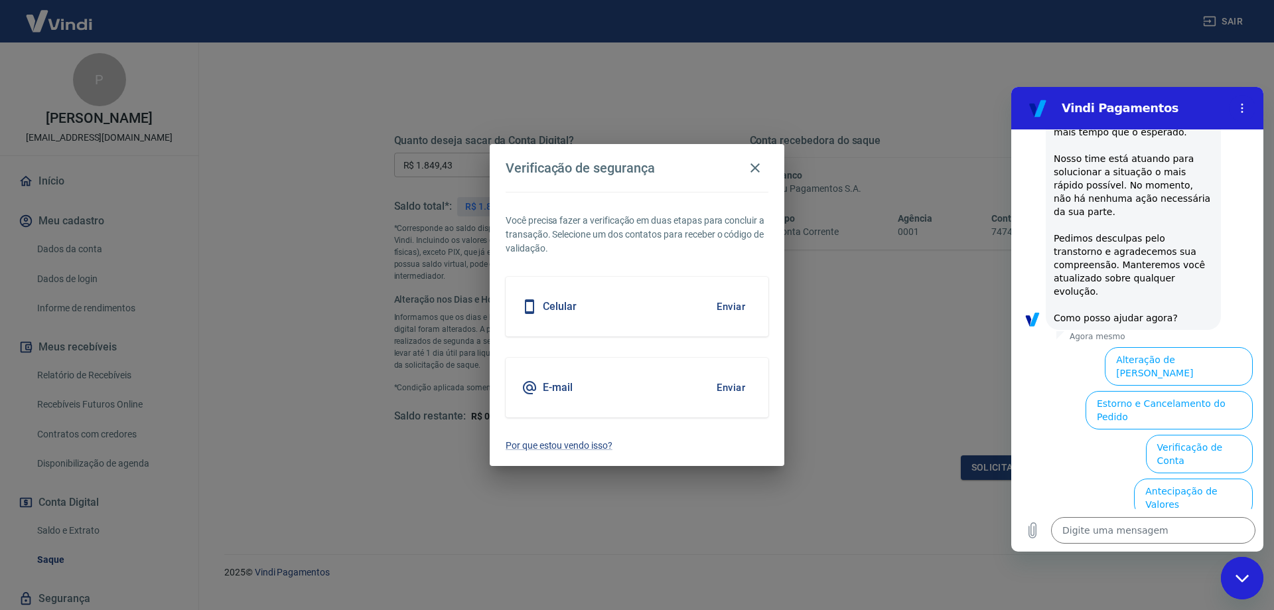
scroll to position [3218, 0]
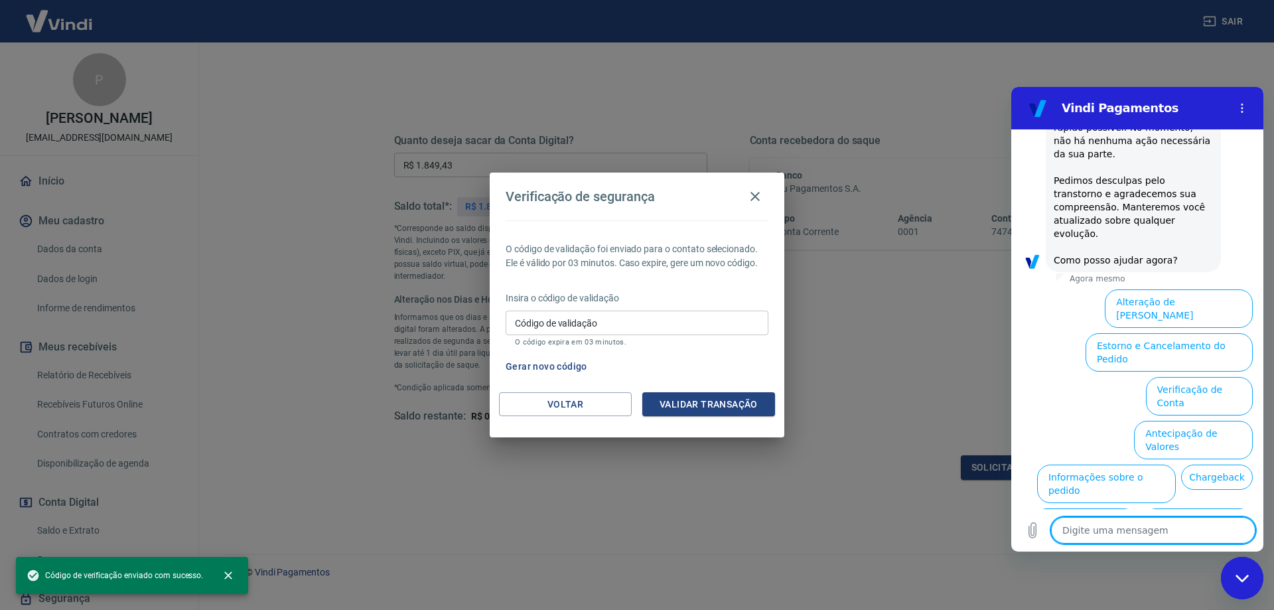
click at [1108, 531] on textarea at bounding box center [1153, 530] width 204 height 27
click at [1198, 537] on textarea at bounding box center [1153, 530] width 204 height 27
type textarea "P"
type textarea "x"
type textarea "Pr"
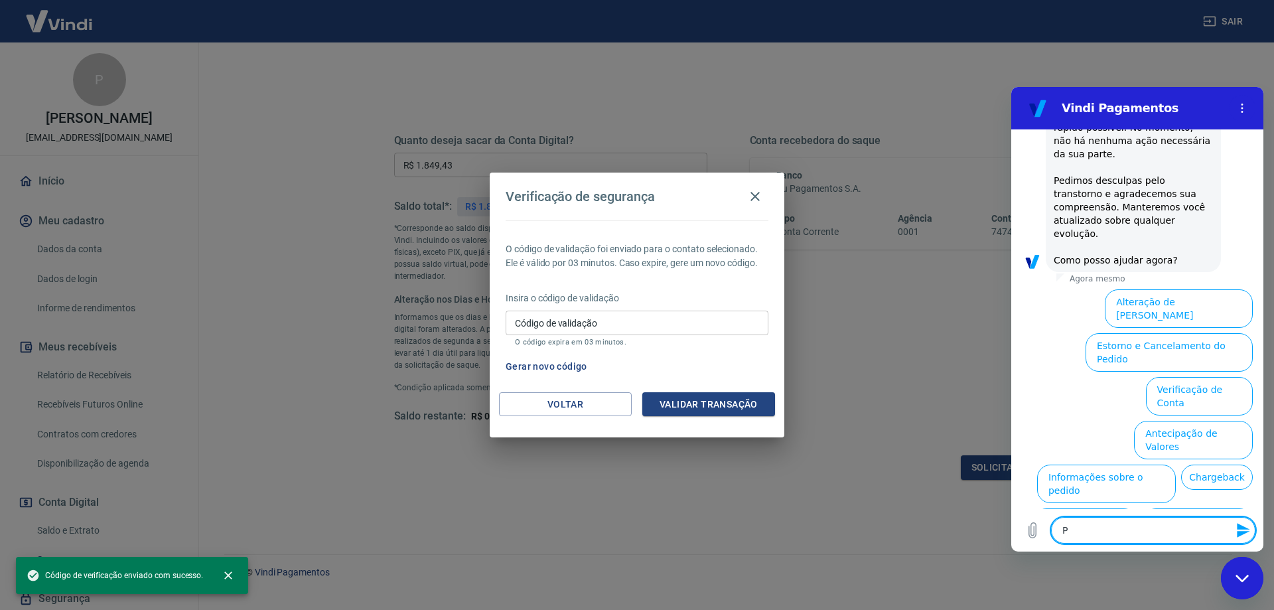
type textarea "x"
type textarea "Pre"
type textarea "x"
type textarea "Prec"
type textarea "x"
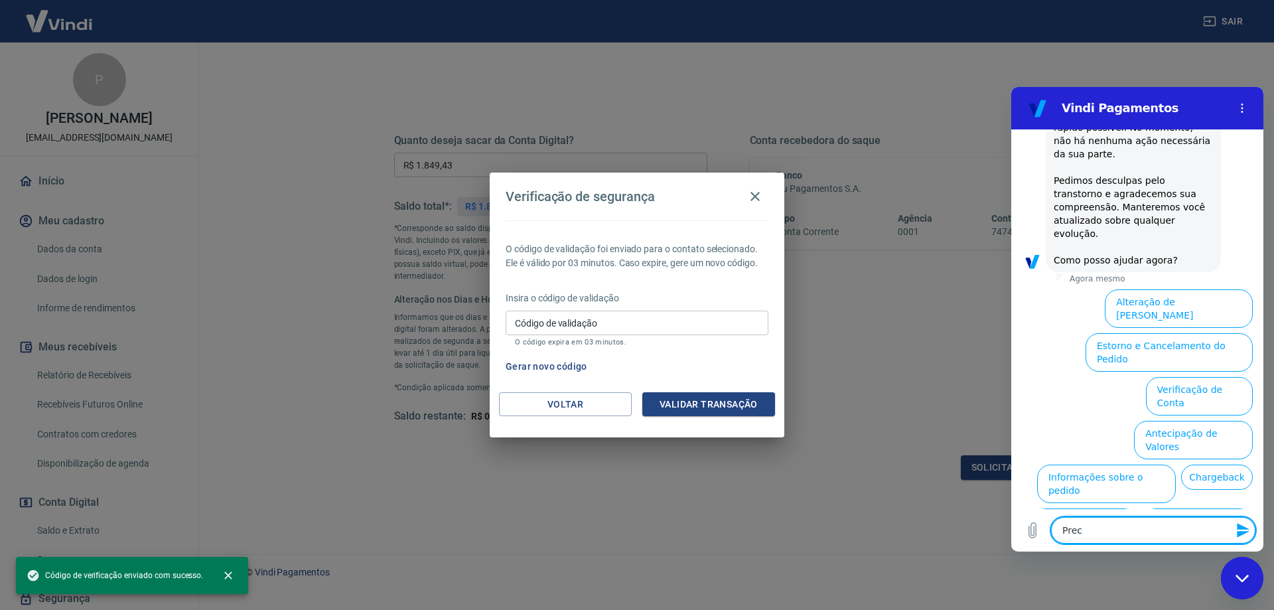
type textarea "Preci"
type textarea "x"
type textarea "Precis"
type textarea "x"
type textarea "Preciso"
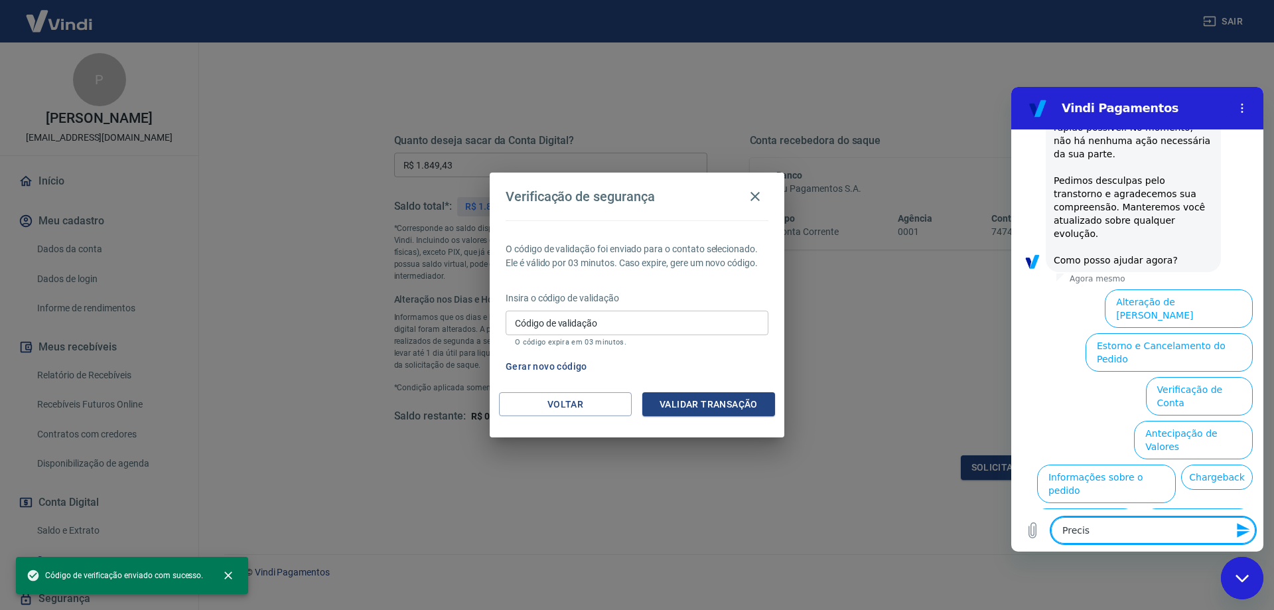
type textarea "x"
type textarea "Preciso"
type textarea "x"
type textarea "Preciso d"
type textarea "x"
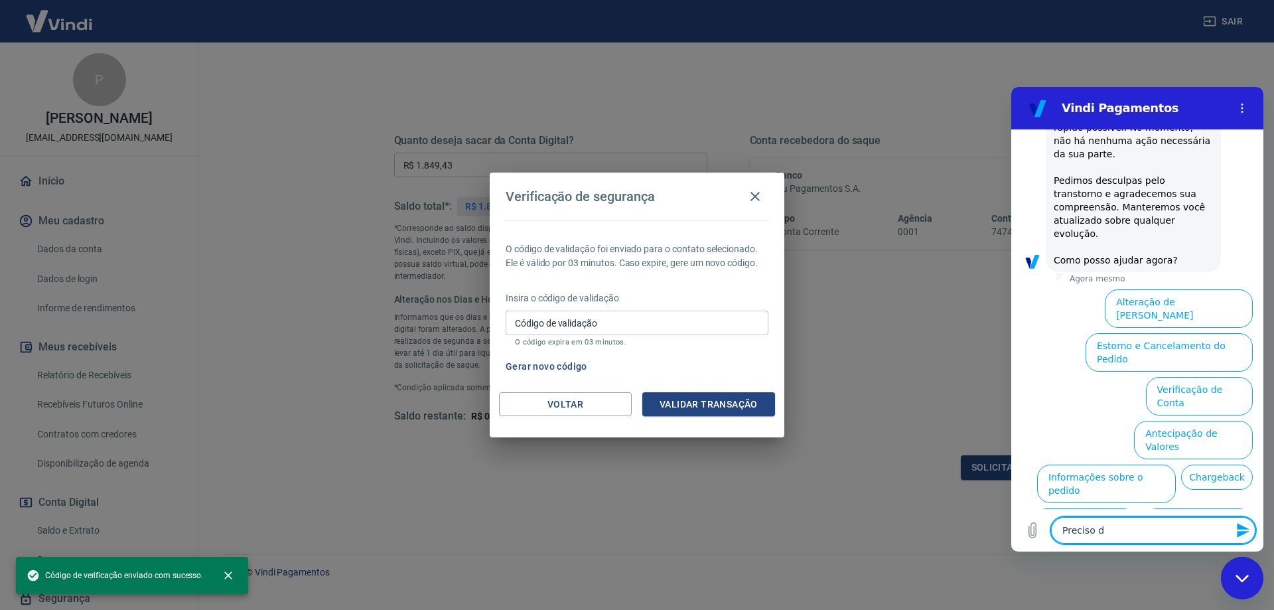
type textarea "Preciso de"
type textarea "x"
type textarea "Preciso de"
type textarea "x"
type textarea "Preciso de u"
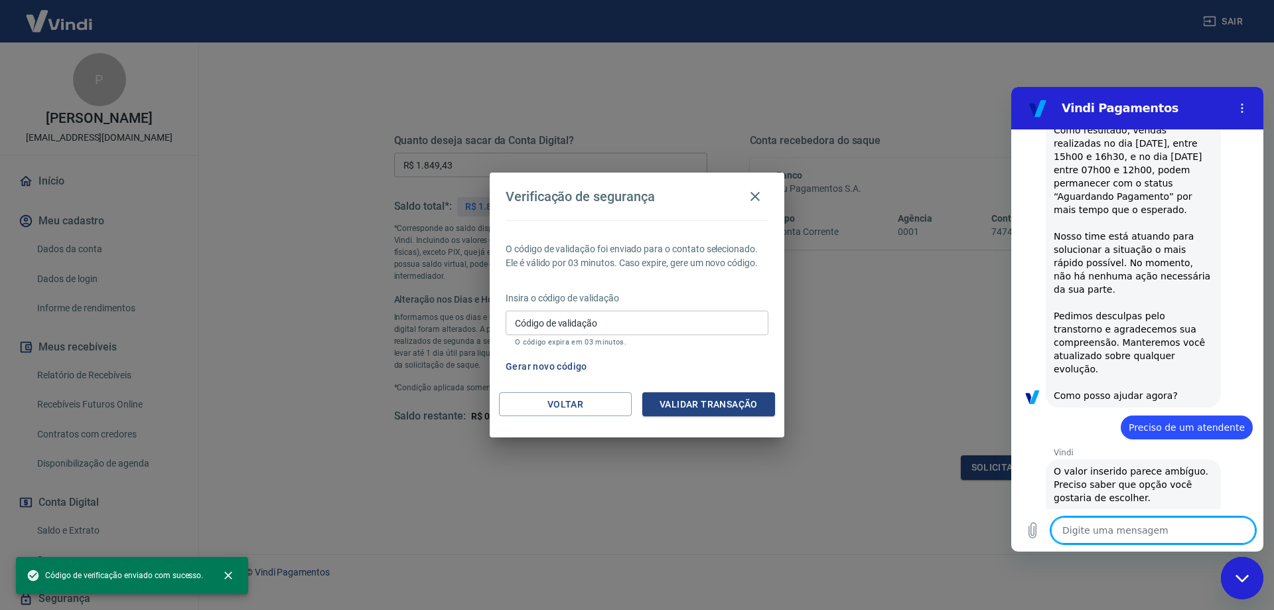
scroll to position [3086, 0]
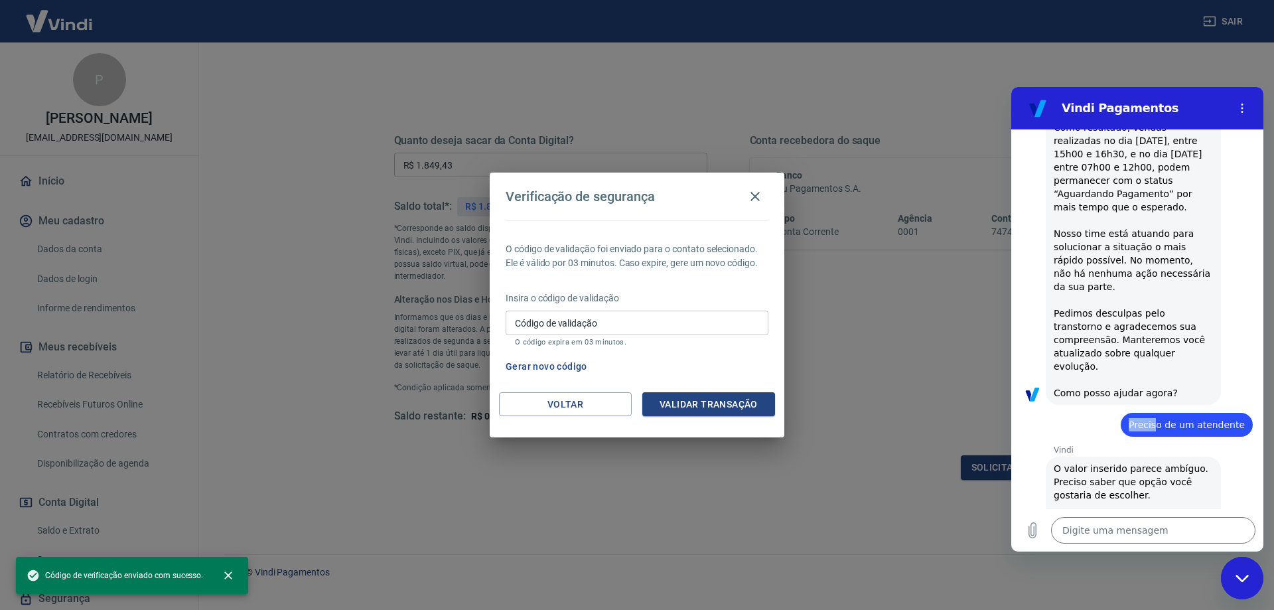
drag, startPoint x: 1130, startPoint y: 375, endPoint x: 1157, endPoint y: 372, distance: 27.3
click at [1157, 413] on div "diz: Preciso de um atendente" at bounding box center [1187, 425] width 132 height 24
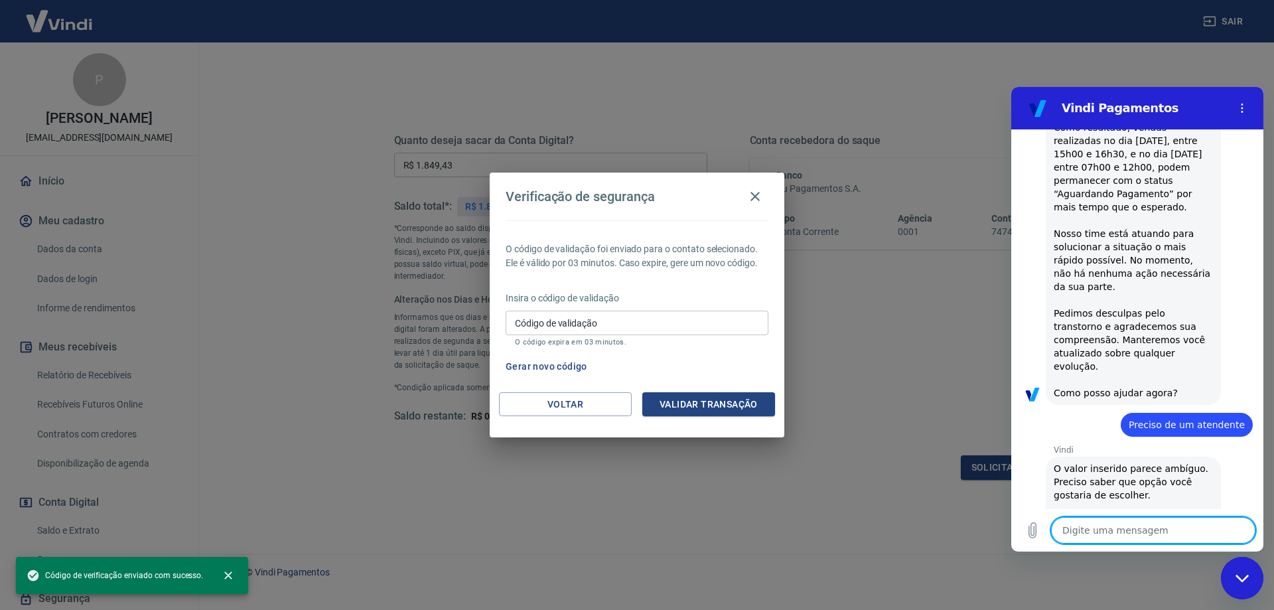
click at [1119, 541] on textarea at bounding box center [1153, 530] width 204 height 27
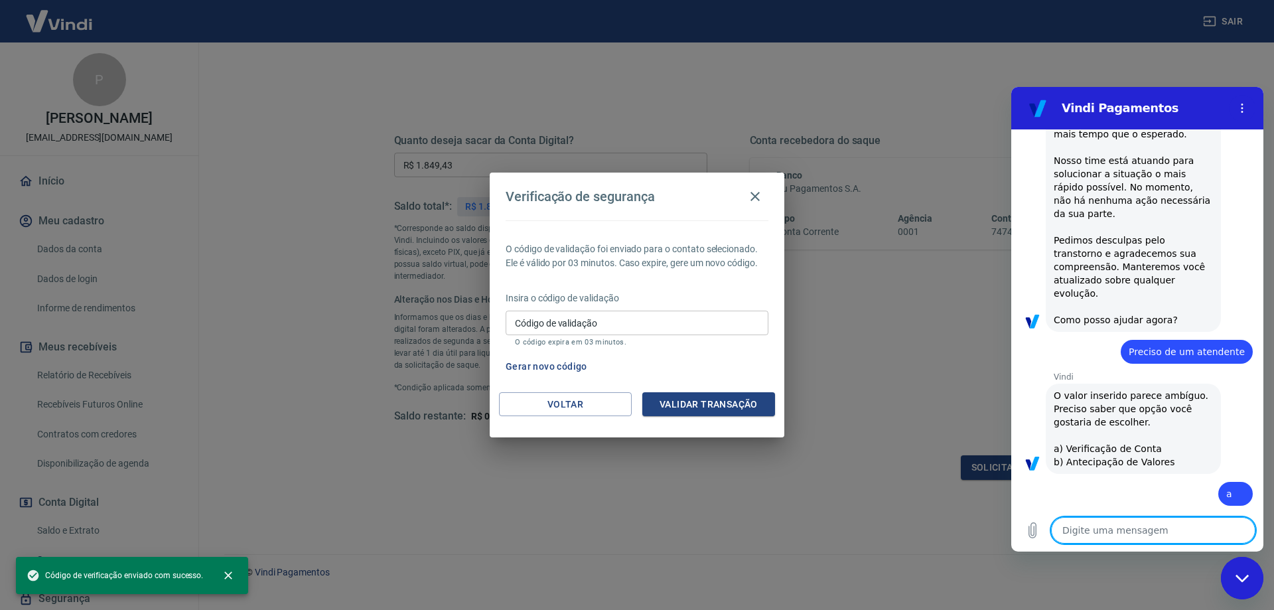
scroll to position [3314, 0]
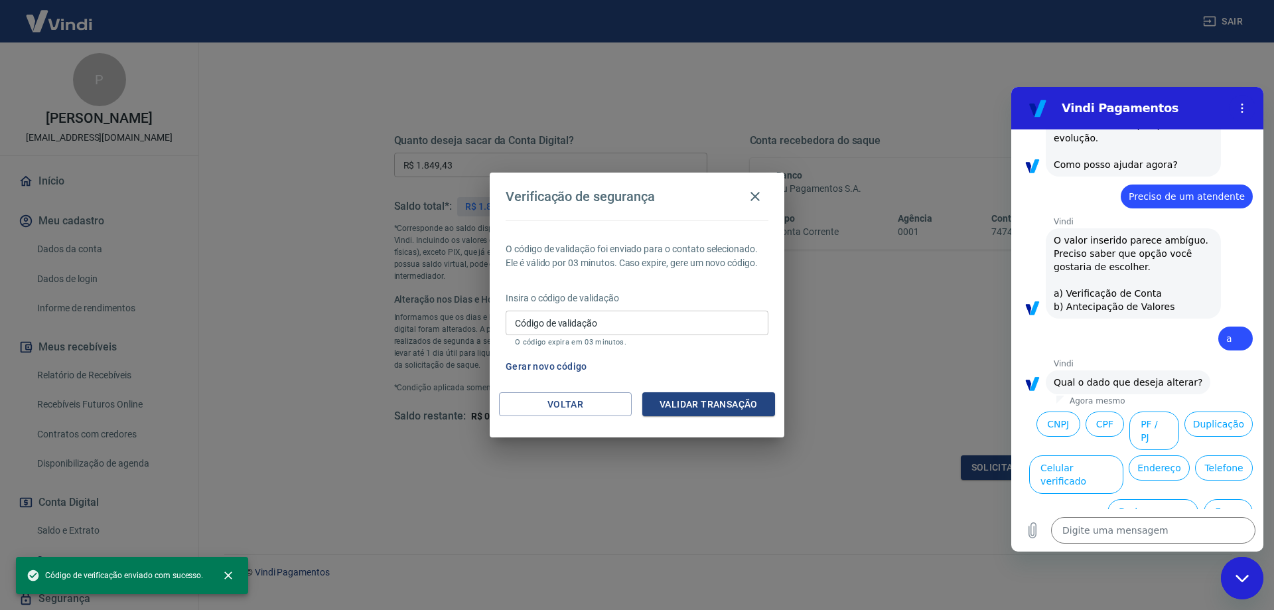
click at [1123, 455] on button "Celular verificado" at bounding box center [1076, 474] width 94 height 38
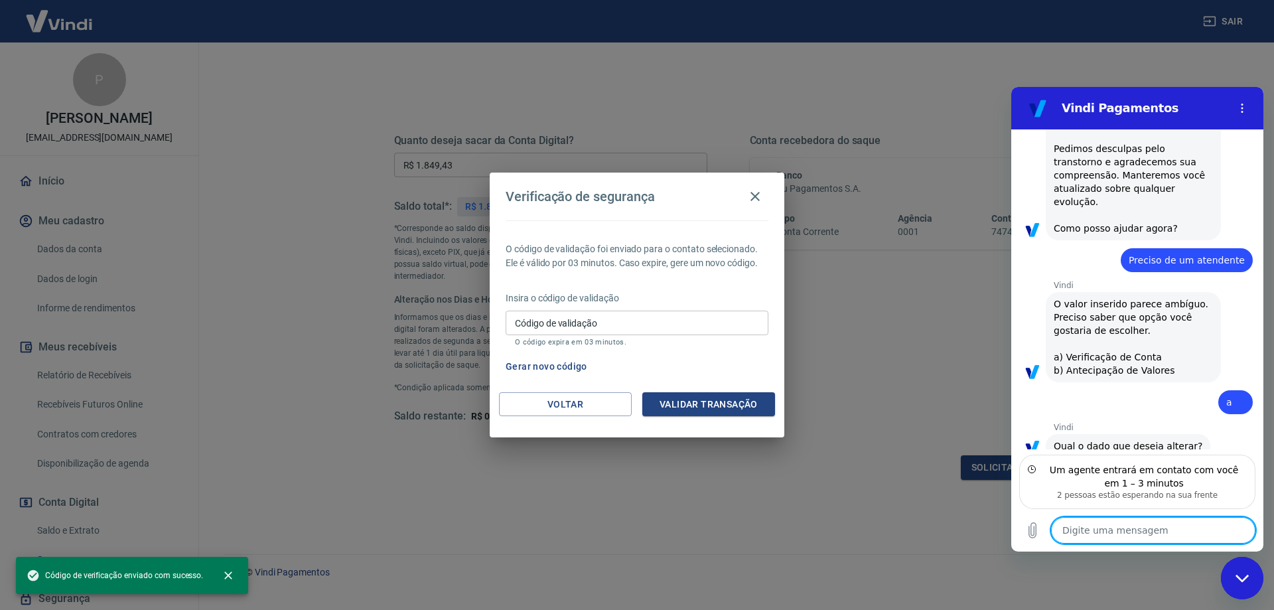
scroll to position [3310, 0]
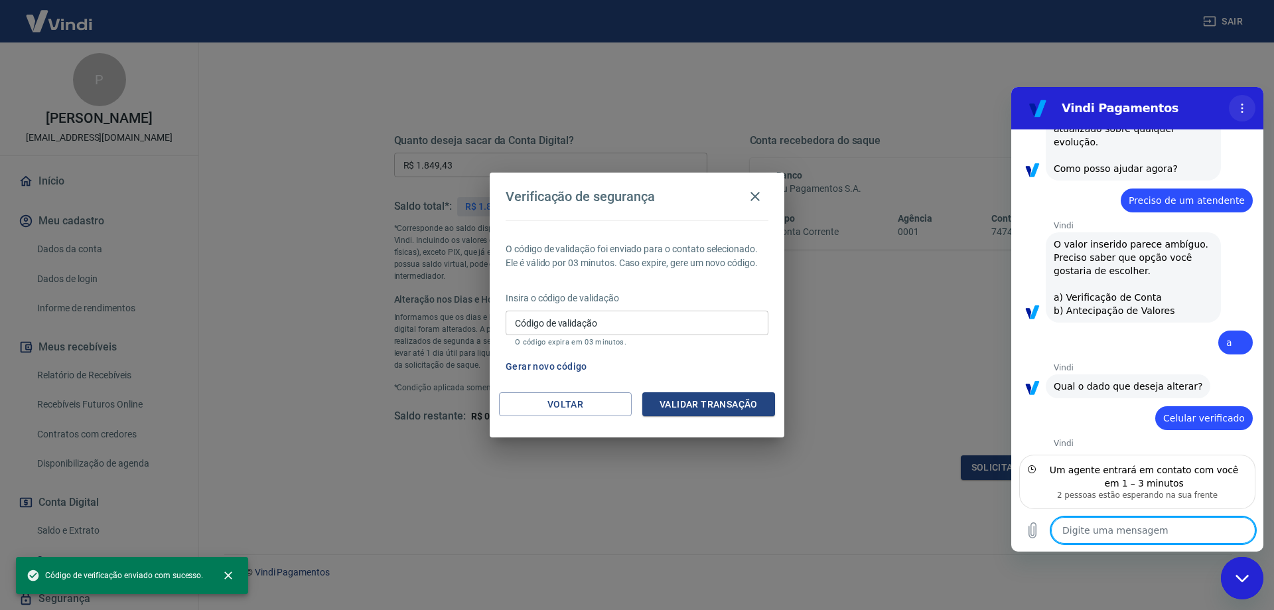
click at [1238, 105] on icon "Menu de opções" at bounding box center [1242, 108] width 11 height 11
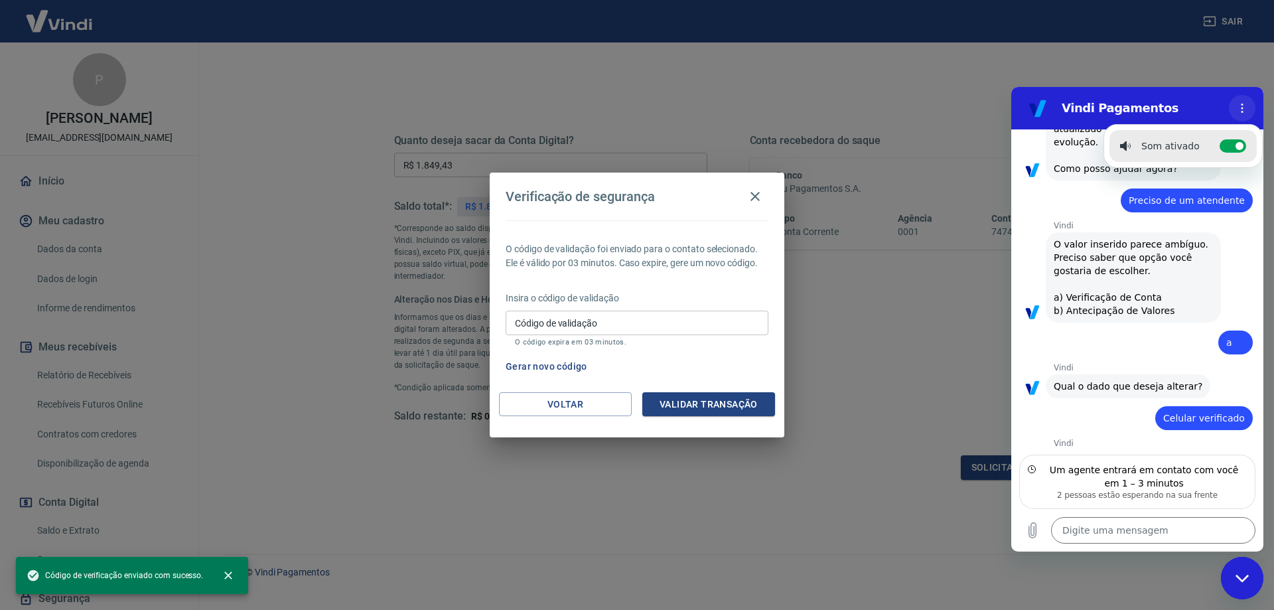
click at [1238, 105] on icon "Menu de opções" at bounding box center [1242, 108] width 11 height 11
